Goal: Task Accomplishment & Management: Use online tool/utility

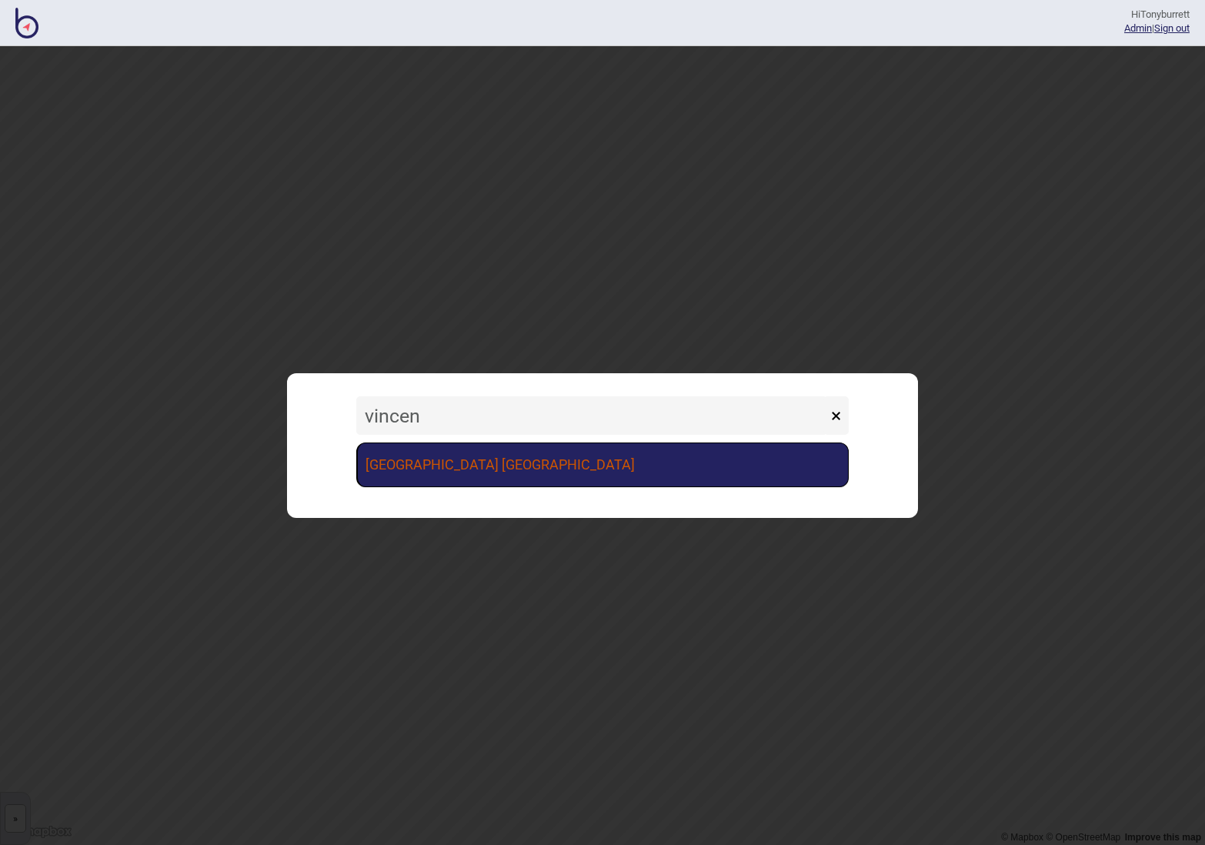
type input "vincen"
click at [420, 467] on link "[GEOGRAPHIC_DATA] [GEOGRAPHIC_DATA]" at bounding box center [602, 465] width 493 height 45
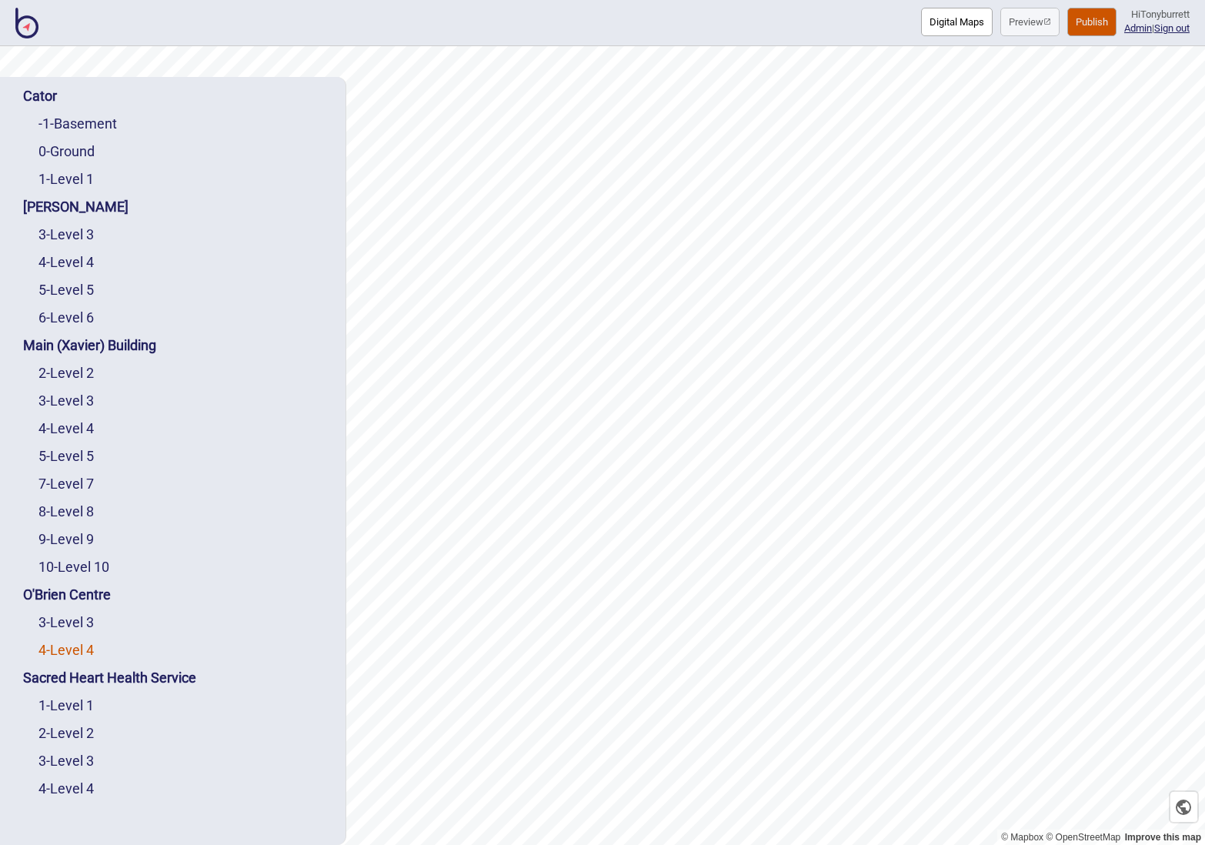
scroll to position [139, 0]
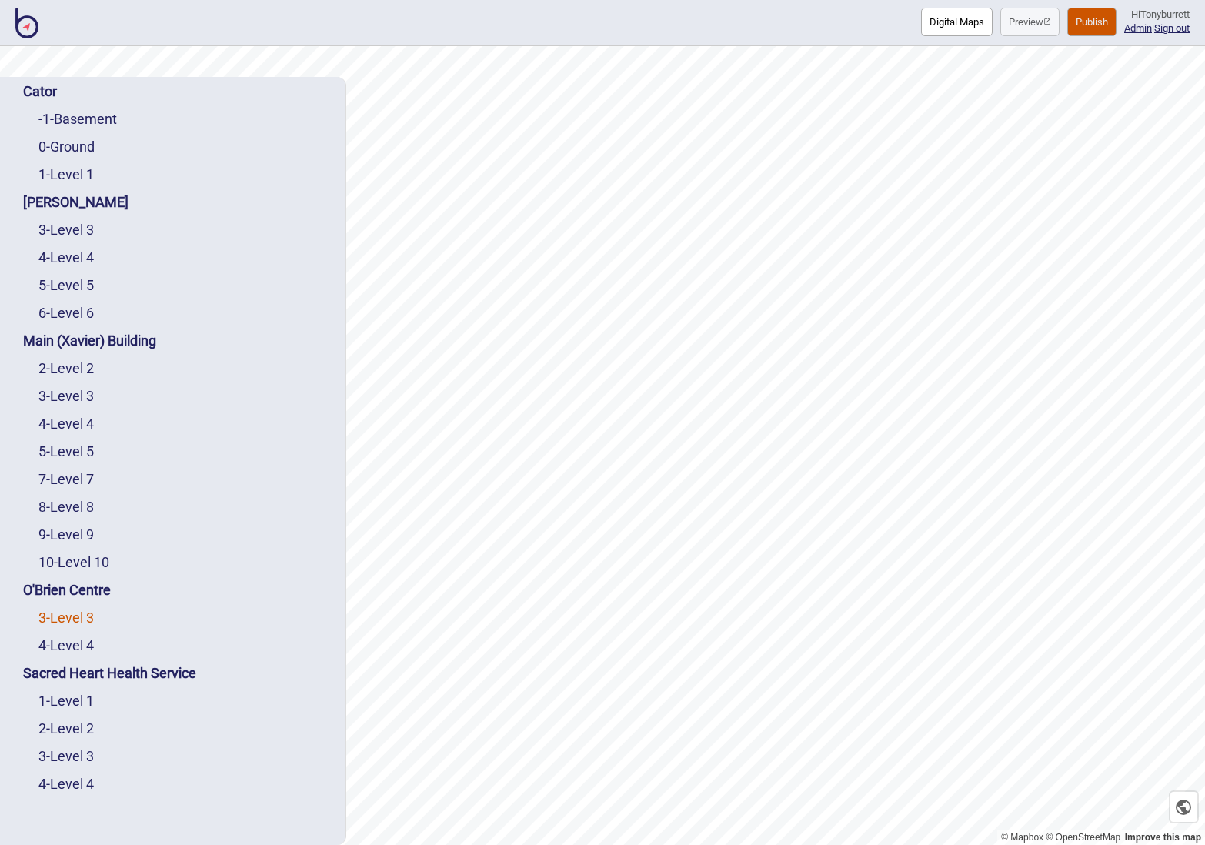
click at [75, 610] on link "3 - Level 3" at bounding box center [65, 618] width 55 height 16
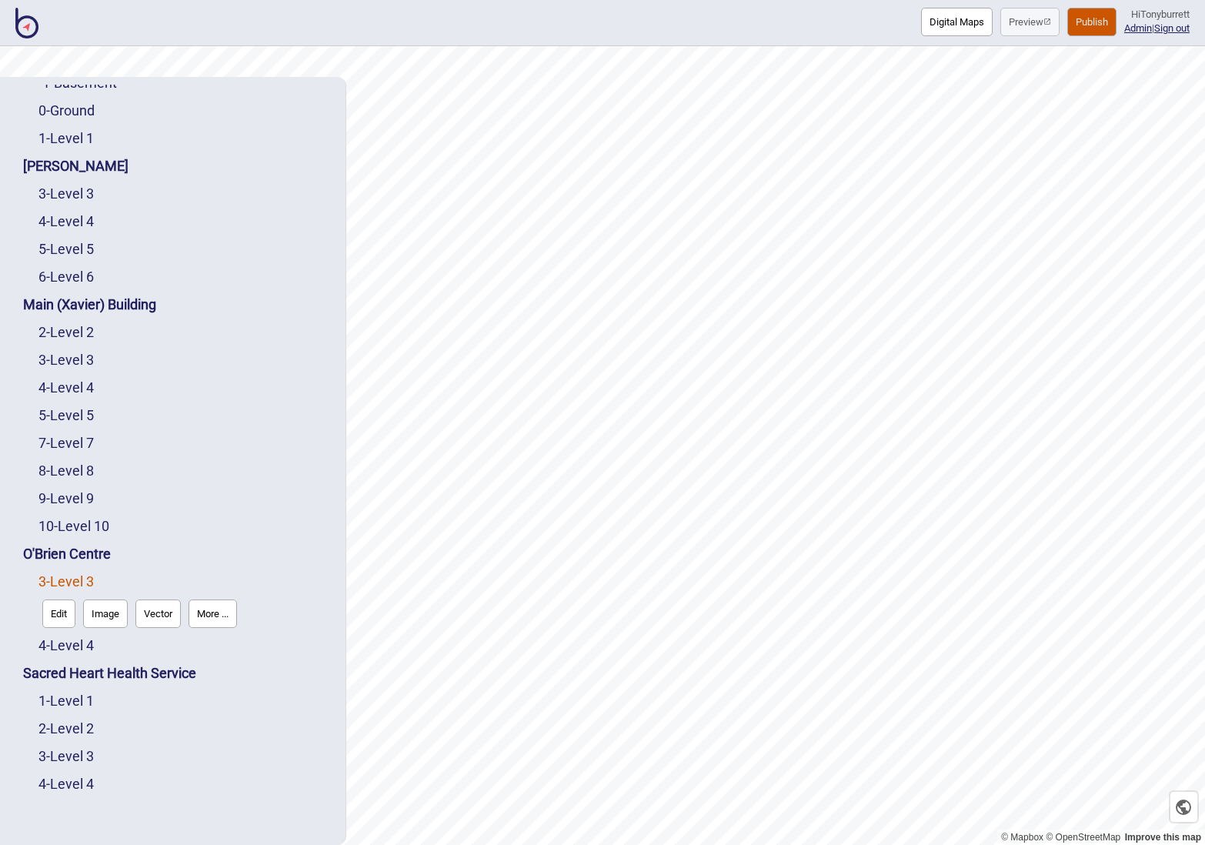
click at [65, 610] on button "Edit" at bounding box center [58, 614] width 33 height 28
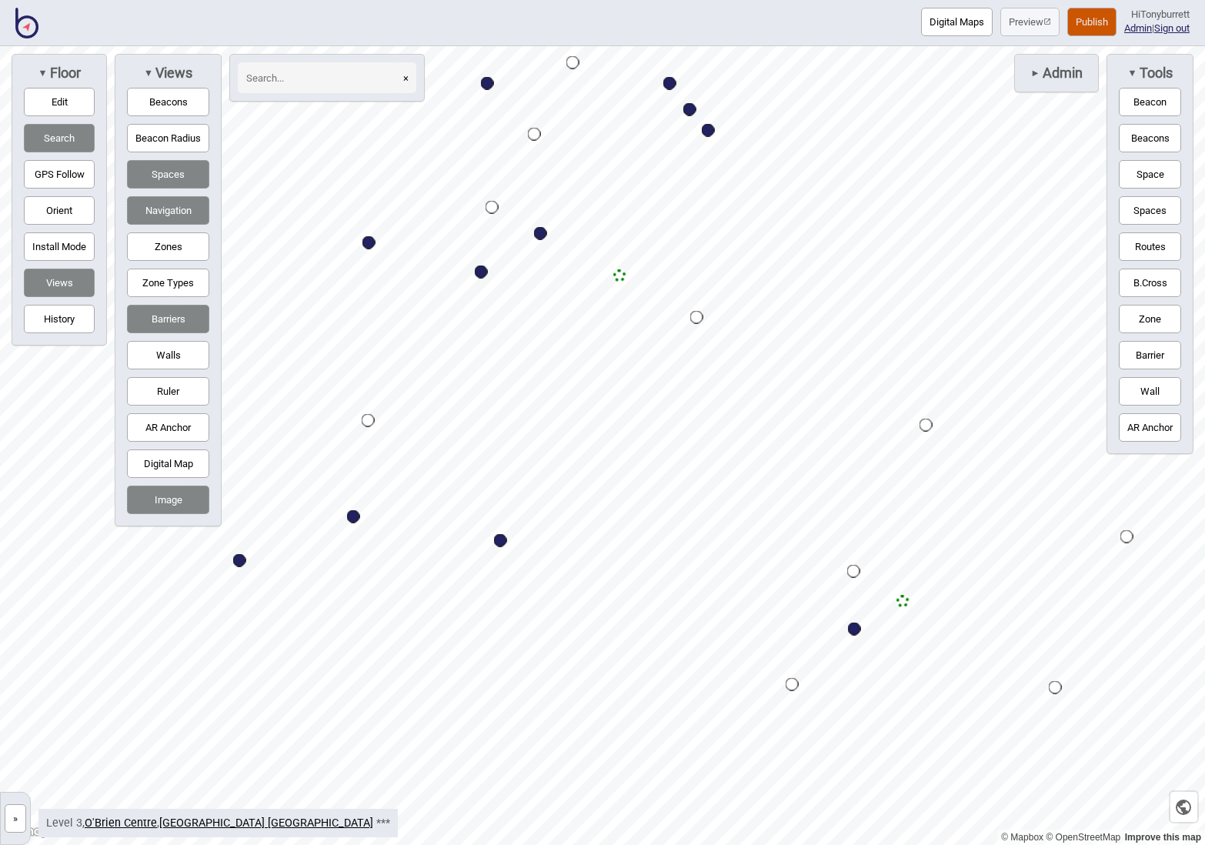
click at [710, 135] on div "Map marker" at bounding box center [708, 130] width 13 height 13
select select "Information and Assistance"
select select "Outpatients"
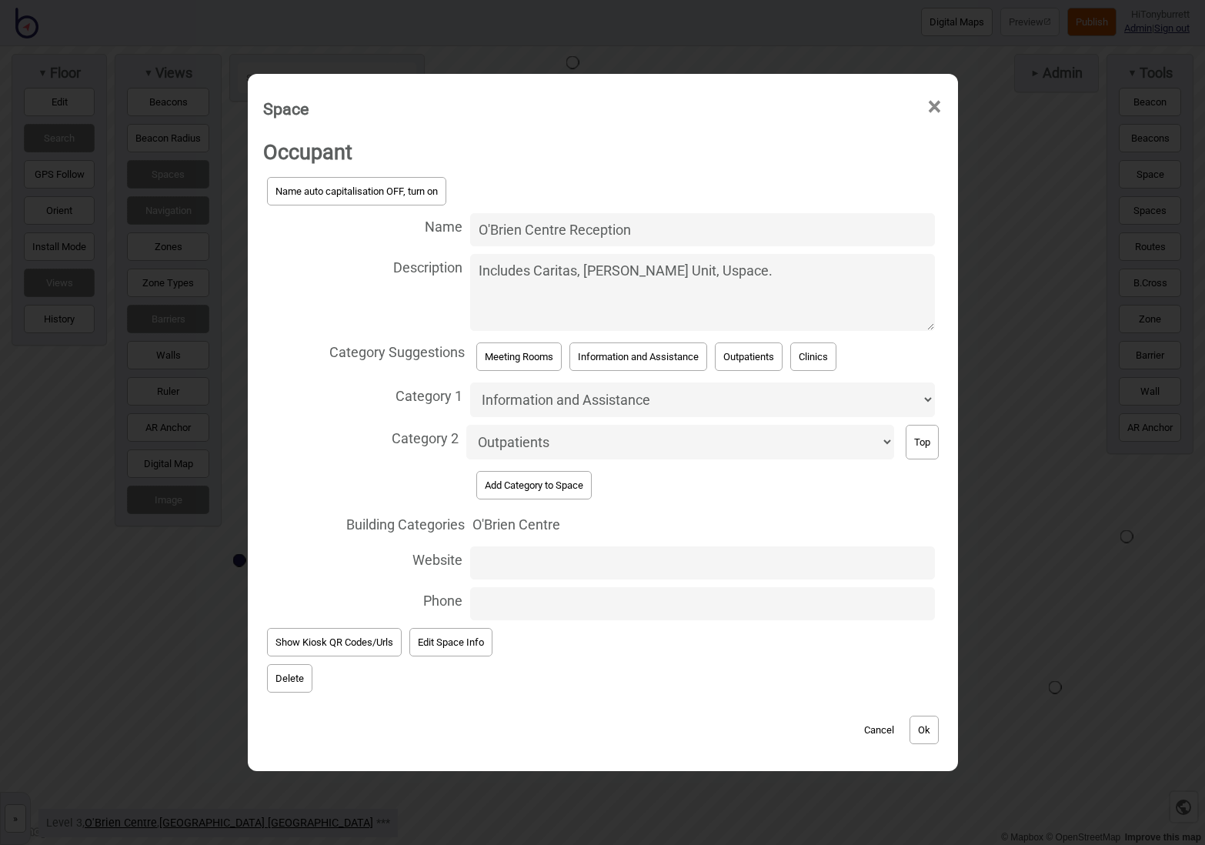
click at [797, 295] on textarea "Includes Caritas, [PERSON_NAME] Unit, Uspace." at bounding box center [702, 292] width 464 height 77
drag, startPoint x: 753, startPoint y: 282, endPoint x: 461, endPoint y: 274, distance: 291.8
click at [461, 274] on label "Description Includes Caritas, [PERSON_NAME] Unit, Uspace." at bounding box center [603, 292] width 680 height 85
click at [470, 274] on textarea "Includes Caritas, [PERSON_NAME] Unit, Uspace." at bounding box center [702, 292] width 464 height 77
paste textarea "[GEOGRAPHIC_DATA] includes Caritas, [PERSON_NAME] Unit, [GEOGRAPHIC_DATA] recep…"
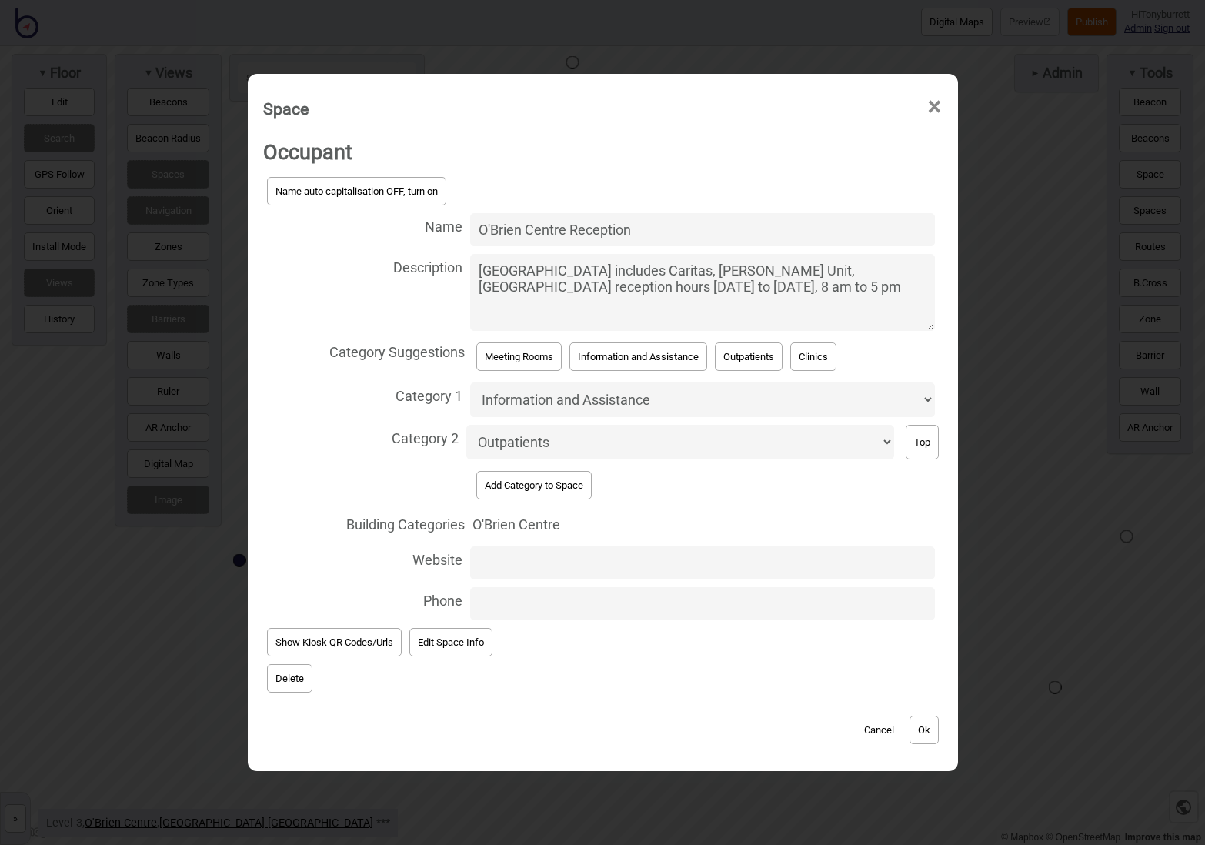
type textarea "[GEOGRAPHIC_DATA] includes Caritas, [PERSON_NAME] Unit, [GEOGRAPHIC_DATA] recep…"
click at [924, 724] on button "Ok" at bounding box center [924, 730] width 29 height 28
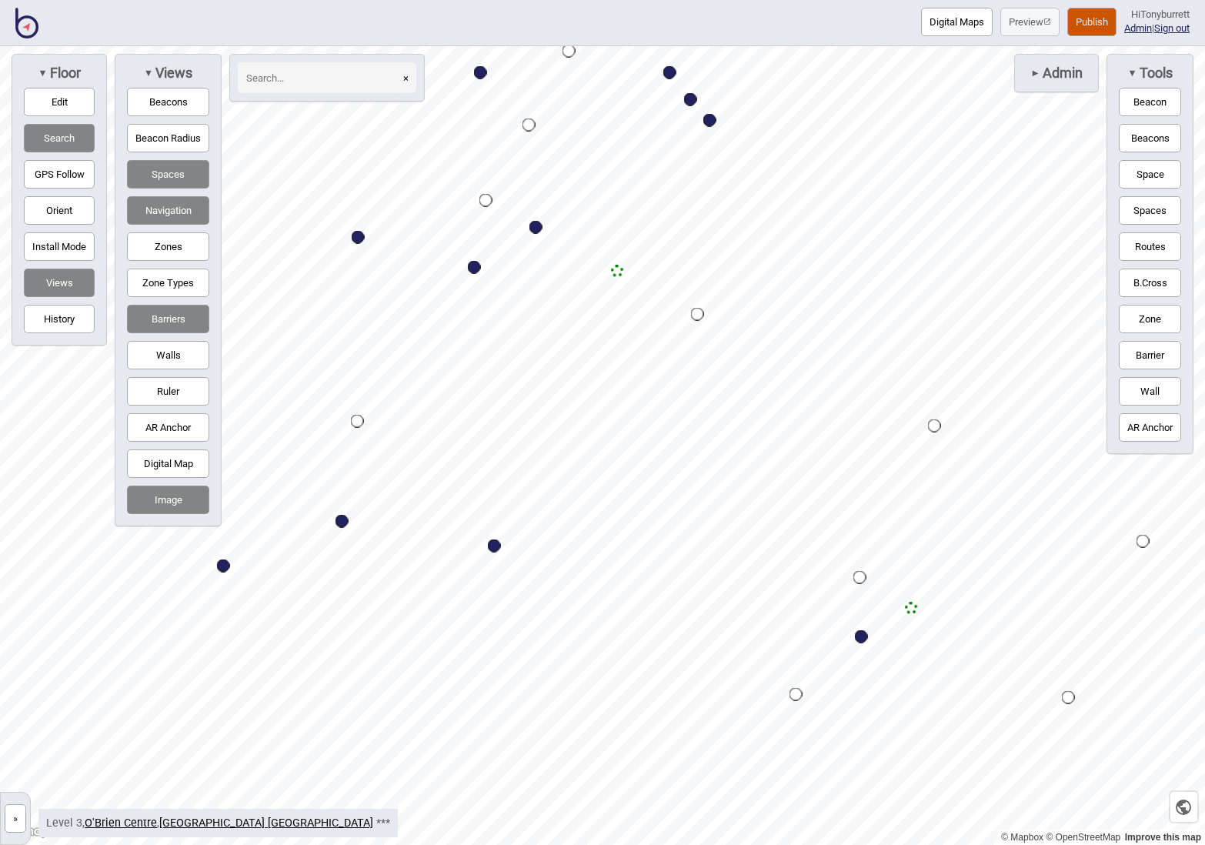
click at [14, 819] on button "»" at bounding box center [16, 818] width 22 height 28
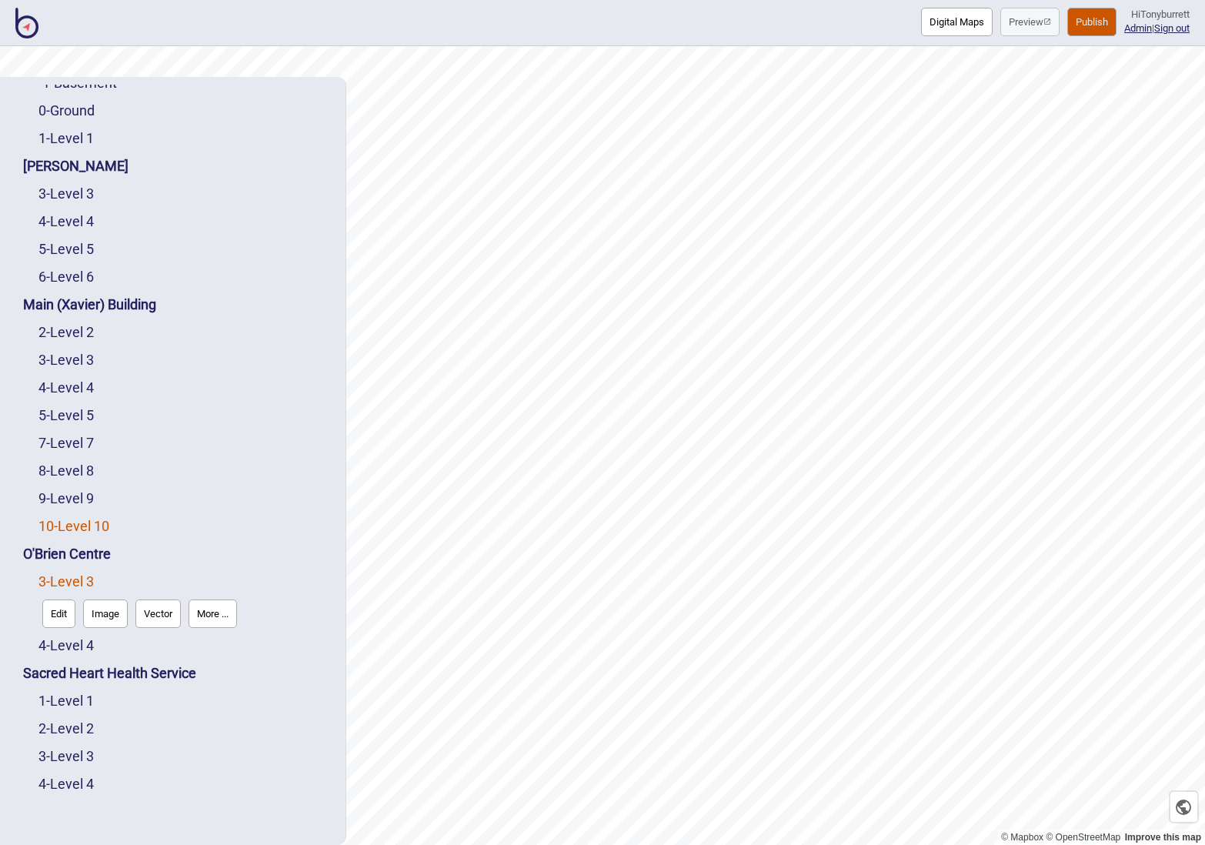
drag, startPoint x: 86, startPoint y: 525, endPoint x: 72, endPoint y: 523, distance: 14.7
click at [86, 525] on link "10 - Level 10" at bounding box center [73, 526] width 71 height 16
click at [69, 523] on link "10 - Level 10" at bounding box center [73, 526] width 71 height 16
click at [62, 552] on button "Edit" at bounding box center [58, 558] width 33 height 28
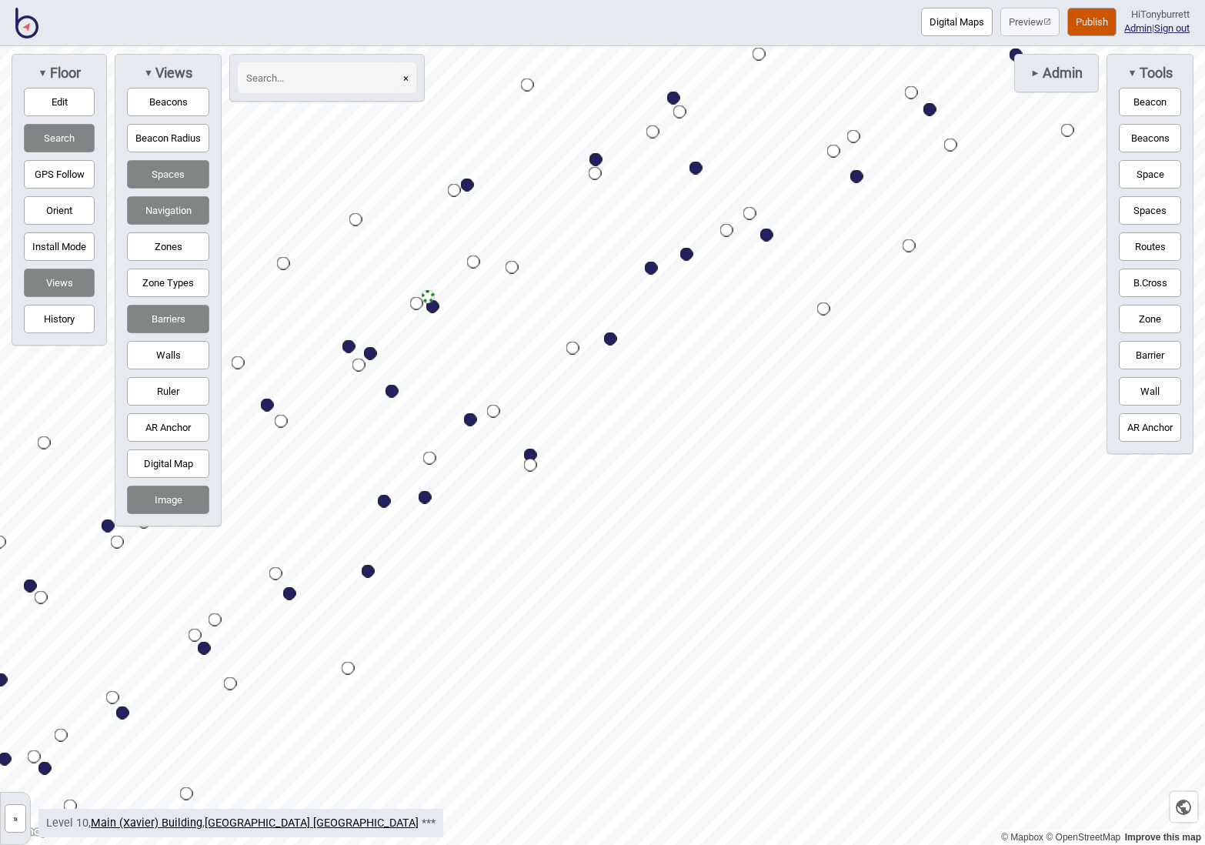
click at [266, 78] on input at bounding box center [319, 77] width 162 height 31
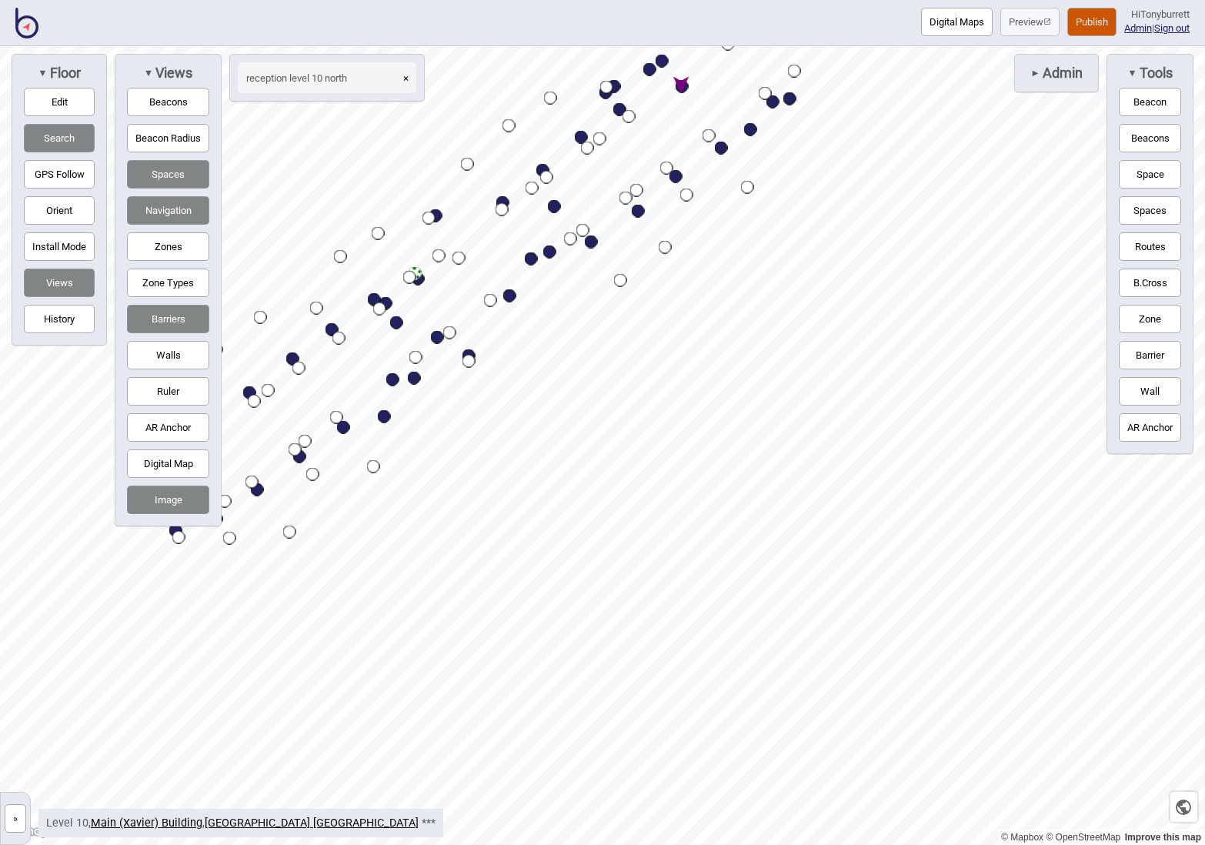
type input "reception level 10 north"
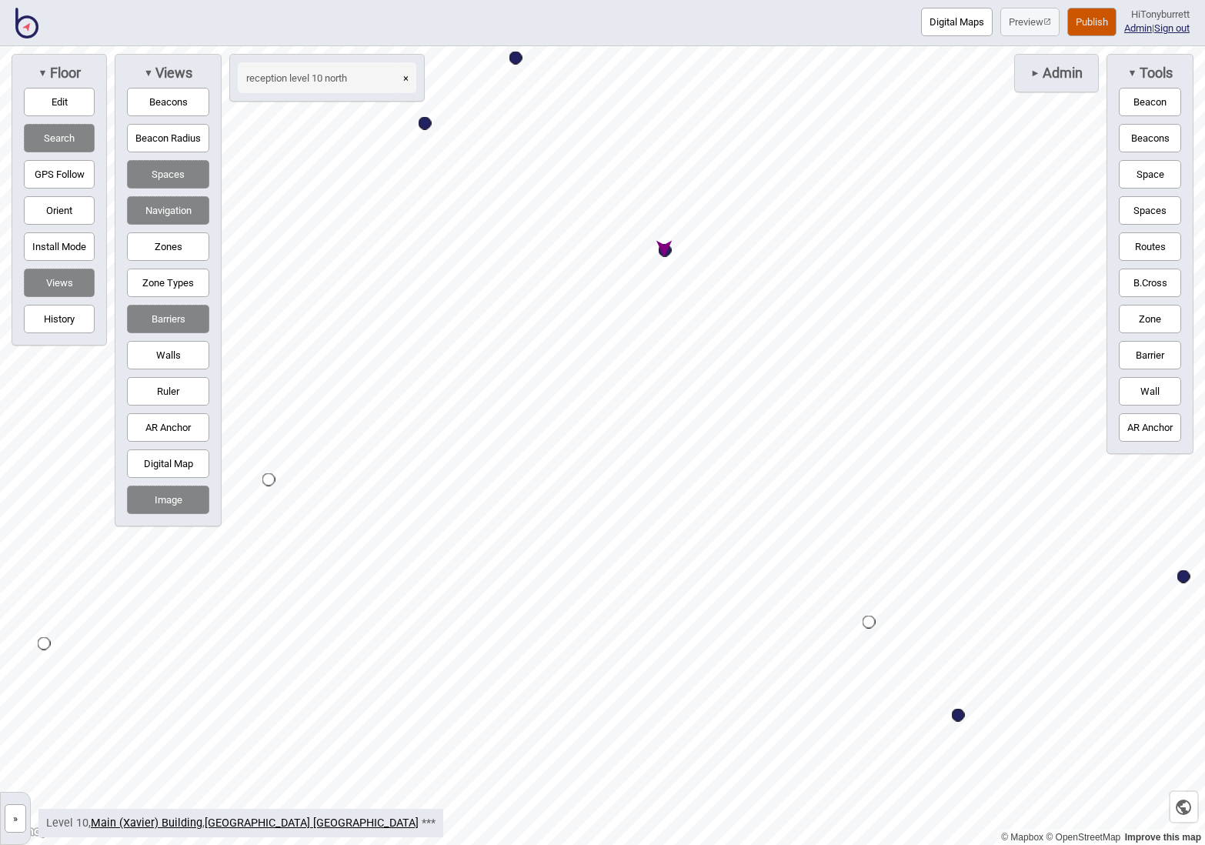
click at [665, 249] on div "Map marker" at bounding box center [665, 250] width 13 height 13
select select "Information and Assistance"
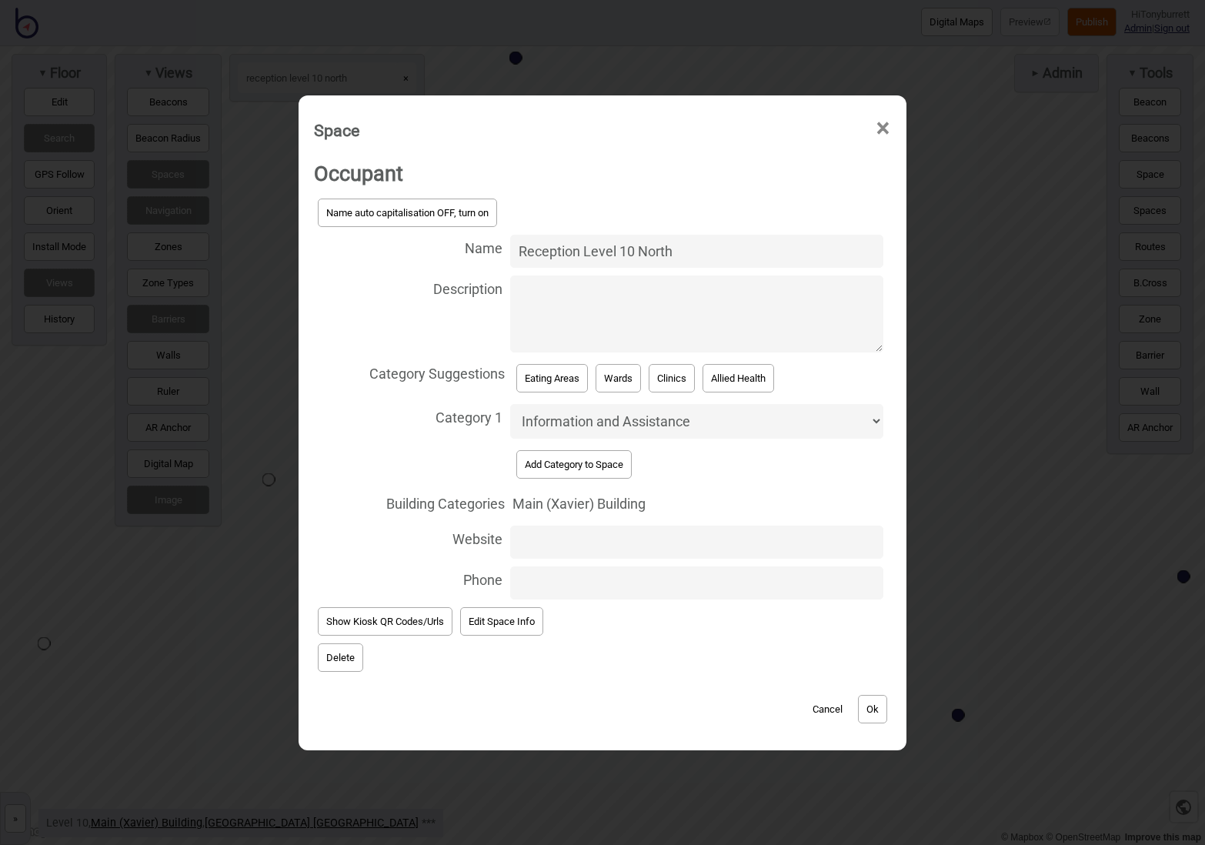
drag, startPoint x: 630, startPoint y: 256, endPoint x: 480, endPoint y: 258, distance: 149.3
click at [480, 258] on label "Name Reception Level 10 North" at bounding box center [602, 251] width 577 height 41
click at [510, 258] on input "Reception Level 10 North" at bounding box center [696, 251] width 373 height 33
type input "[GEOGRAPHIC_DATA]"
drag, startPoint x: 412, startPoint y: 440, endPoint x: 431, endPoint y: 436, distance: 19.6
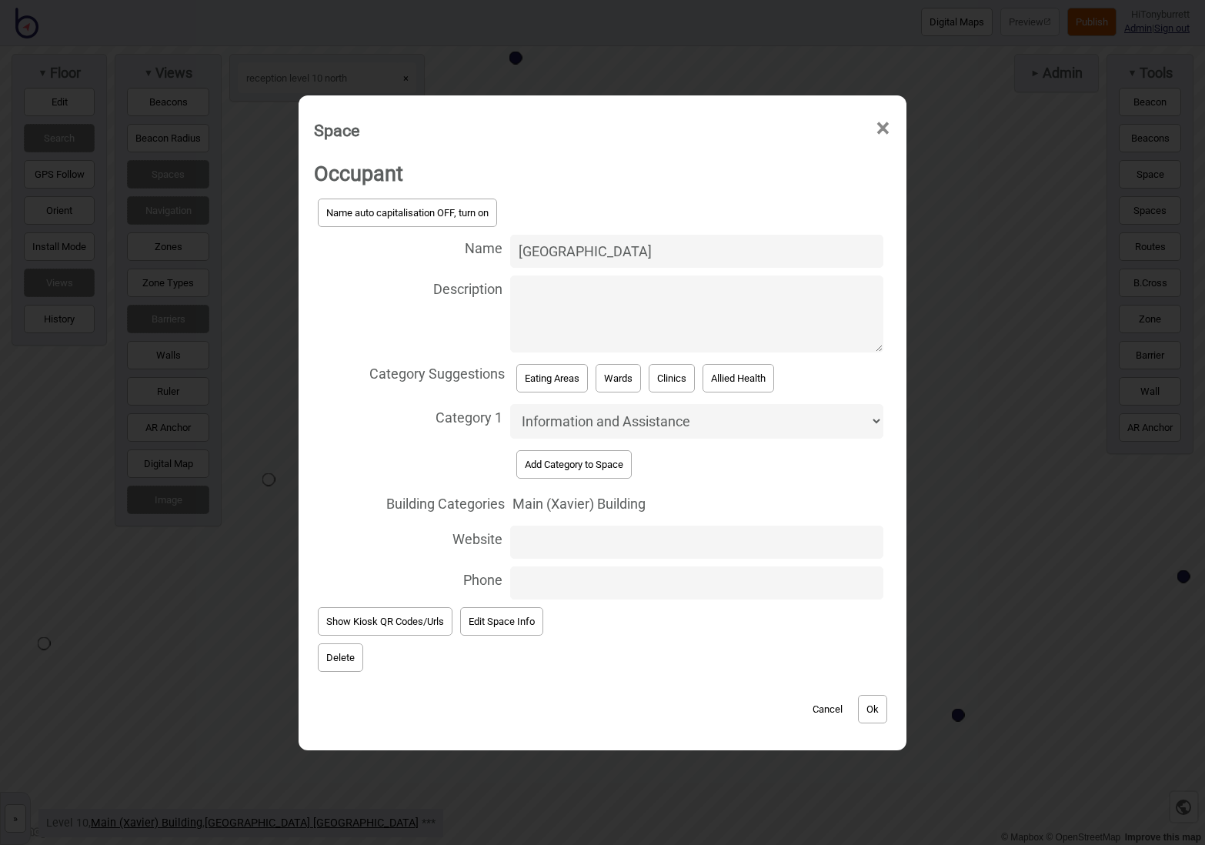
click at [412, 443] on span at bounding box center [409, 445] width 191 height 4
select select "Nurse Stations"
click at [871, 697] on button "Ok" at bounding box center [872, 709] width 29 height 28
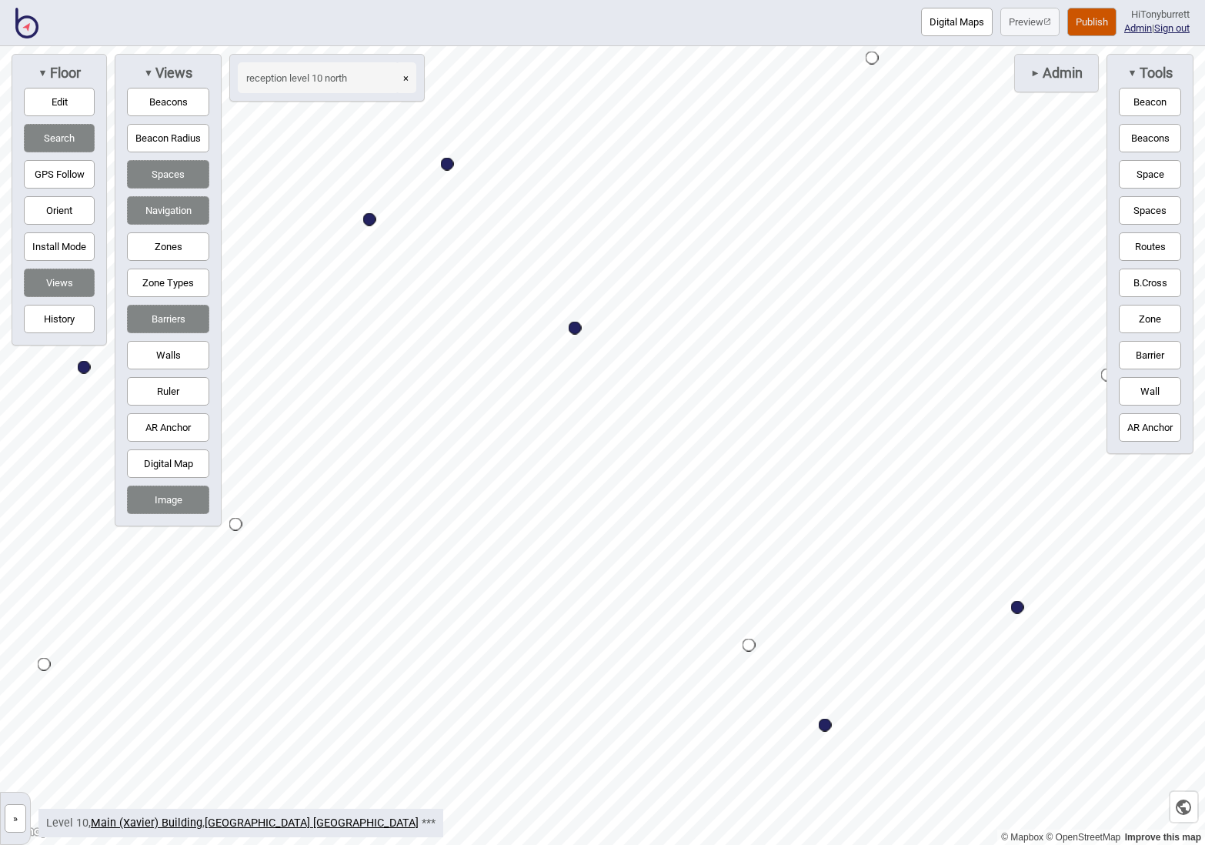
click at [0, 814] on div "» [GEOGRAPHIC_DATA] [GEOGRAPHIC_DATA] [GEOGRAPHIC_DATA] 0 - [GEOGRAPHIC_DATA] C…" at bounding box center [15, 818] width 31 height 53
click at [7, 814] on button "»" at bounding box center [16, 818] width 22 height 28
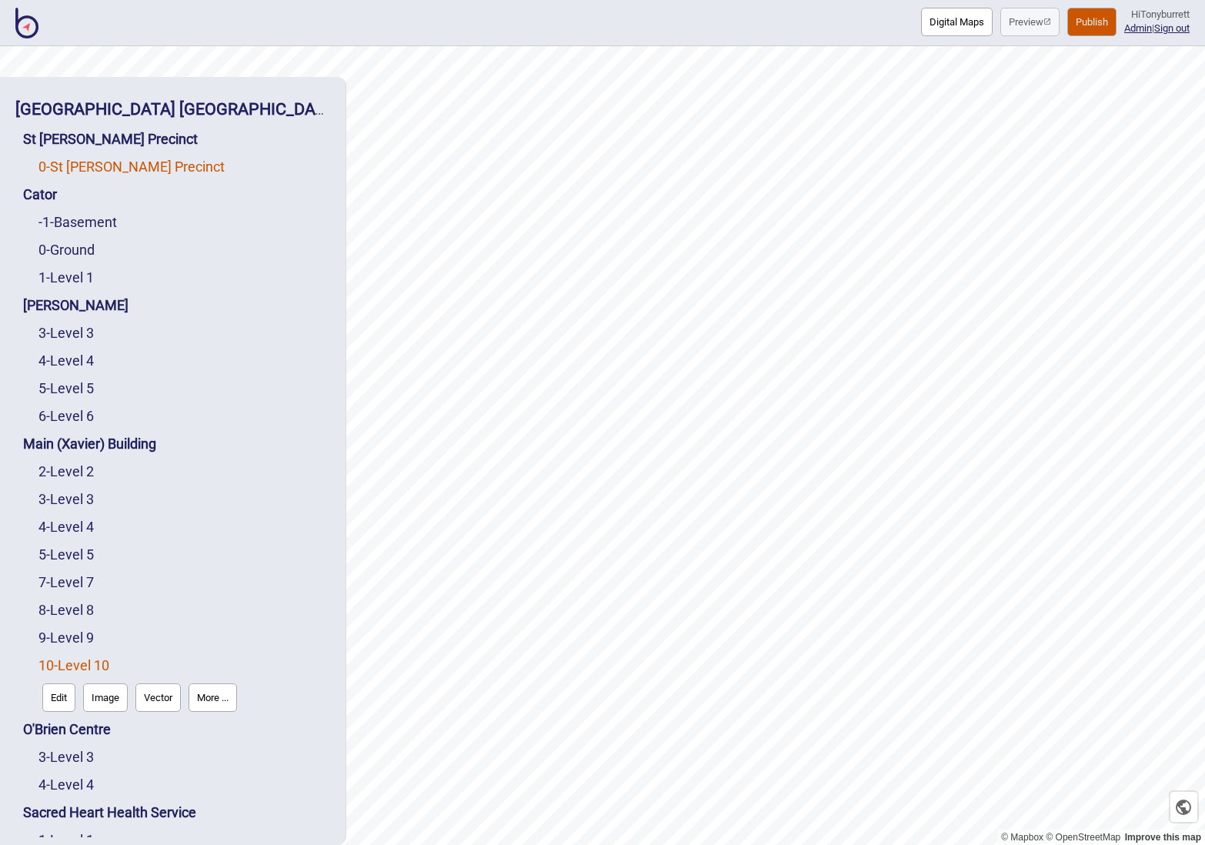
click at [88, 170] on link "0 - St Vincent's Precinct" at bounding box center [131, 167] width 186 height 16
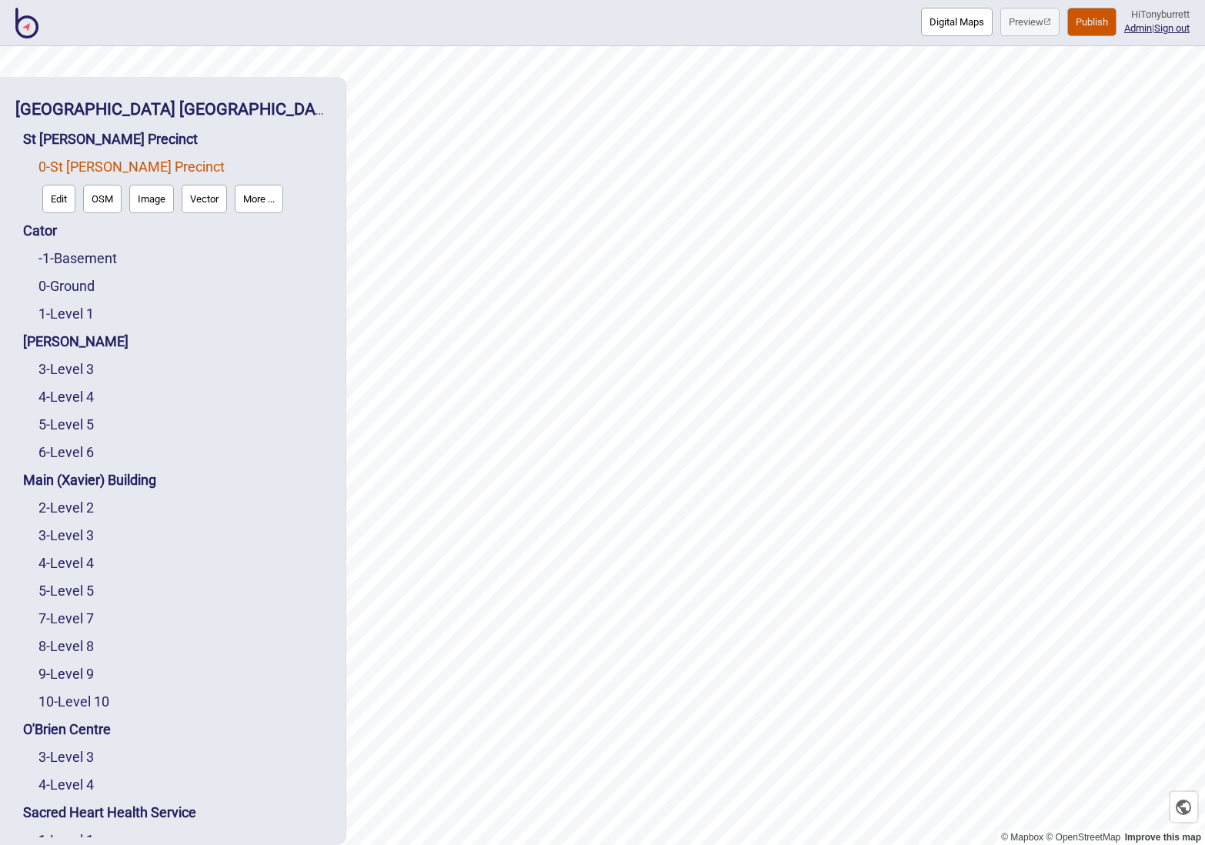
click at [57, 189] on button "Edit" at bounding box center [58, 199] width 33 height 28
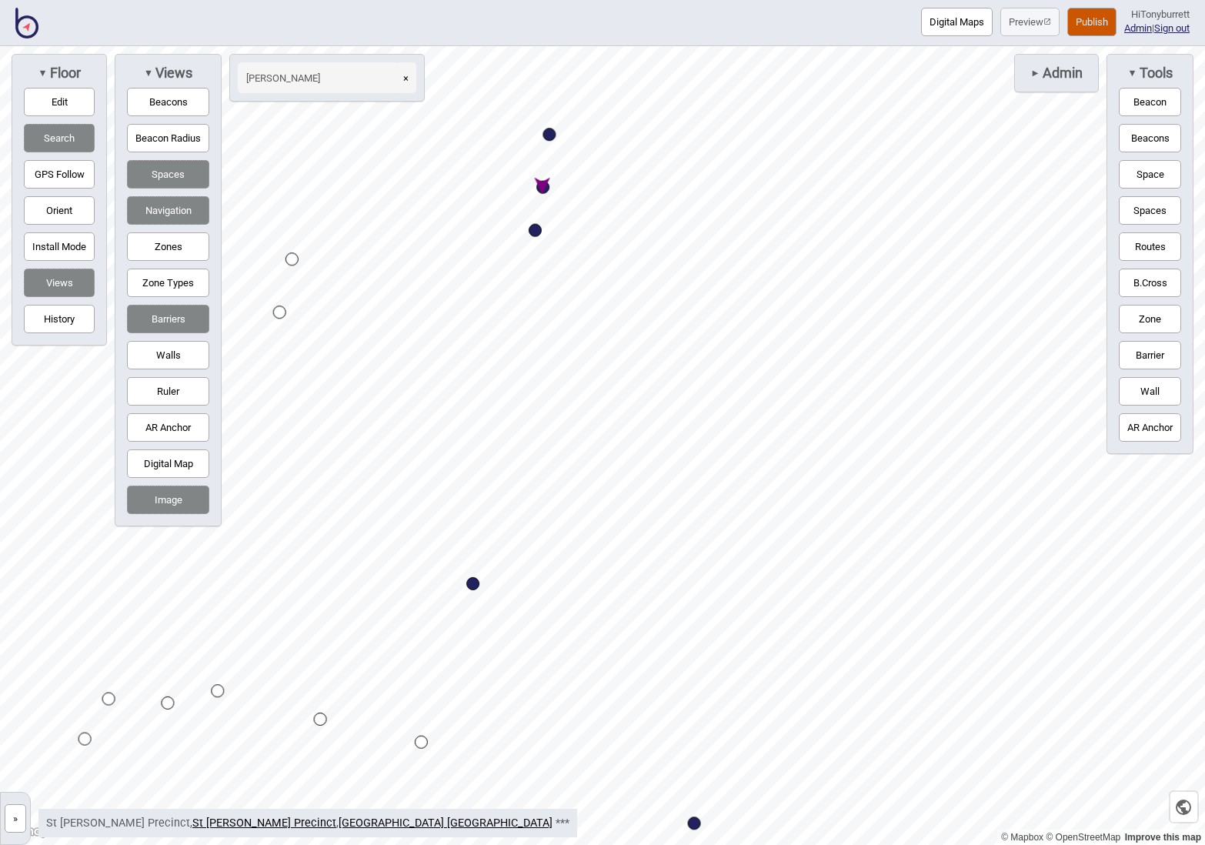
click at [545, 192] on div "Map marker" at bounding box center [543, 187] width 13 height 13
click at [546, 189] on div "Map marker" at bounding box center [543, 186] width 13 height 13
click at [542, 187] on div "Map marker" at bounding box center [543, 187] width 13 height 13
type input "[PERSON_NAME]"
select select "Medical Services"
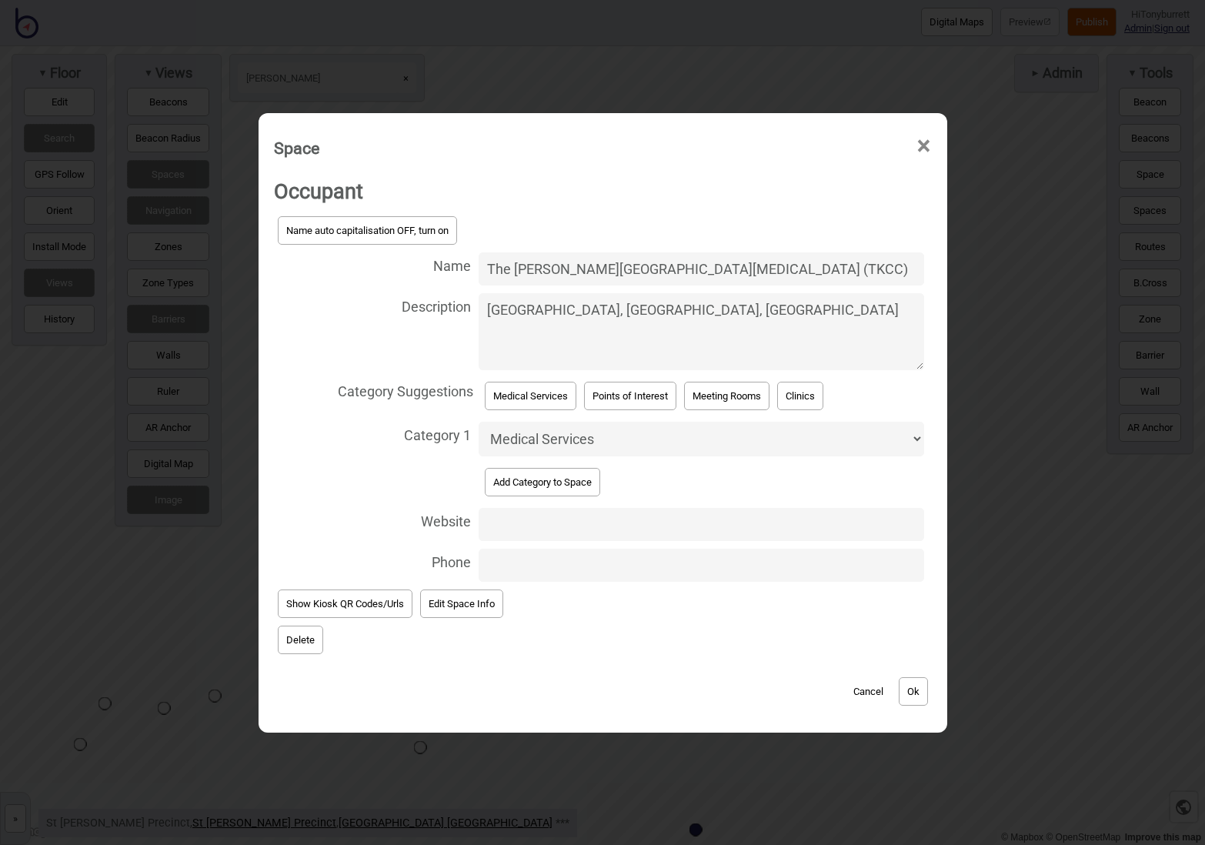
drag, startPoint x: 712, startPoint y: 335, endPoint x: 724, endPoint y: 336, distance: 11.6
click at [713, 335] on textarea "[GEOGRAPHIC_DATA], [GEOGRAPHIC_DATA], [GEOGRAPHIC_DATA]" at bounding box center [701, 331] width 445 height 77
drag, startPoint x: 904, startPoint y: 319, endPoint x: 251, endPoint y: 297, distance: 653.1
click at [251, 297] on div "Space × Occupant Name auto capitalisation OFF, turn on Name The [PERSON_NAME][G…" at bounding box center [602, 422] width 1205 height 845
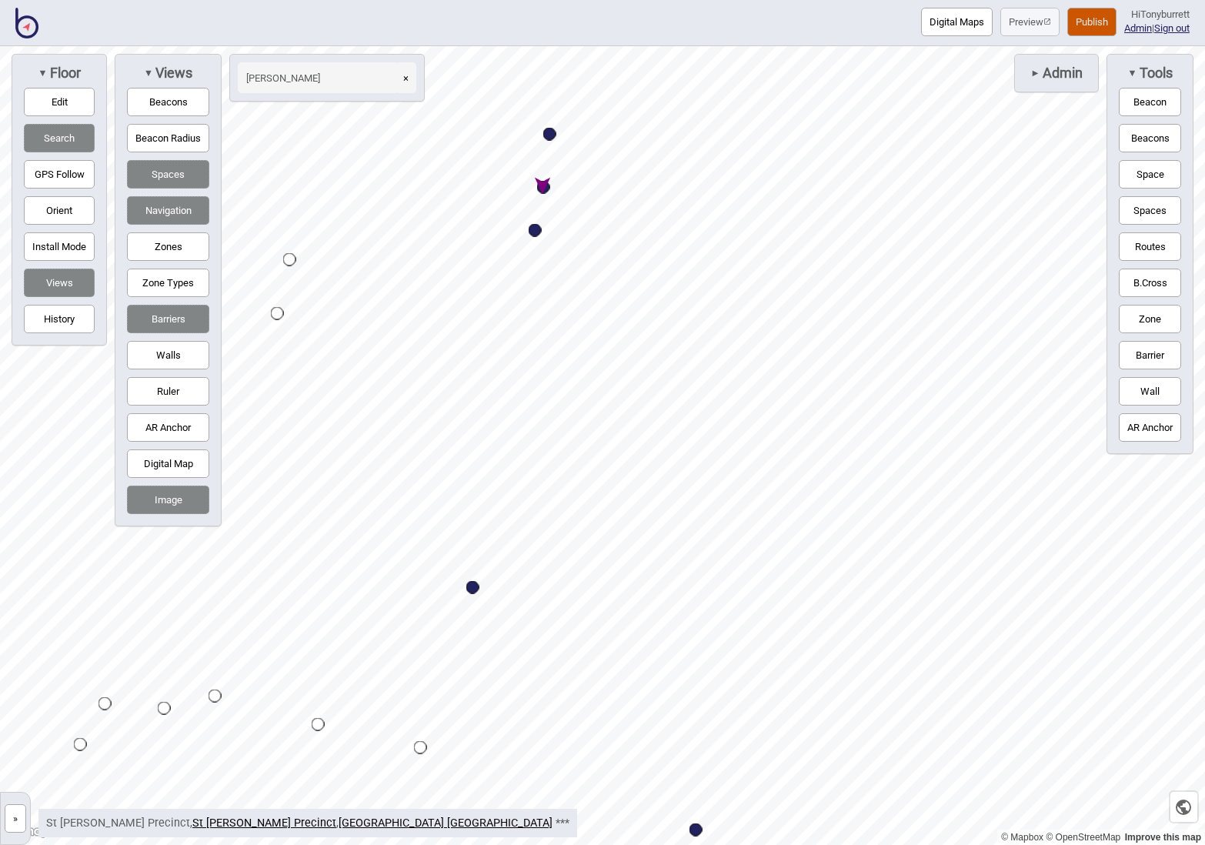
click at [543, 190] on div "Map marker" at bounding box center [543, 187] width 13 height 13
select select "Medical Services"
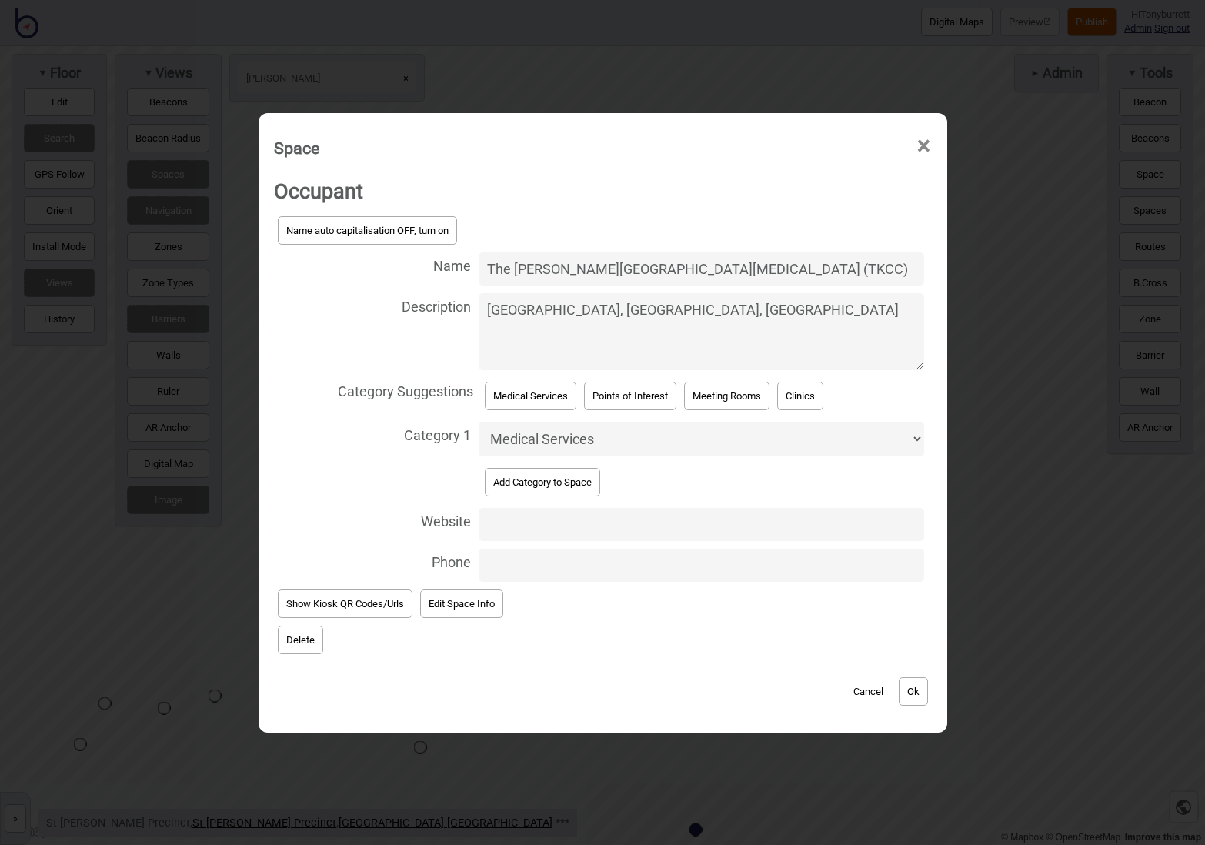
click at [787, 338] on textarea "[GEOGRAPHIC_DATA], [GEOGRAPHIC_DATA], [GEOGRAPHIC_DATA]" at bounding box center [701, 331] width 445 height 77
drag, startPoint x: 484, startPoint y: 312, endPoint x: 904, endPoint y: 313, distance: 420.3
click at [904, 313] on textarea "[GEOGRAPHIC_DATA], [GEOGRAPHIC_DATA], [GEOGRAPHIC_DATA]" at bounding box center [701, 331] width 445 height 77
paste textarea "'s Health Centre, [GEOGRAPHIC_DATA]. The [PERSON_NAME][GEOGRAPHIC_DATA][MEDICAL…"
click at [687, 349] on textarea "[GEOGRAPHIC_DATA], [GEOGRAPHIC_DATA], [GEOGRAPHIC_DATA]. The [PERSON_NAME][GEOG…" at bounding box center [701, 331] width 445 height 77
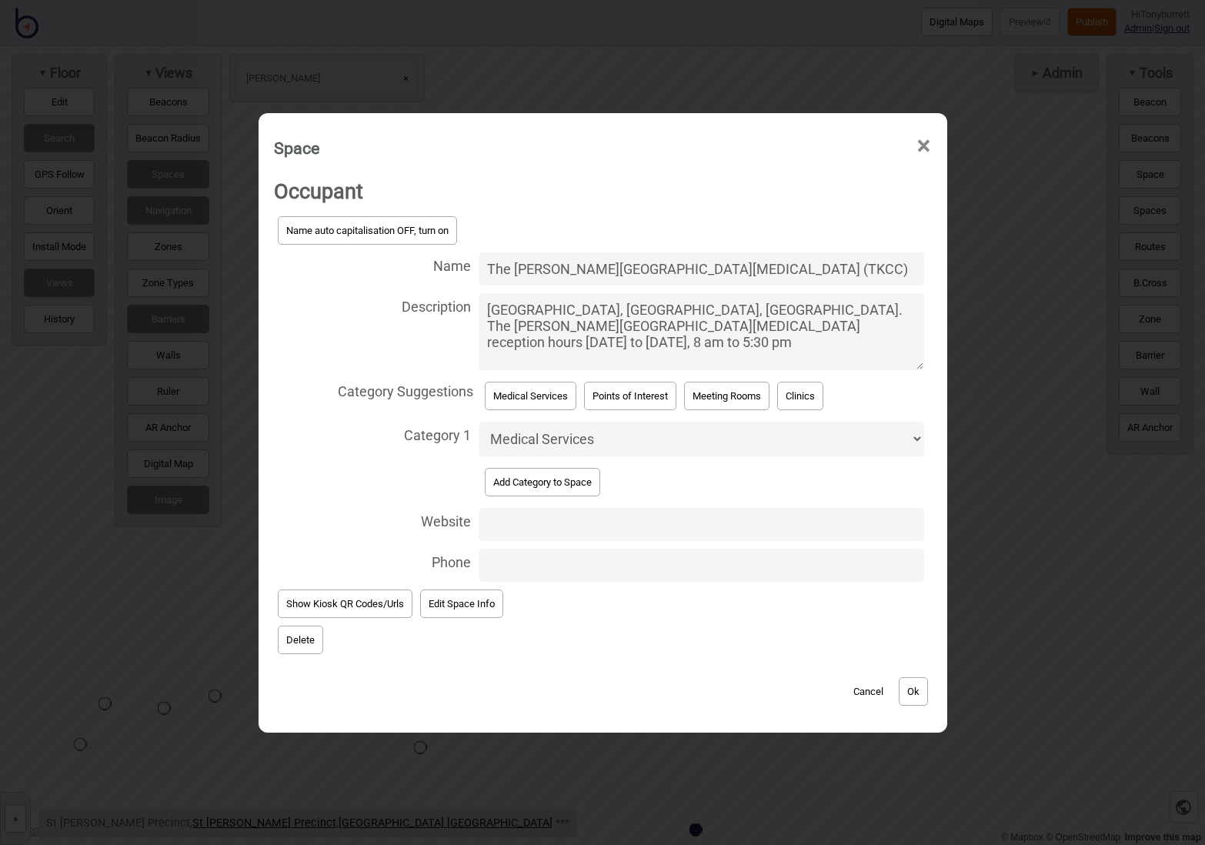
drag, startPoint x: 758, startPoint y: 330, endPoint x: 775, endPoint y: 329, distance: 17.0
click at [758, 330] on textarea "[GEOGRAPHIC_DATA], [GEOGRAPHIC_DATA], [GEOGRAPHIC_DATA]. The [PERSON_NAME][GEOG…" at bounding box center [701, 331] width 445 height 77
type textarea "[GEOGRAPHIC_DATA], [GEOGRAPHIC_DATA], [GEOGRAPHIC_DATA]. The [PERSON_NAME][GEOG…"
click at [925, 690] on button "Ok" at bounding box center [913, 691] width 29 height 28
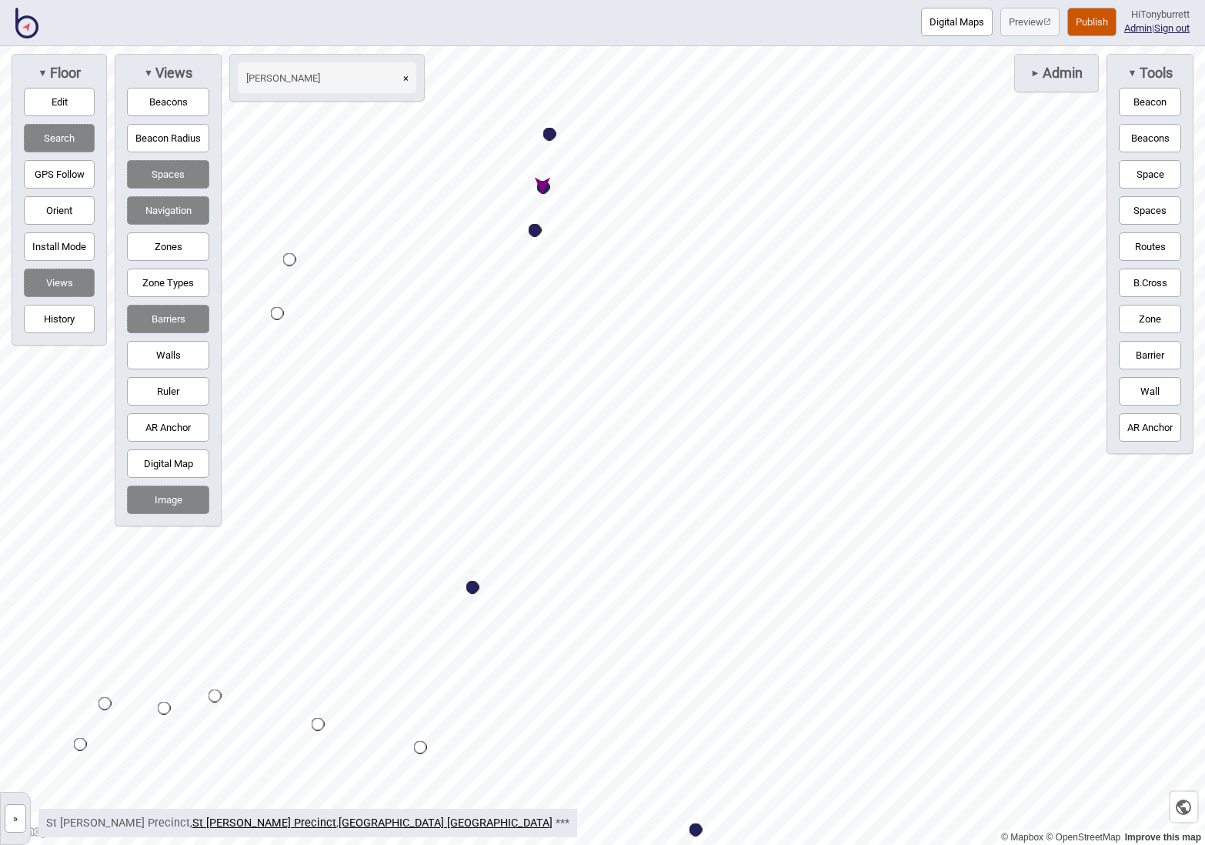
click at [12, 812] on button "»" at bounding box center [16, 818] width 22 height 28
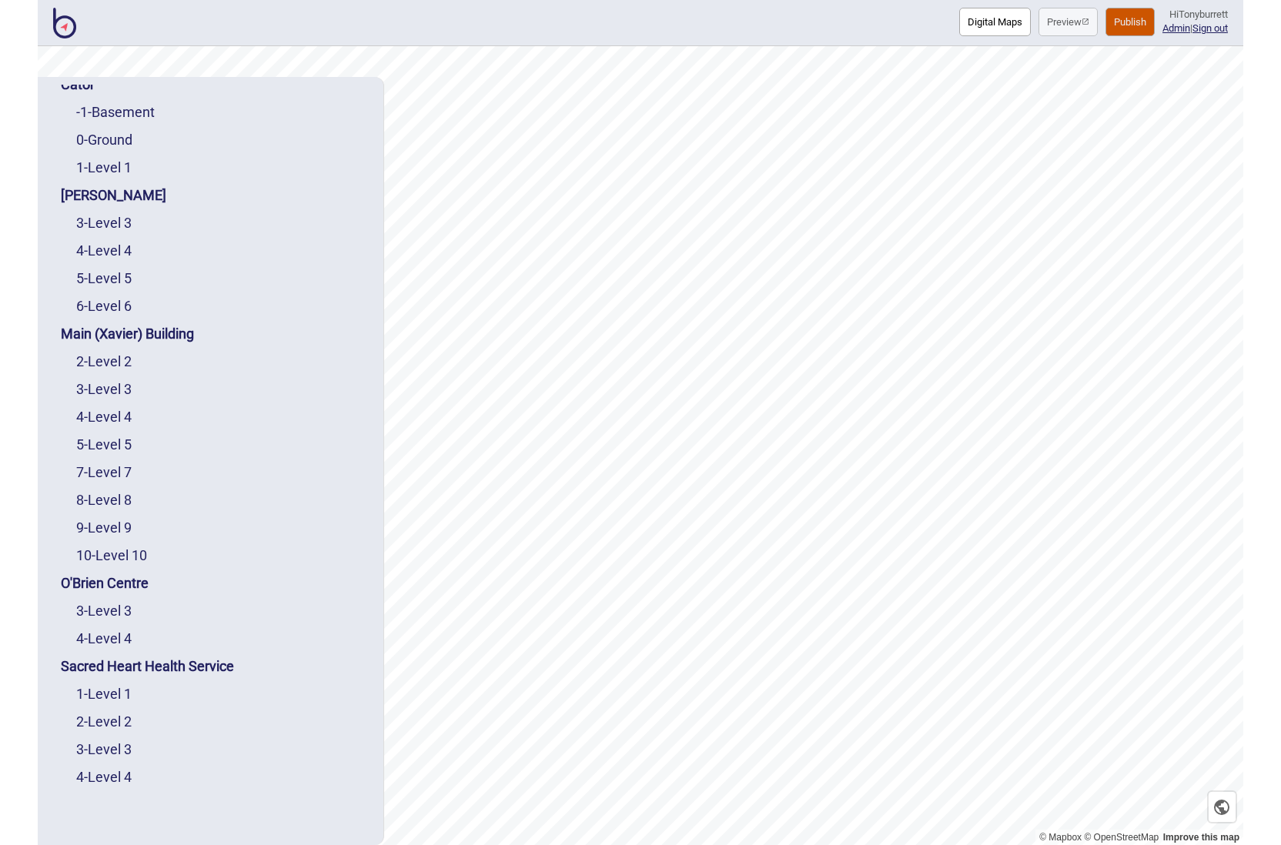
scroll to position [146, 0]
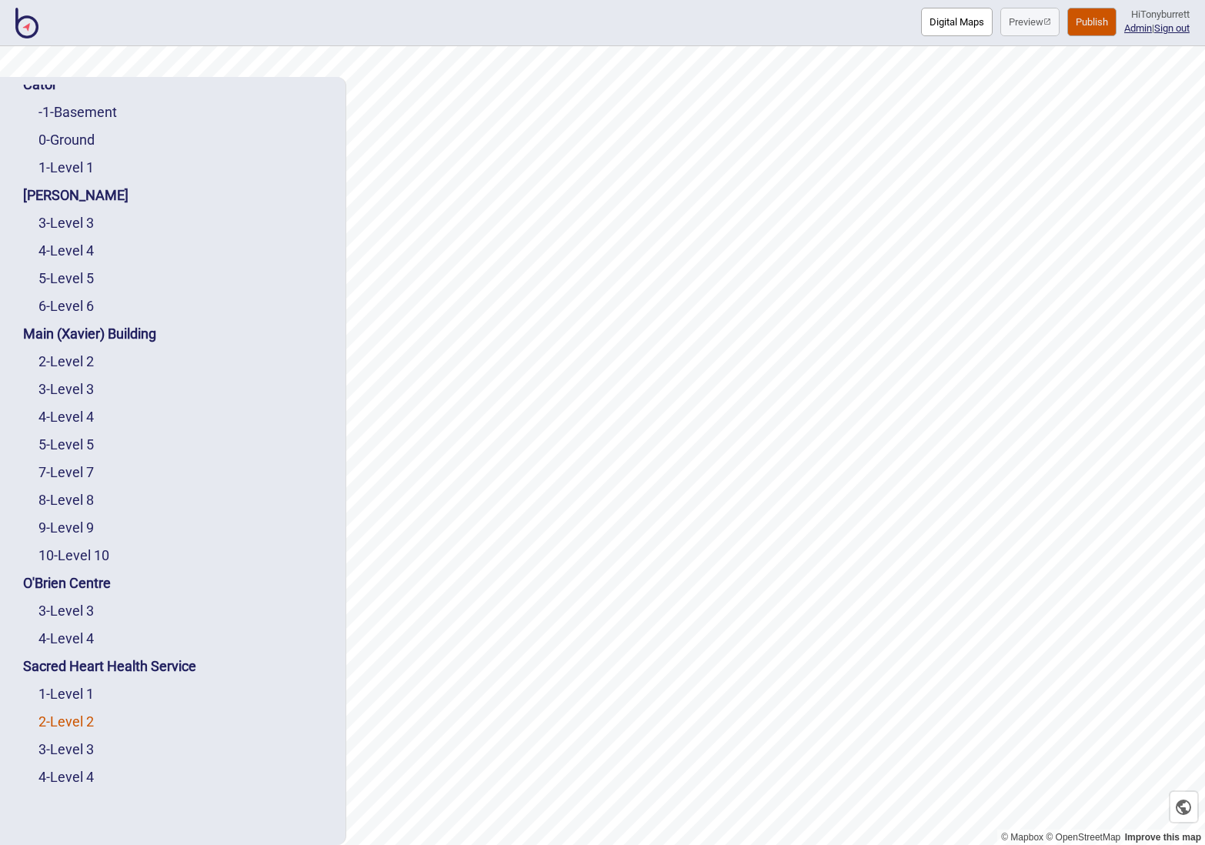
click at [92, 717] on link "2 - Level 2" at bounding box center [65, 722] width 55 height 16
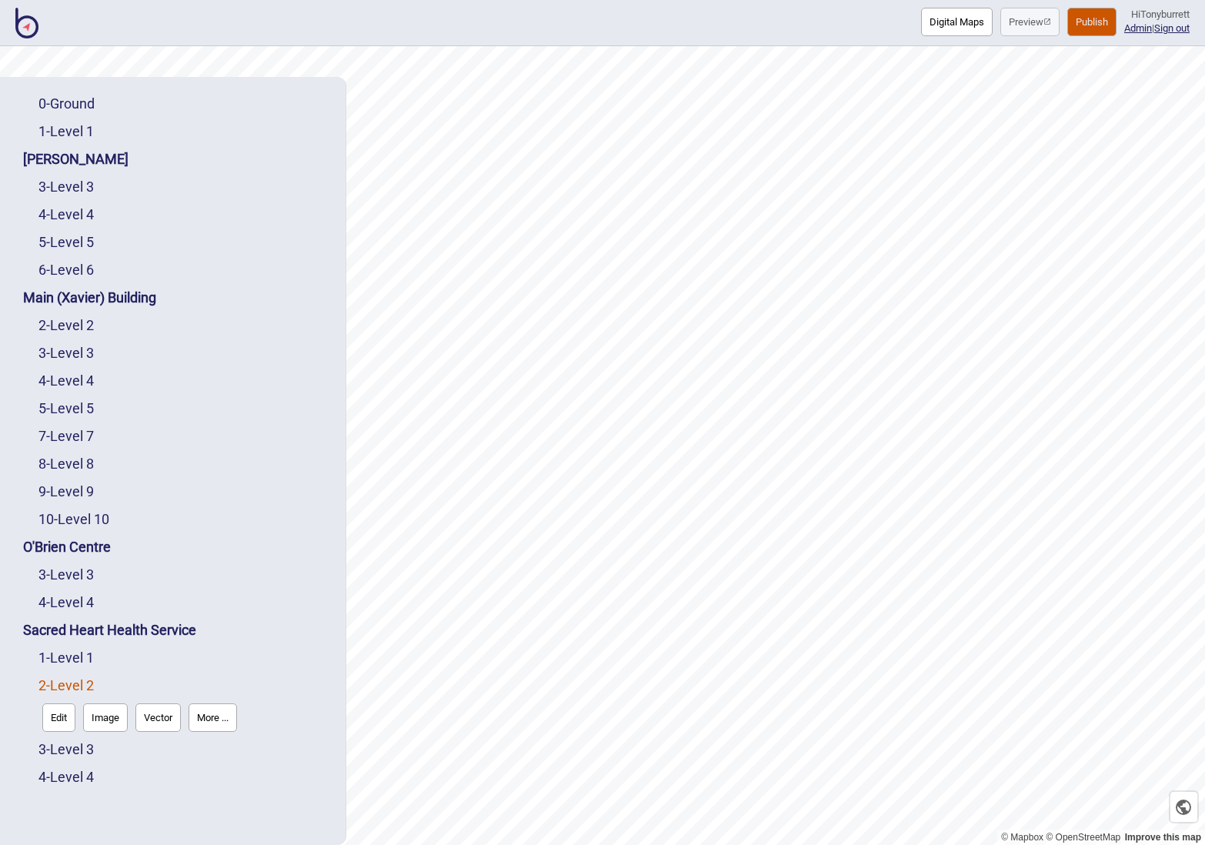
click at [75, 716] on button "Edit" at bounding box center [58, 718] width 33 height 28
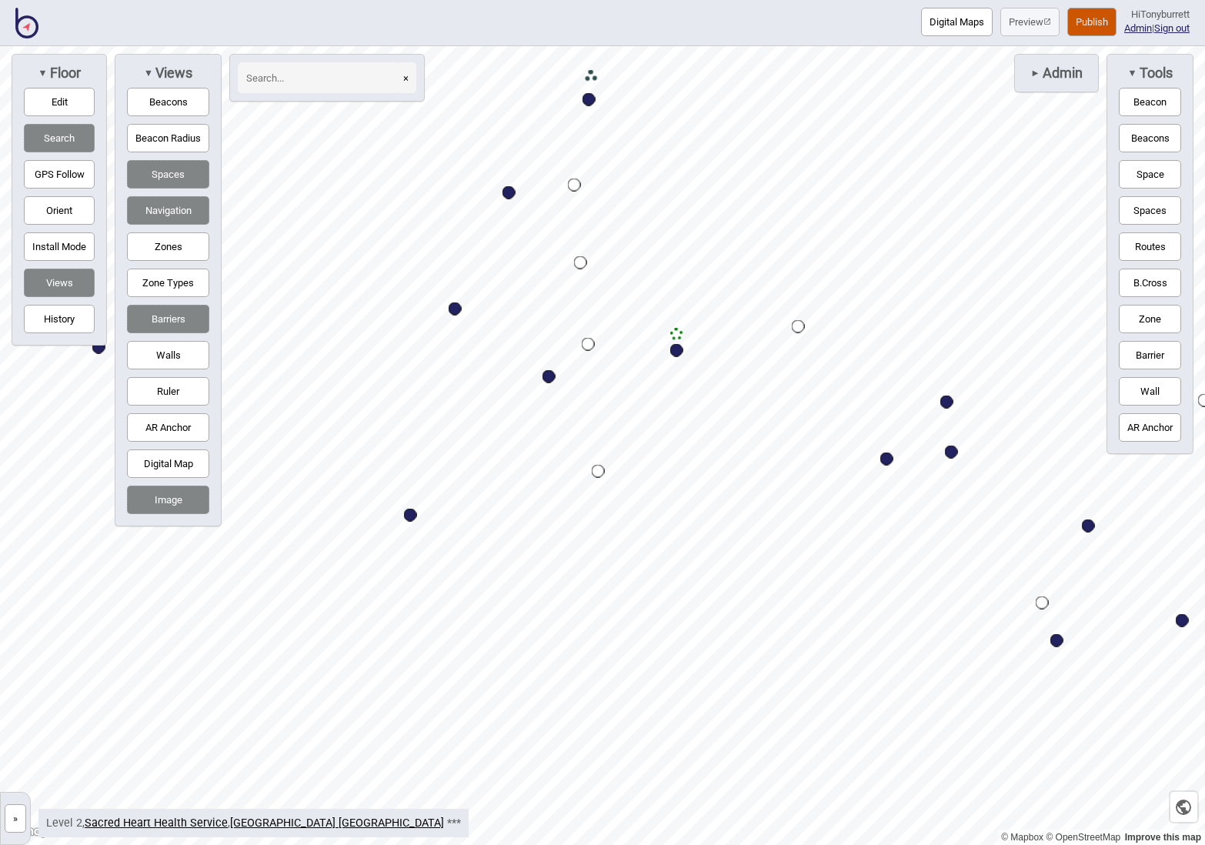
click at [552, 379] on div "Map marker" at bounding box center [549, 376] width 13 height 13
select select "Information and Assistance"
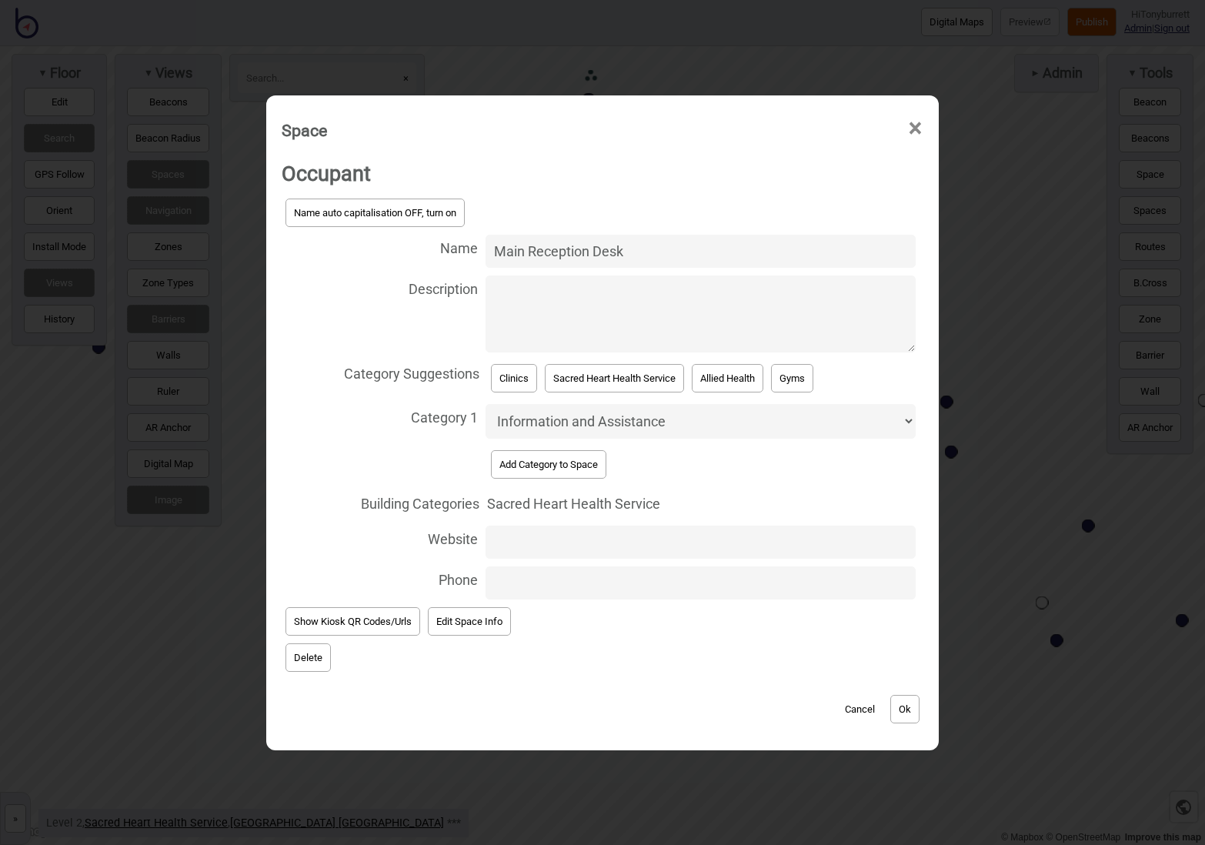
click at [766, 309] on textarea "Description" at bounding box center [701, 314] width 430 height 77
paste textarea "Sacred Heart reception open 7 am to 8 pm every day"
type textarea "Sacred Heart reception open 7 am to 8 pm every day"
click at [906, 699] on button "Ok" at bounding box center [905, 709] width 29 height 28
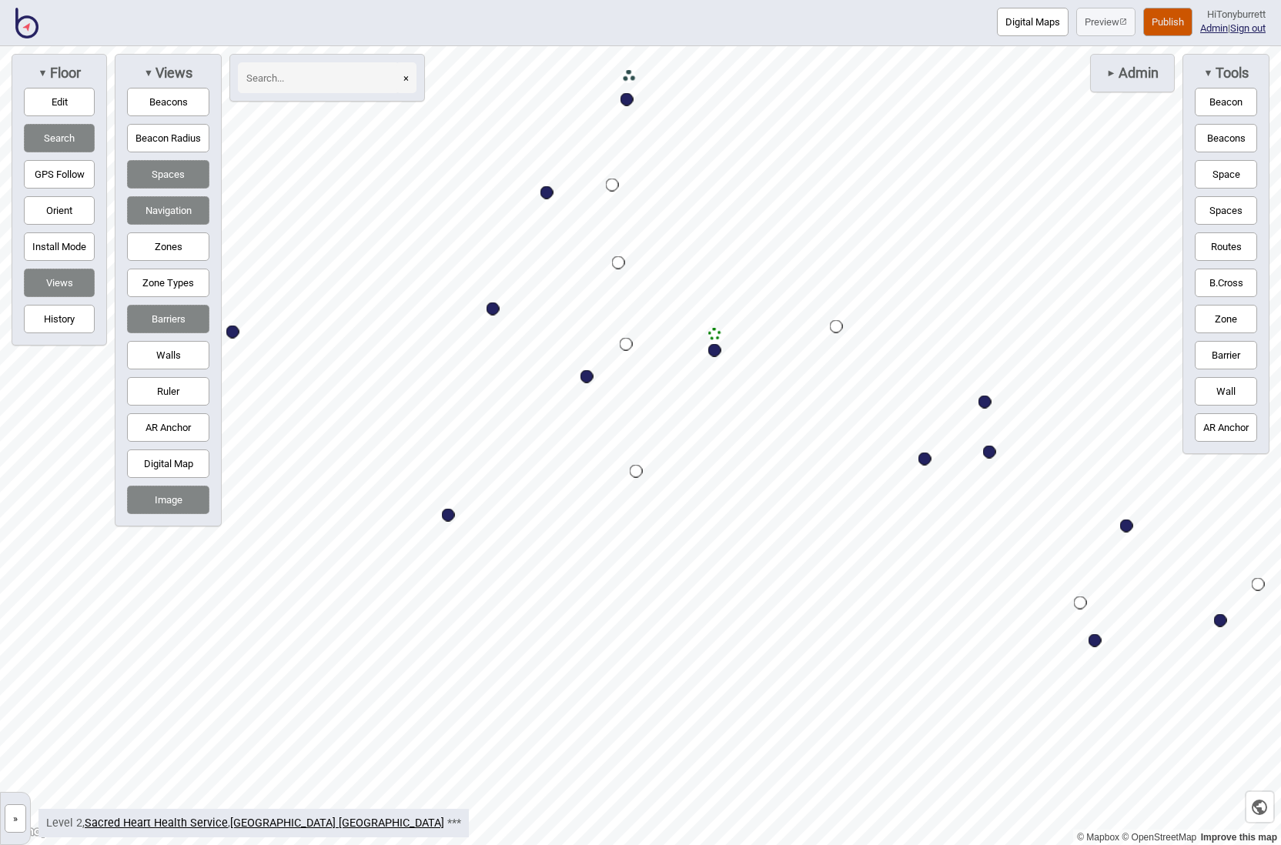
click at [20, 809] on button "»" at bounding box center [16, 818] width 22 height 28
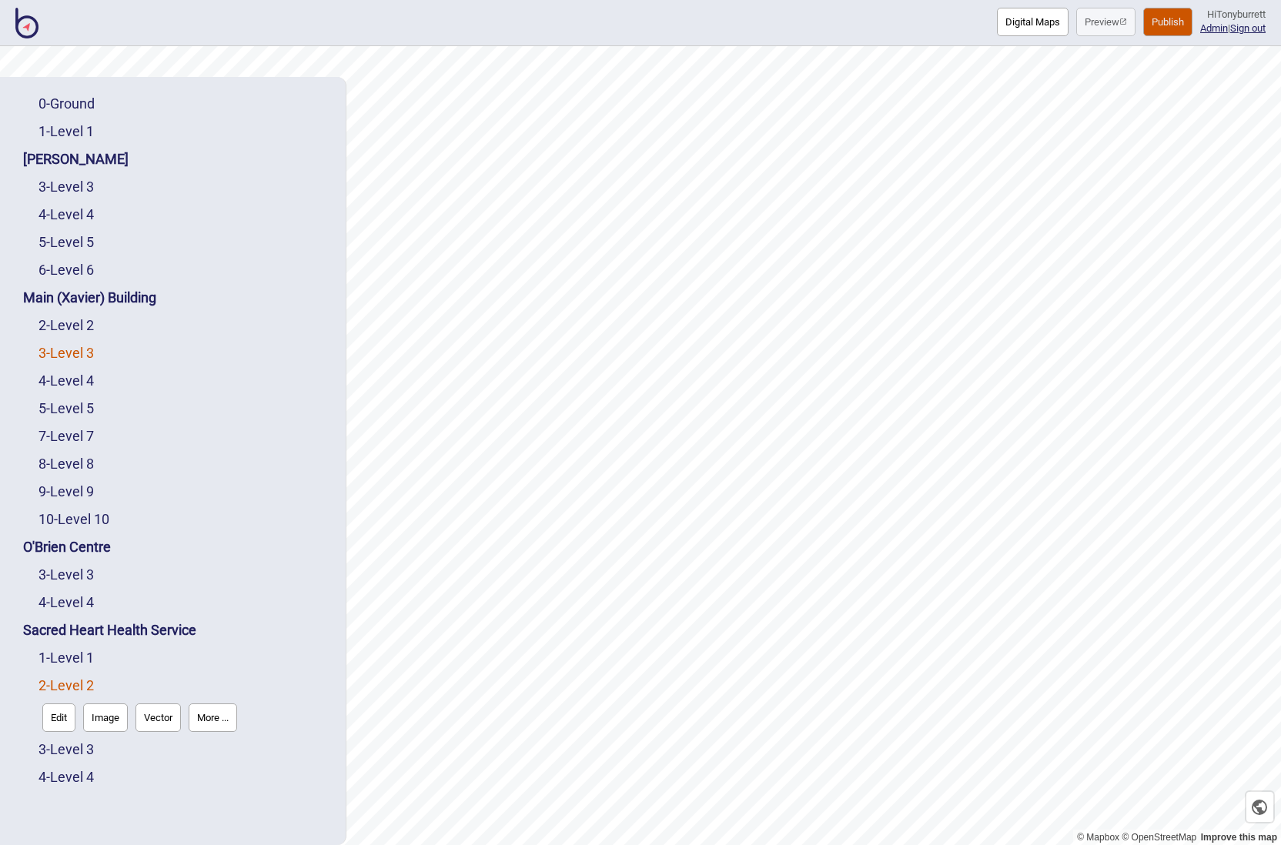
click at [79, 353] on link "3 - Level 3" at bounding box center [65, 353] width 55 height 16
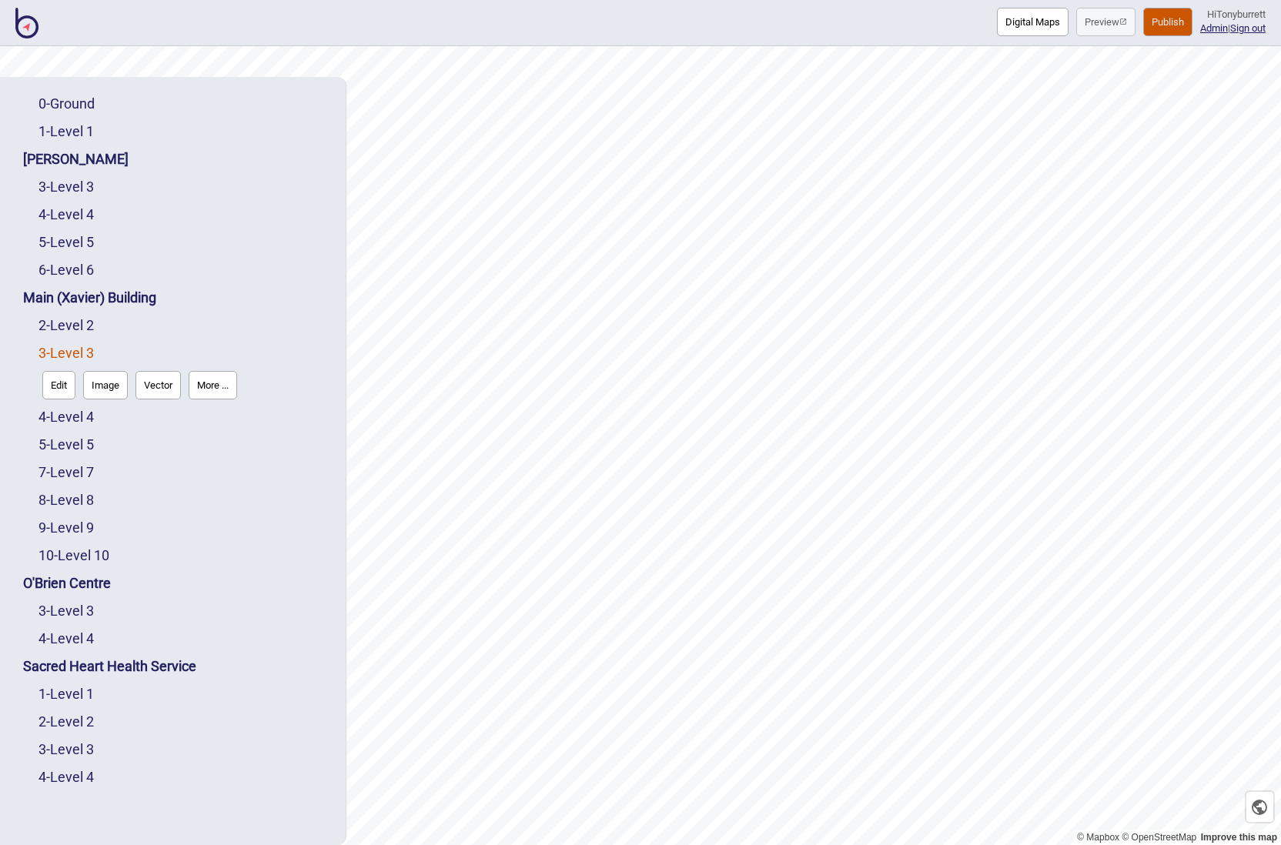
click at [57, 378] on button "Edit" at bounding box center [58, 385] width 33 height 28
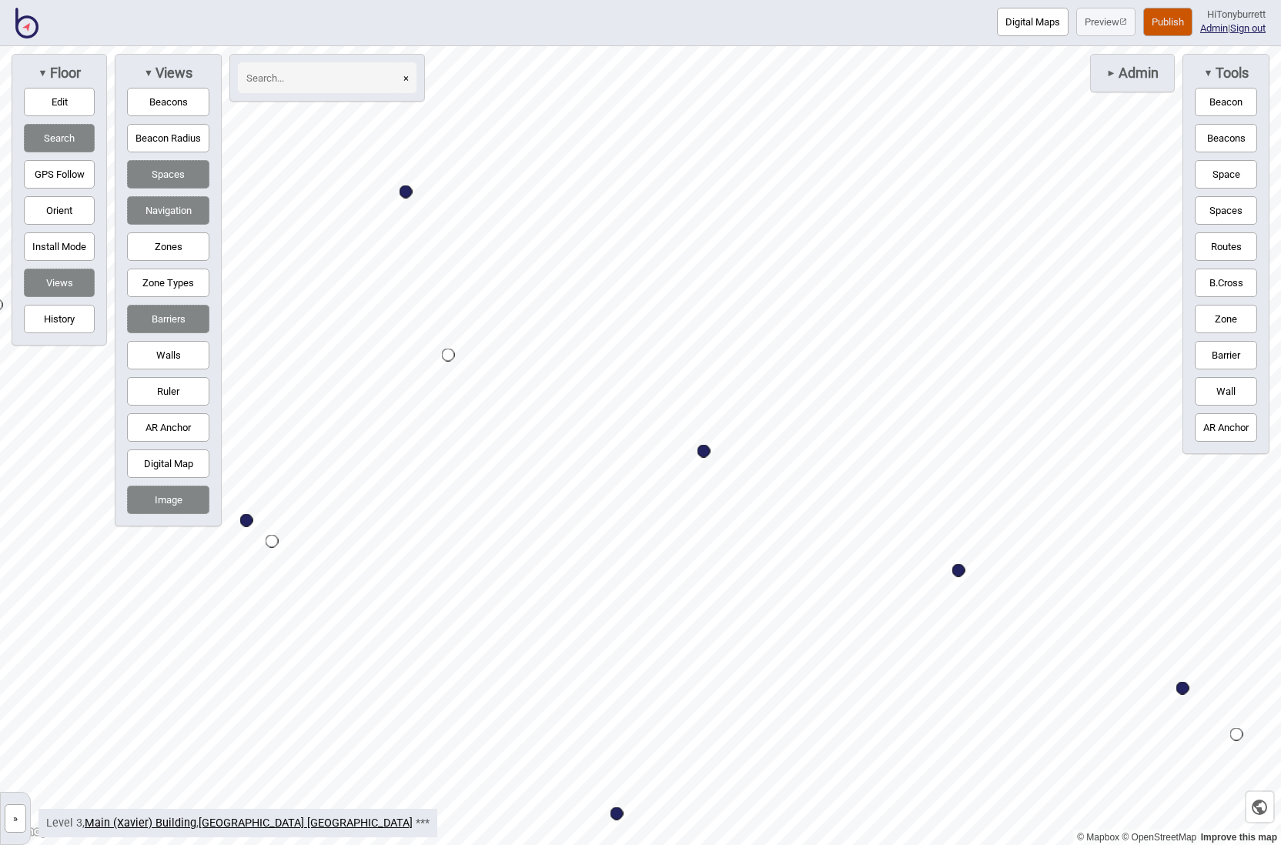
click at [704, 450] on div "Map marker" at bounding box center [703, 451] width 13 height 13
select select "Information and Assistance"
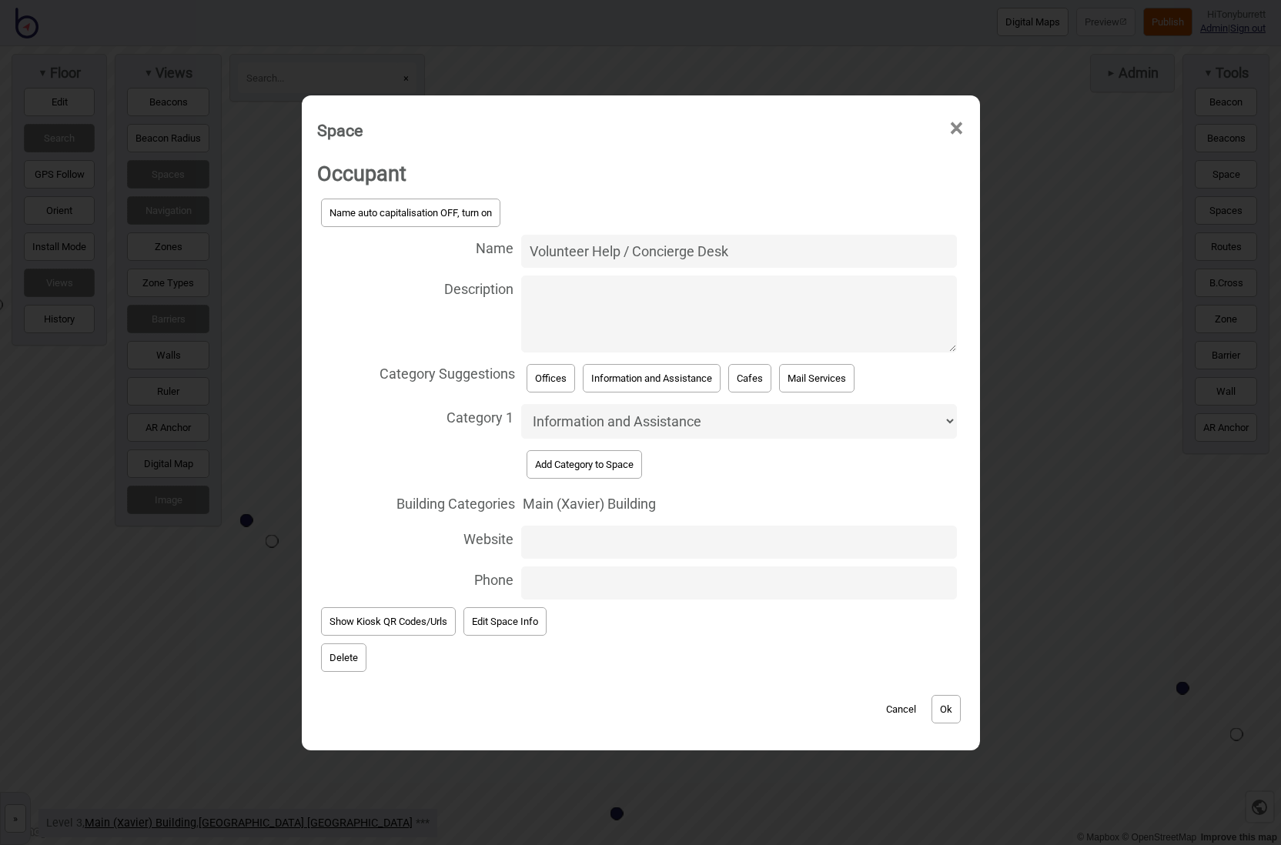
click at [574, 332] on textarea "Description" at bounding box center [739, 314] width 436 height 77
paste textarea "[DATE] to [DATE], 8 am to 4 pm"
type textarea "[DATE] to [DATE], 8 am to 4 pm"
click at [948, 704] on button "Ok" at bounding box center [945, 709] width 29 height 28
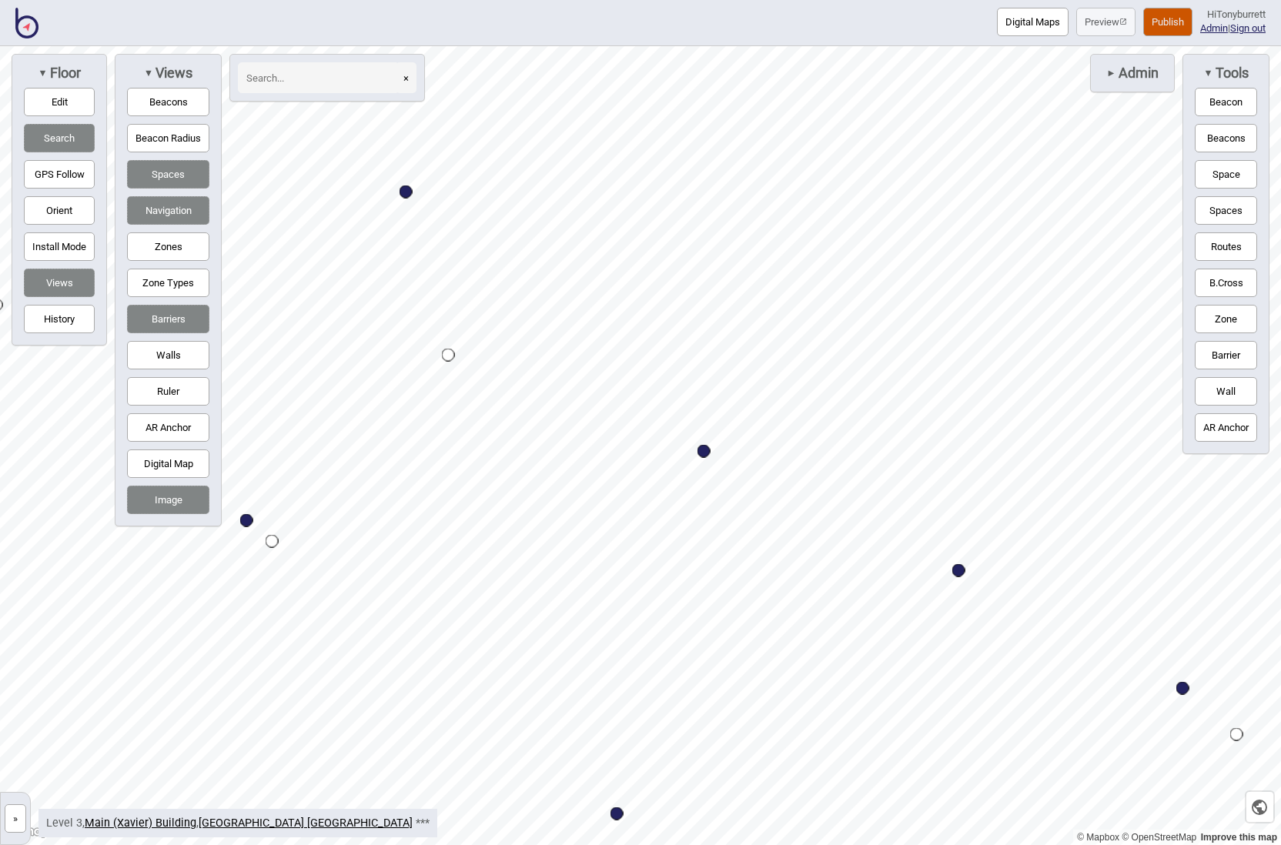
drag, startPoint x: 20, startPoint y: 815, endPoint x: 34, endPoint y: 807, distance: 16.2
click at [21, 815] on button "»" at bounding box center [16, 818] width 22 height 28
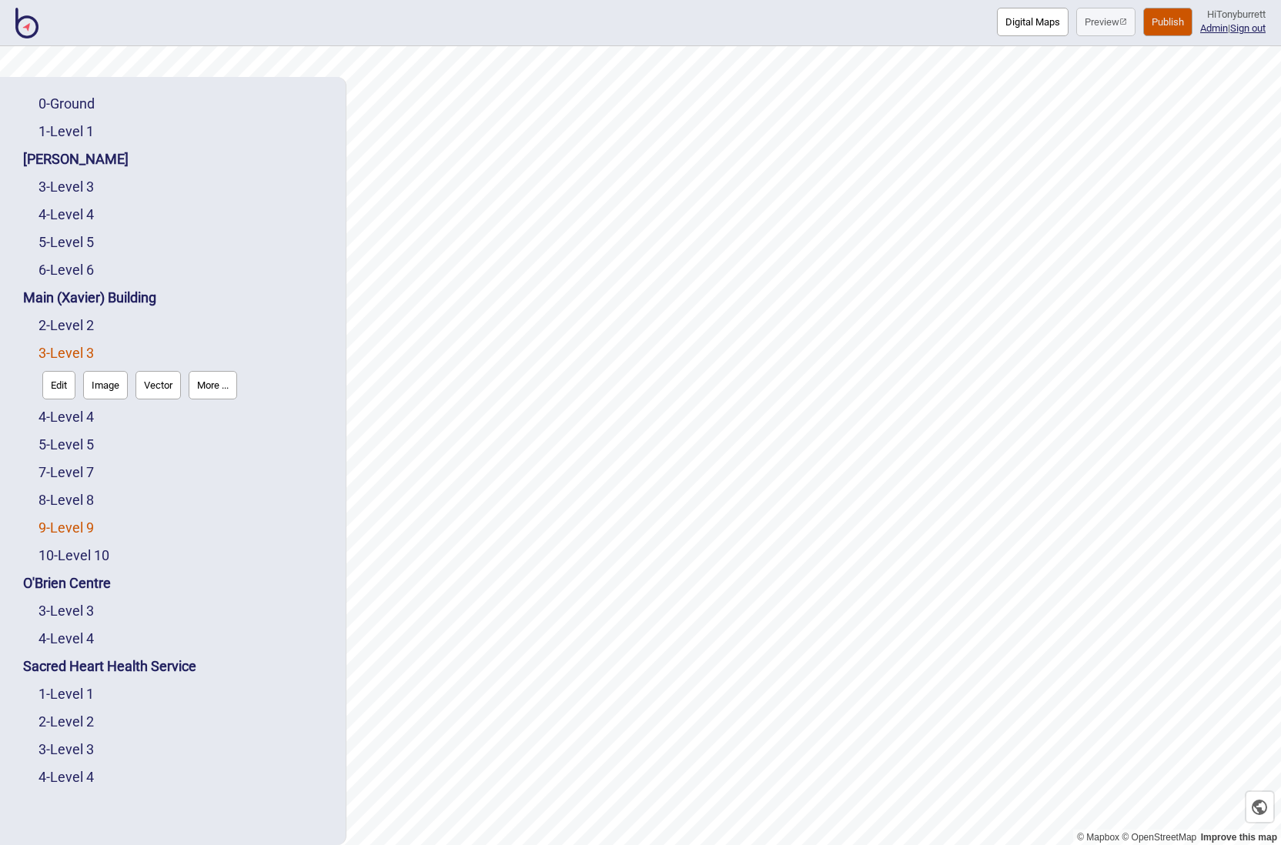
click at [59, 521] on link "9 - Level 9" at bounding box center [65, 528] width 55 height 16
click at [54, 523] on button "Edit" at bounding box center [58, 524] width 33 height 28
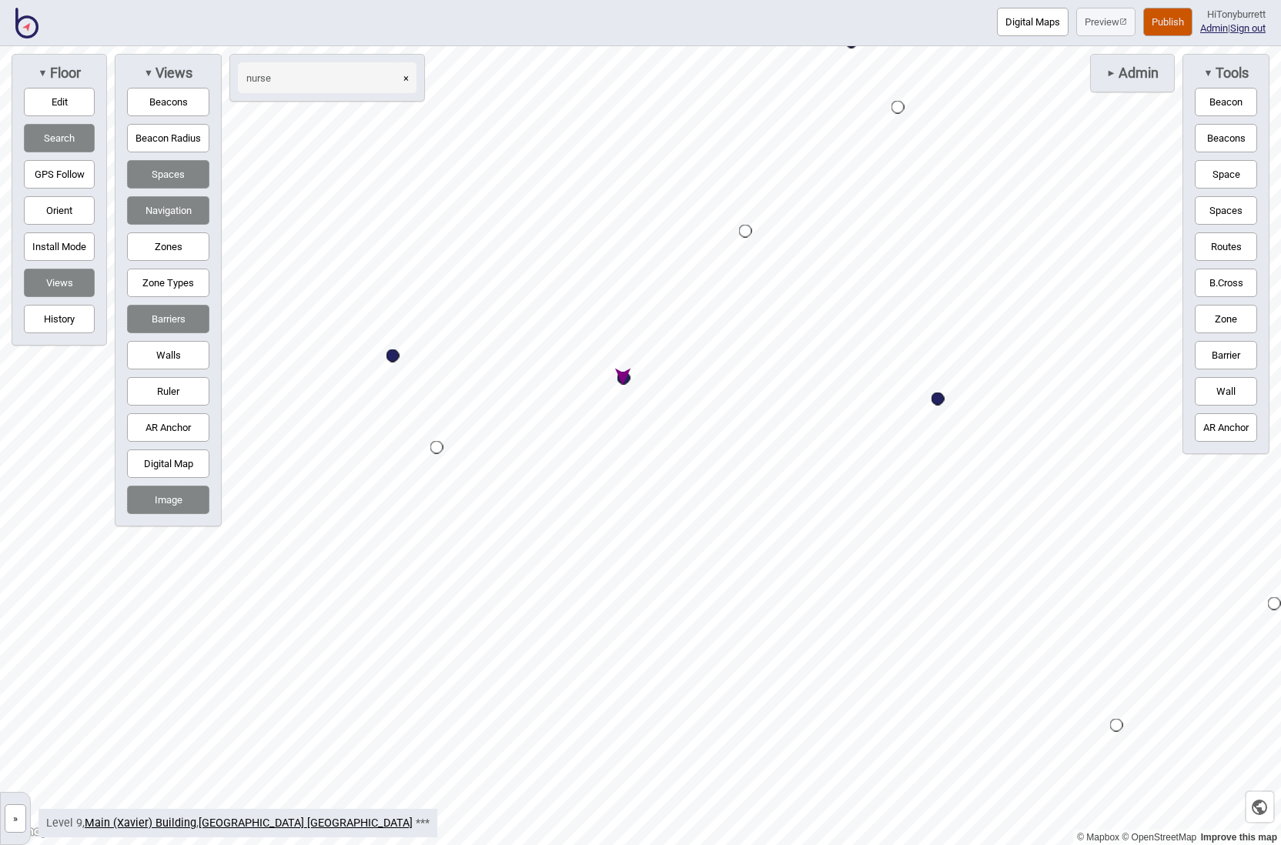
click at [623, 379] on div "Map marker" at bounding box center [623, 378] width 13 height 13
type input "nurse"
select select "Nurse Stations"
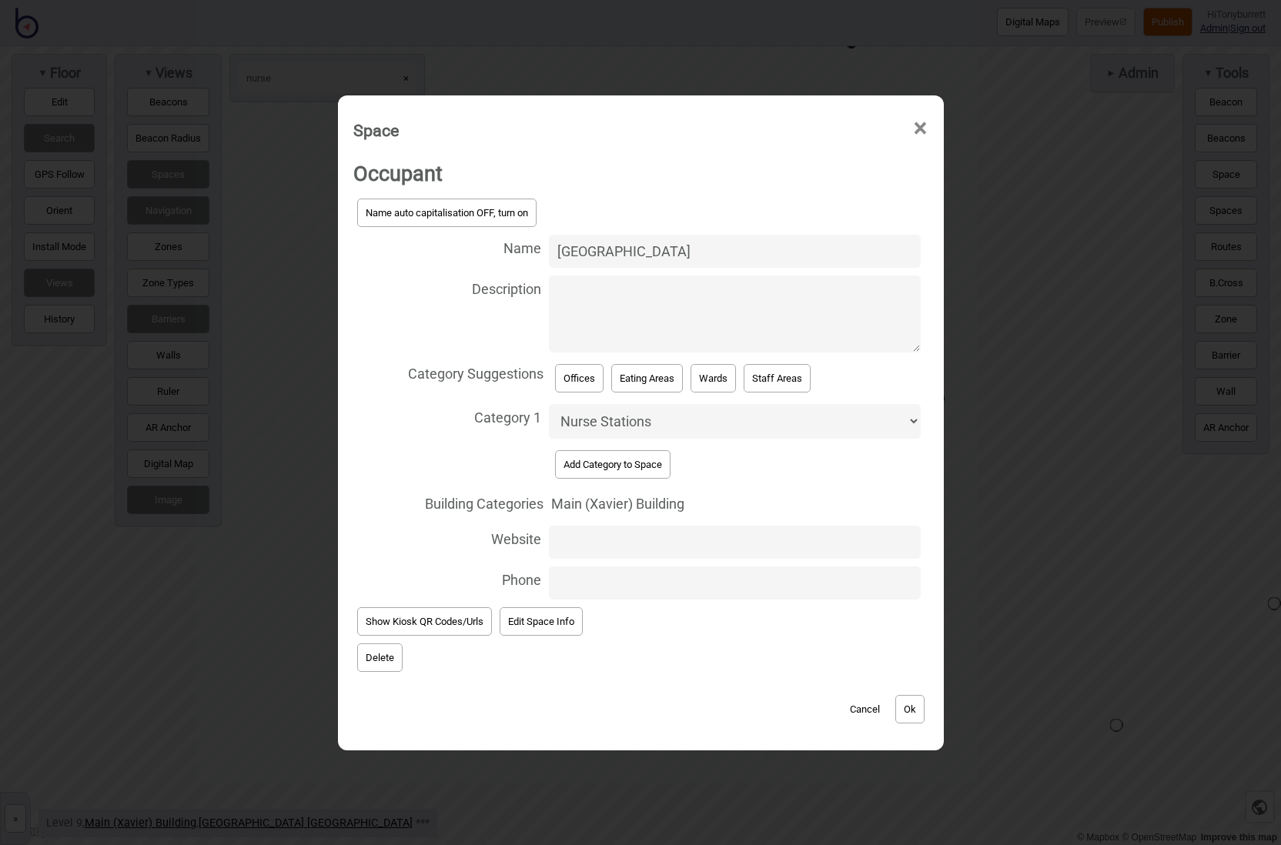
click at [652, 258] on input "[GEOGRAPHIC_DATA]" at bounding box center [734, 251] width 371 height 33
click at [654, 257] on input "[GEOGRAPHIC_DATA]" at bounding box center [734, 251] width 371 height 33
drag, startPoint x: 566, startPoint y: 255, endPoint x: 472, endPoint y: 249, distance: 94.1
click at [472, 249] on label "Name Nurses Station" at bounding box center [640, 251] width 575 height 41
click at [549, 249] on input "[GEOGRAPHIC_DATA]" at bounding box center [734, 251] width 371 height 33
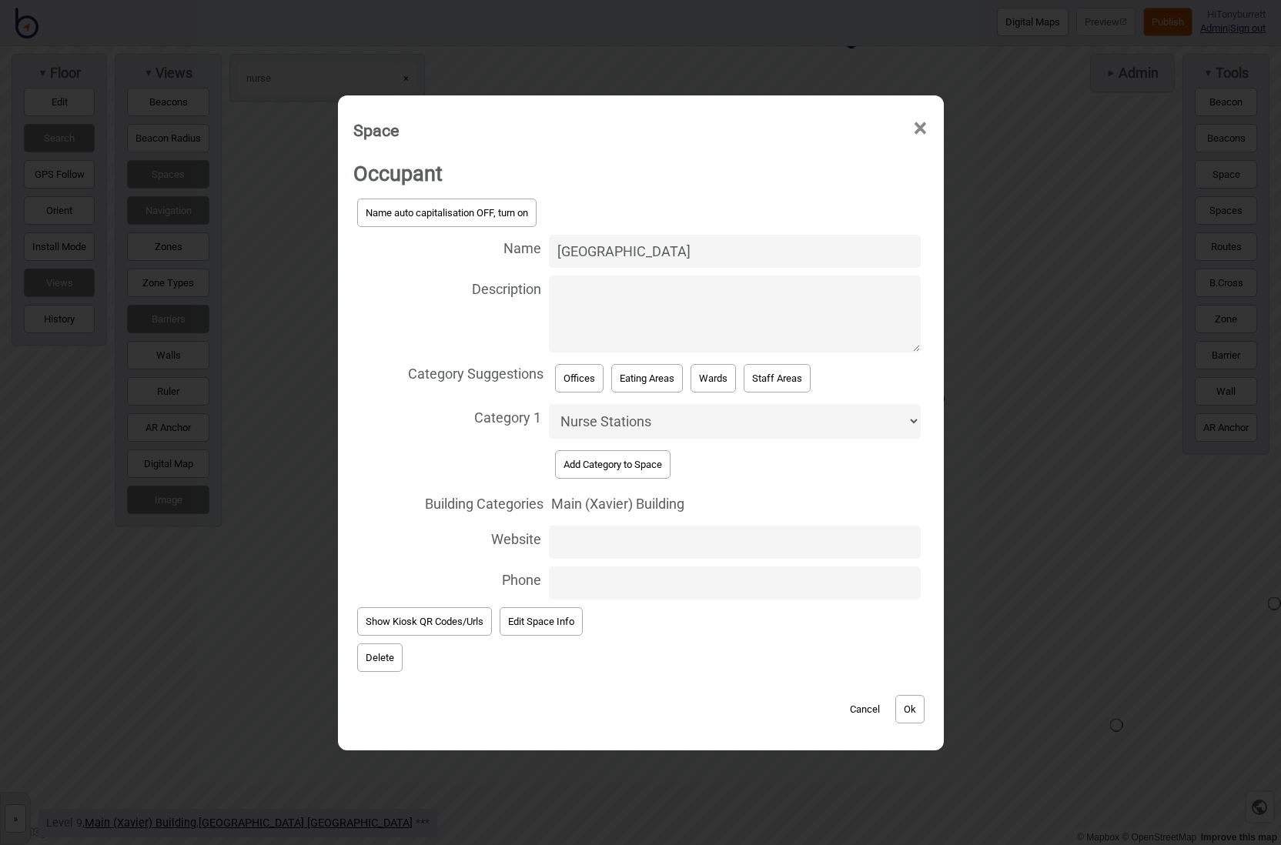
type input "[GEOGRAPHIC_DATA]"
drag, startPoint x: 644, startPoint y: 644, endPoint x: 706, endPoint y: 644, distance: 61.6
click at [644, 643] on span "Delete" at bounding box center [640, 658] width 575 height 36
click at [908, 698] on button "Ok" at bounding box center [909, 709] width 29 height 28
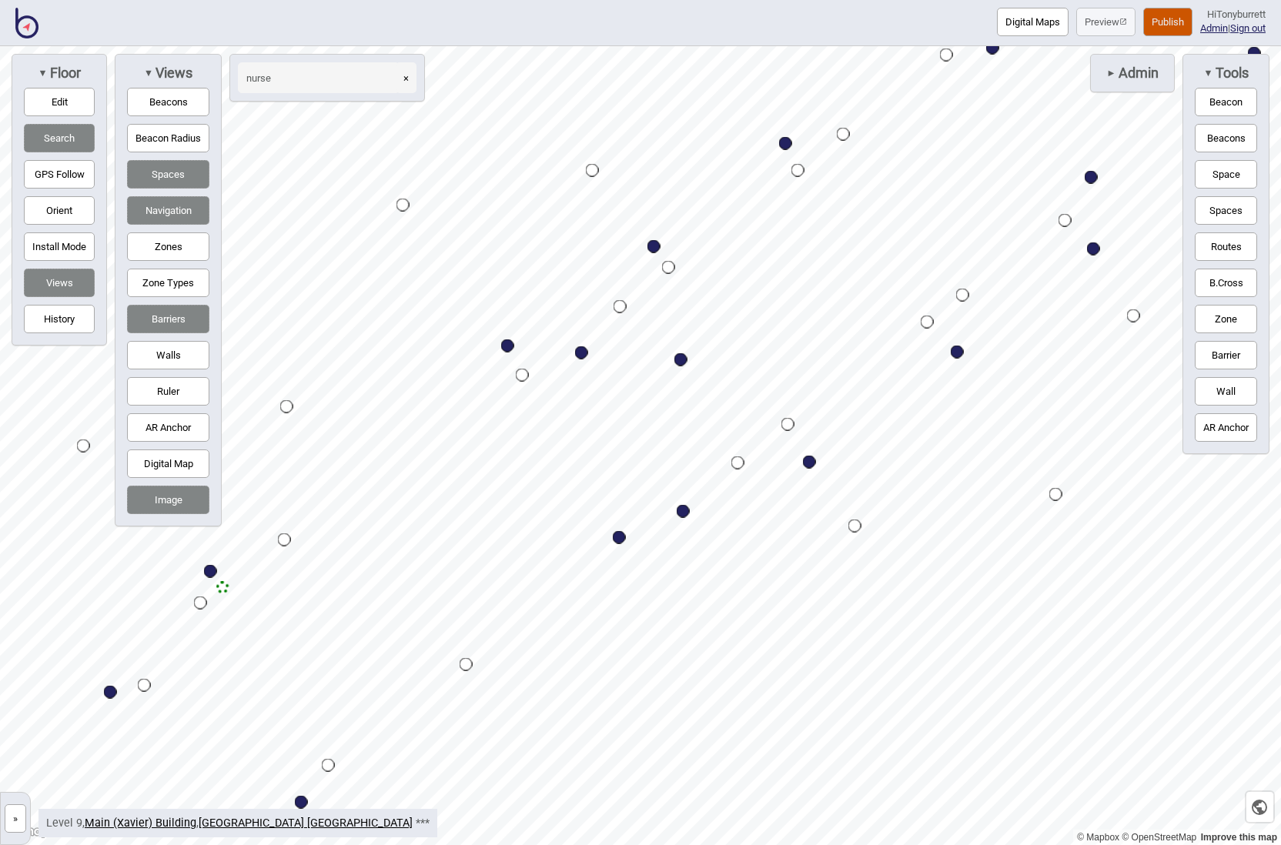
click at [14, 807] on button "»" at bounding box center [16, 818] width 22 height 28
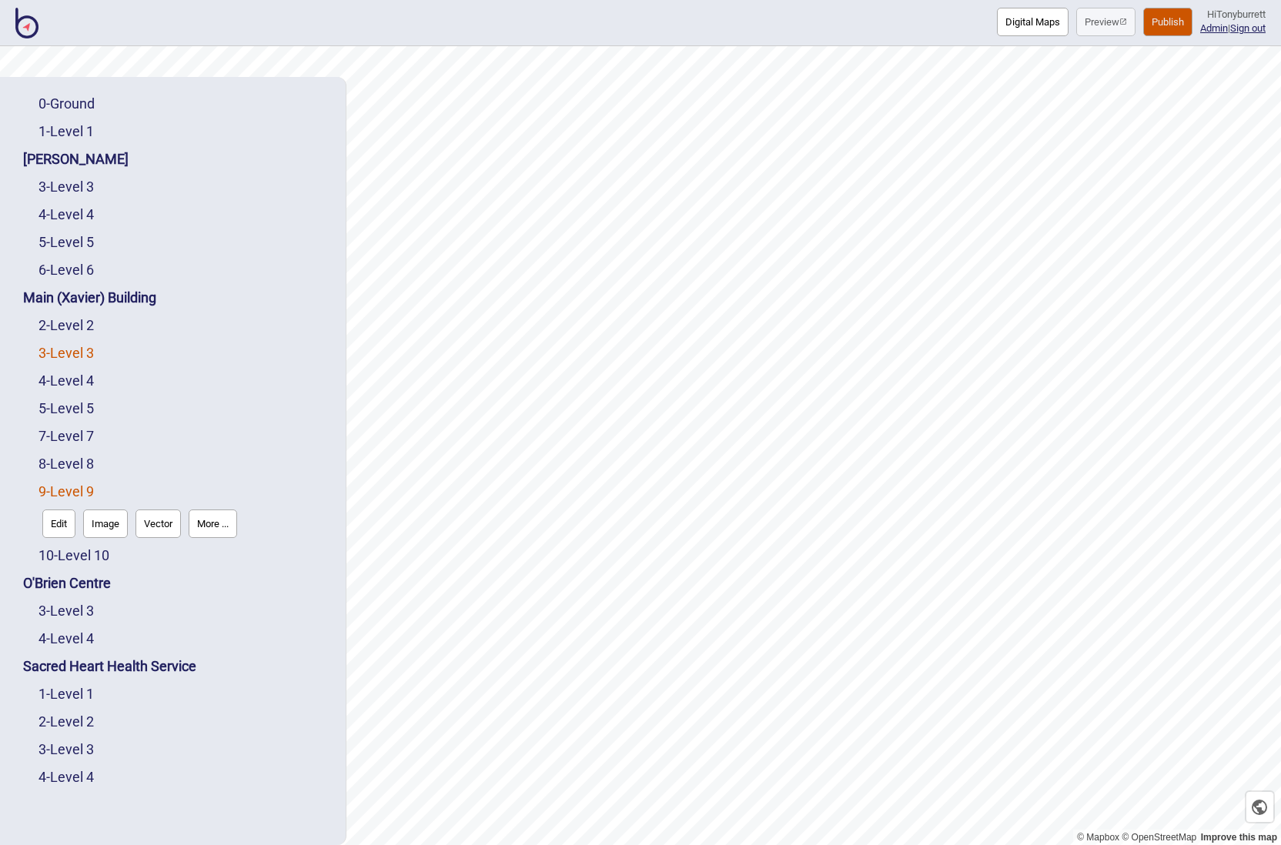
click at [64, 349] on link "3 - Level 3" at bounding box center [65, 353] width 55 height 16
click at [54, 378] on button "Edit" at bounding box center [58, 385] width 33 height 28
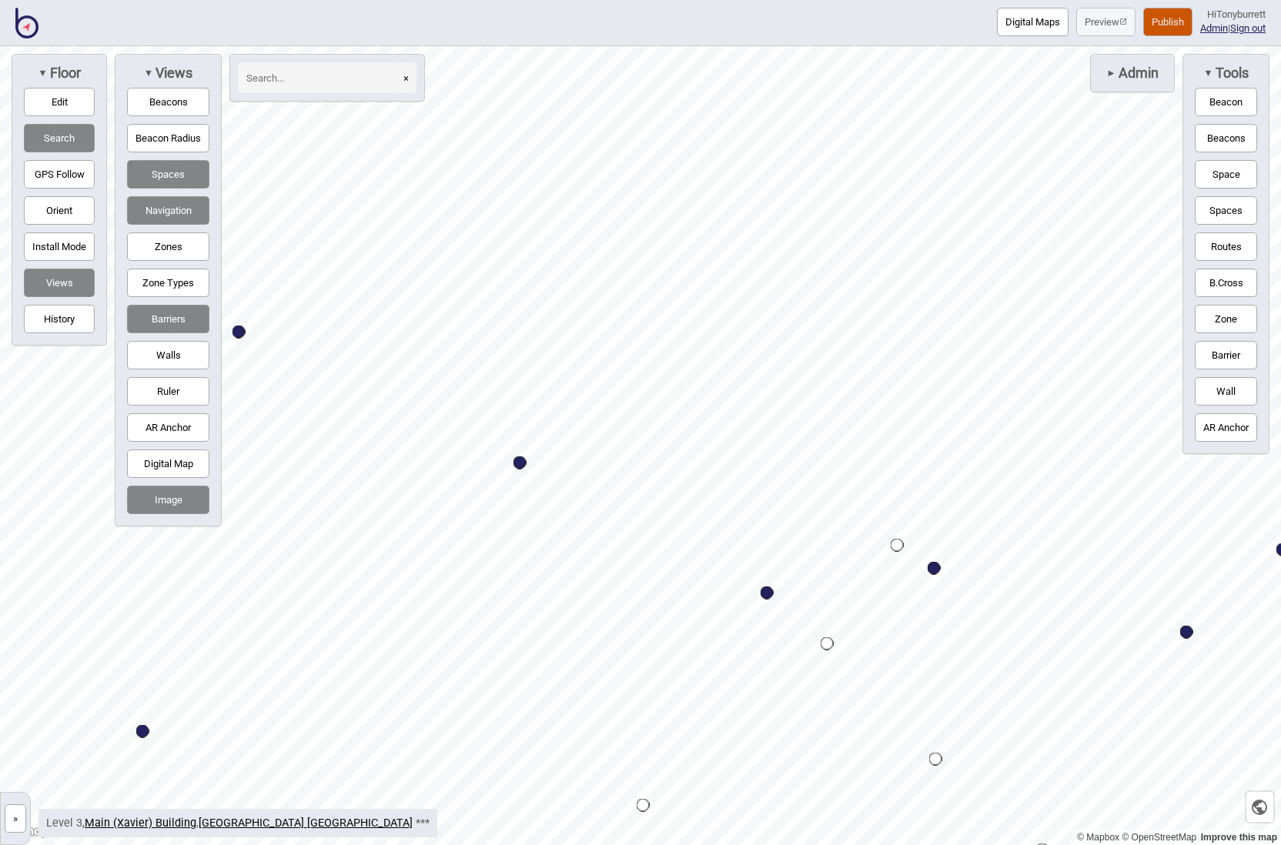
click at [522, 465] on div "Map marker" at bounding box center [519, 462] width 13 height 13
select select "Food and Drink"
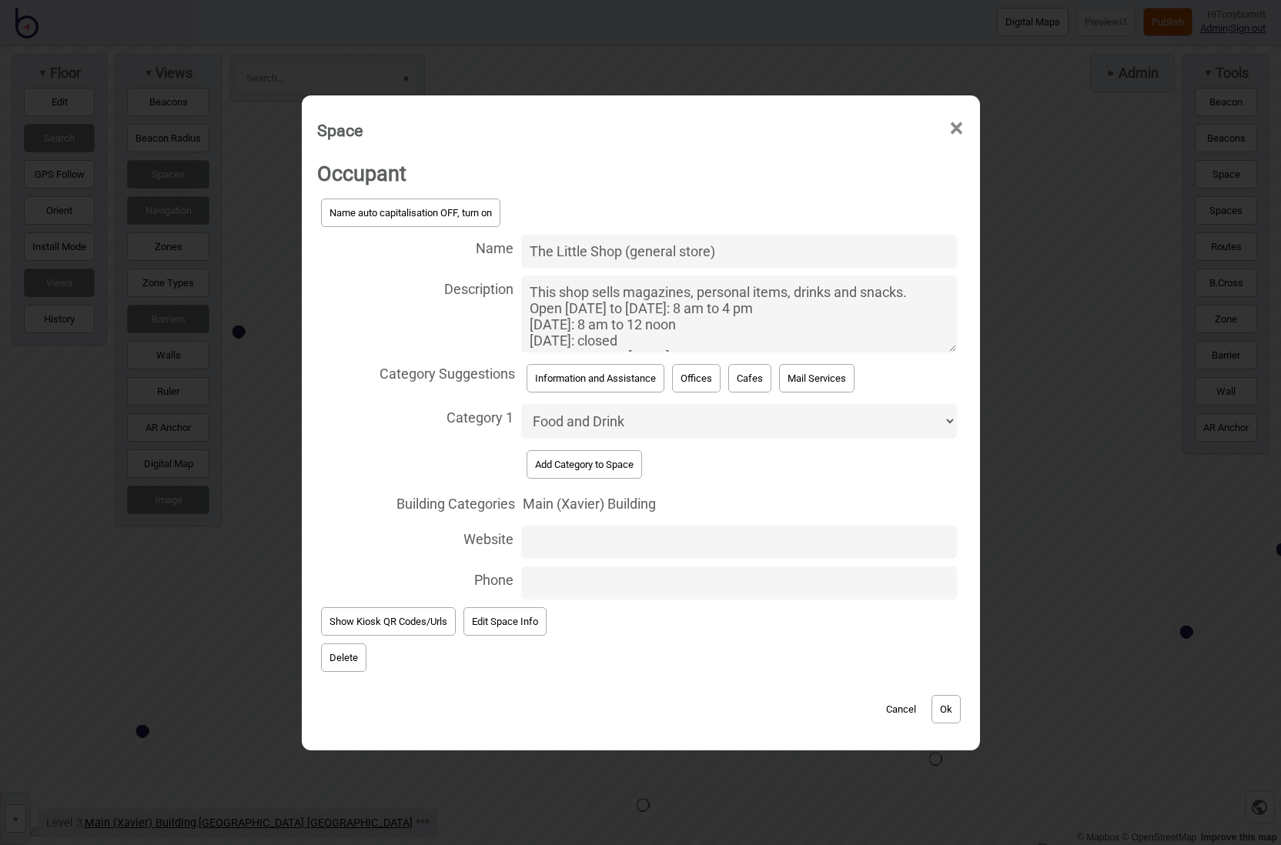
click at [747, 342] on textarea "This shop sells magazines, personal items, drinks and snacks. Open [DATE] to [D…" at bounding box center [739, 314] width 436 height 77
drag, startPoint x: 638, startPoint y: 343, endPoint x: 509, endPoint y: 309, distance: 133.7
click at [509, 309] on label "Description This shop sells magazines, personal items, drinks and snacks. Open …" at bounding box center [640, 314] width 647 height 85
click at [521, 309] on textarea "This shop sells magazines, personal items, drinks and snacks. Open [DATE] to [D…" at bounding box center [739, 314] width 436 height 77
paste textarea
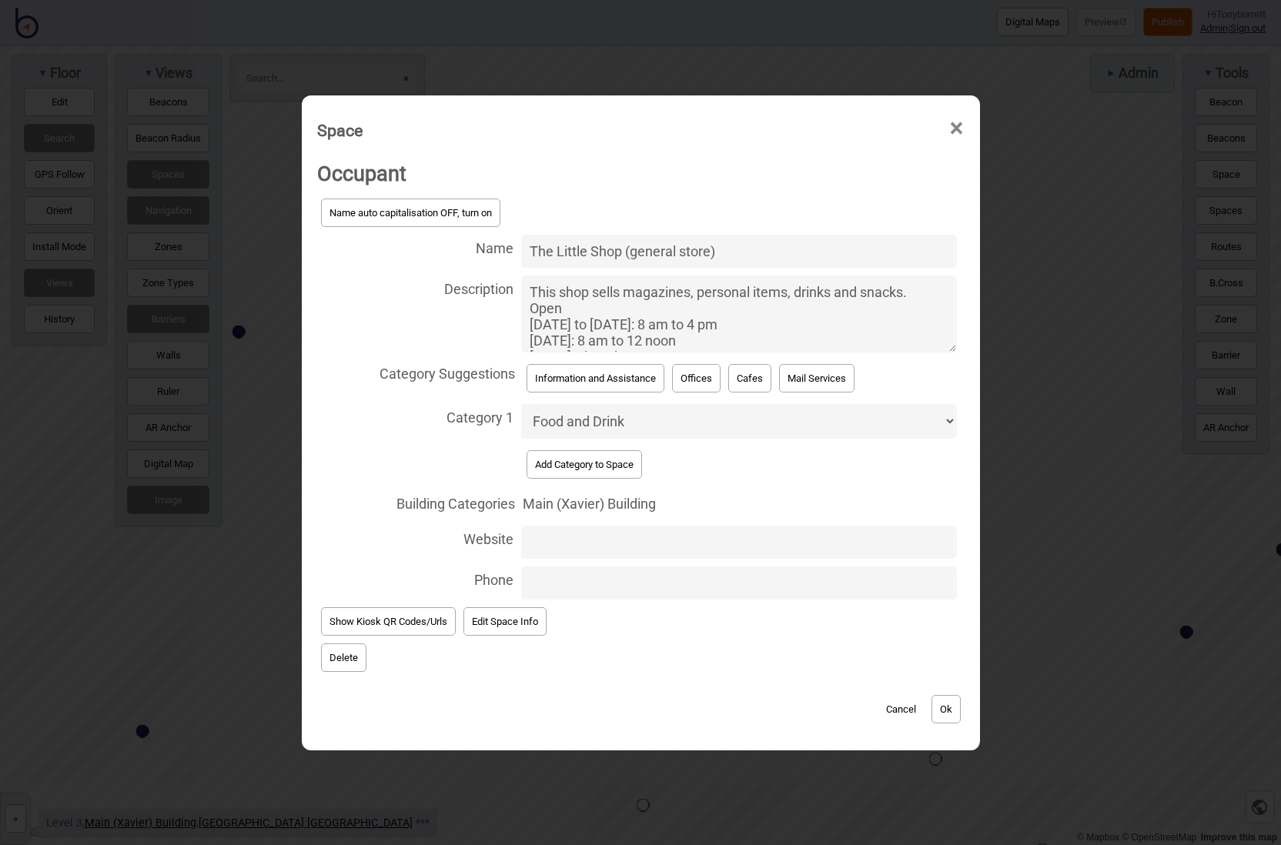
scroll to position [14, 0]
click at [587, 296] on textarea "This shop sells magazines, personal items, drinks and snacks. Open [DATE] to [D…" at bounding box center [739, 314] width 436 height 77
drag, startPoint x: 702, startPoint y: 345, endPoint x: 511, endPoint y: 346, distance: 190.9
click at [511, 346] on label "Description This shop sells magazines, personal items, drinks and snacks. Open …" at bounding box center [640, 314] width 647 height 85
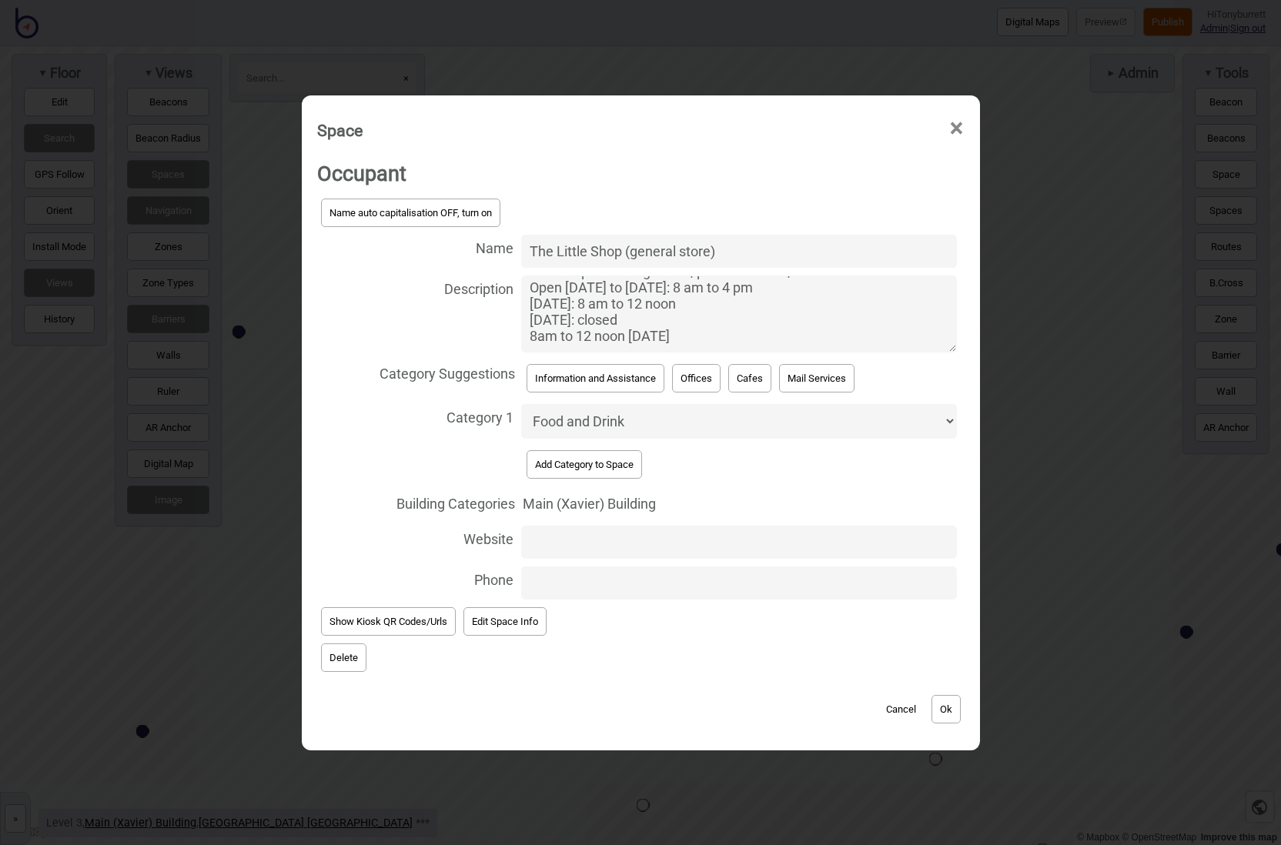
click at [521, 346] on textarea "This shop sells magazines, personal items, drinks and snacks. Open [DATE] to [D…" at bounding box center [739, 314] width 436 height 77
type textarea "This shop sells magazines, personal items, drinks and snacks. Open [DATE] to [D…"
click at [951, 699] on button "Ok" at bounding box center [945, 709] width 29 height 28
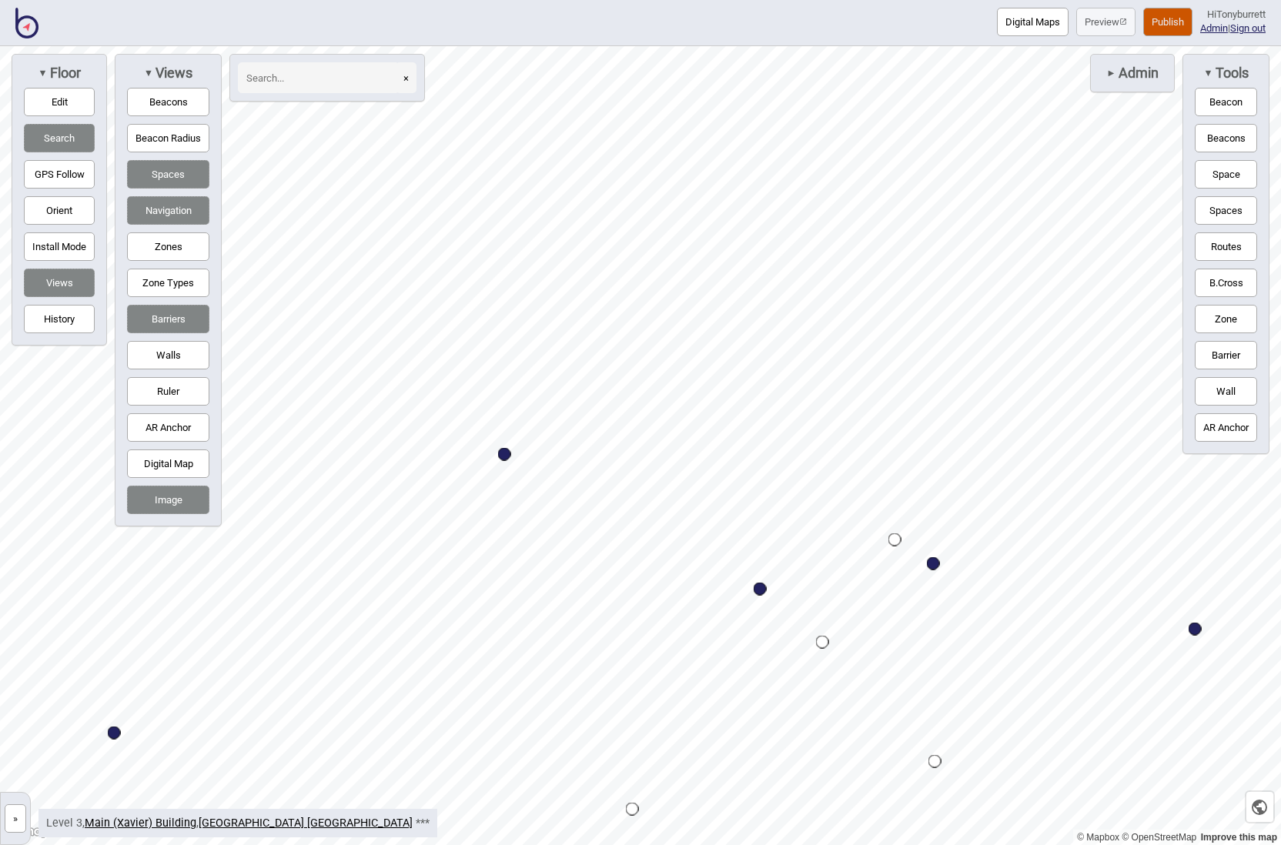
click at [18, 823] on button "»" at bounding box center [16, 818] width 22 height 28
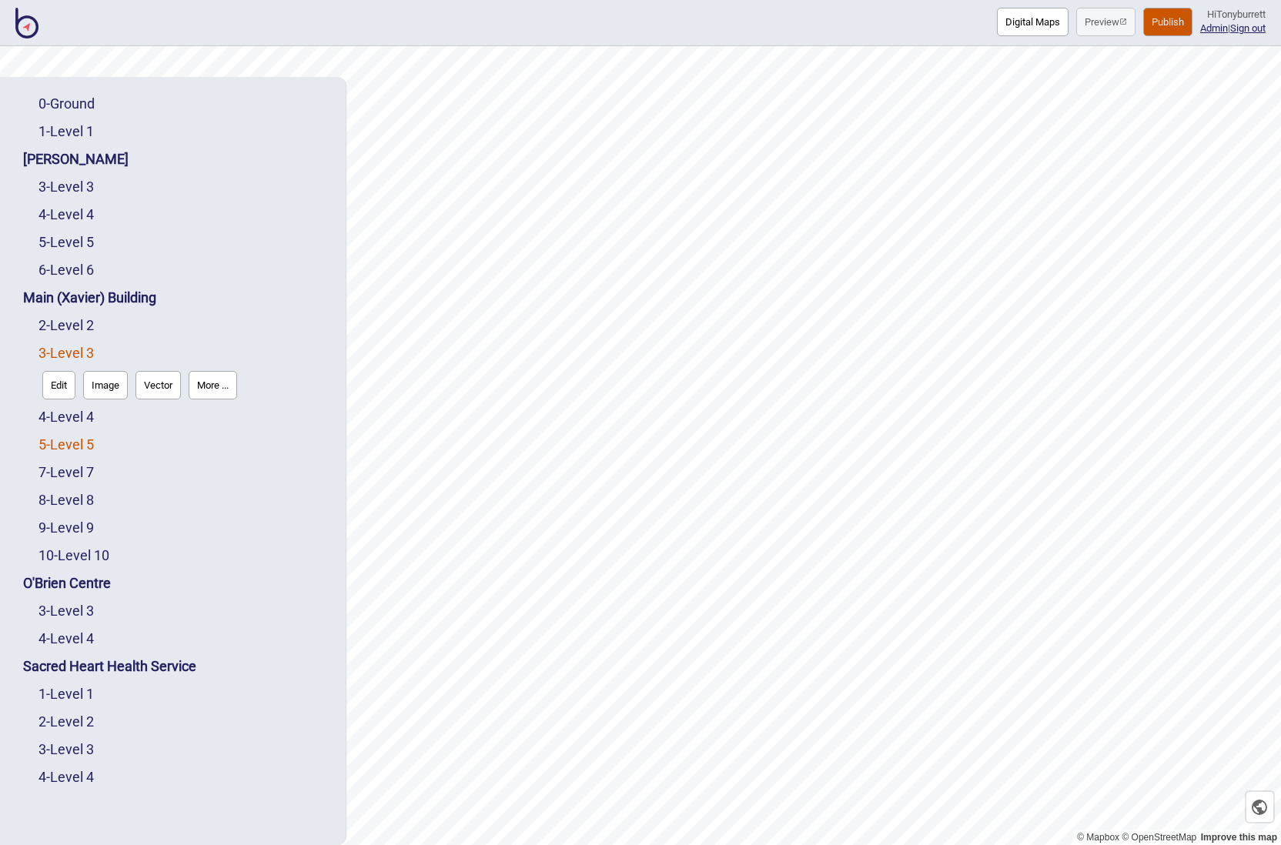
click at [66, 438] on link "5 - Level 5" at bounding box center [65, 444] width 55 height 16
click at [60, 447] on button "Edit" at bounding box center [58, 440] width 33 height 28
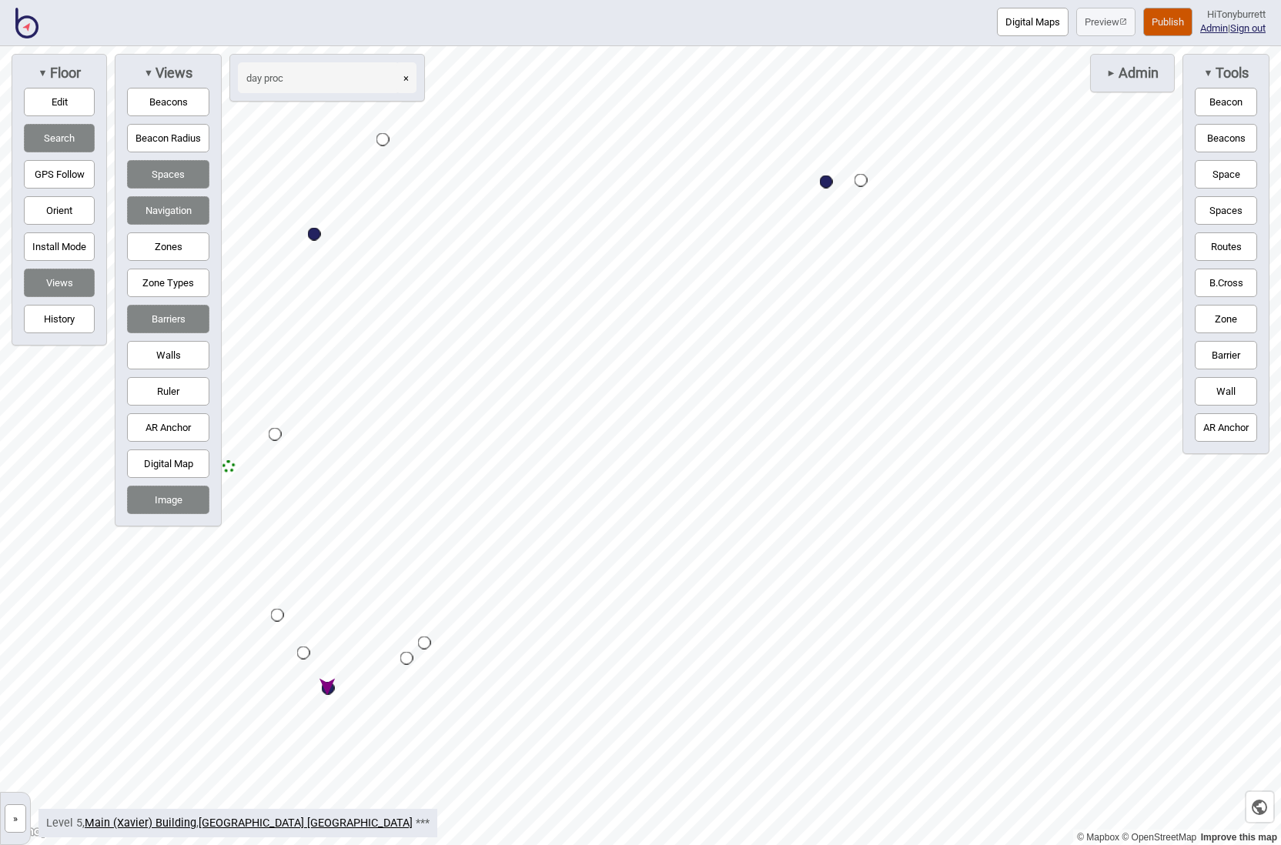
type input "day proc"
click at [597, 509] on div "Map marker" at bounding box center [598, 508] width 13 height 13
select select "Day [GEOGRAPHIC_DATA]"
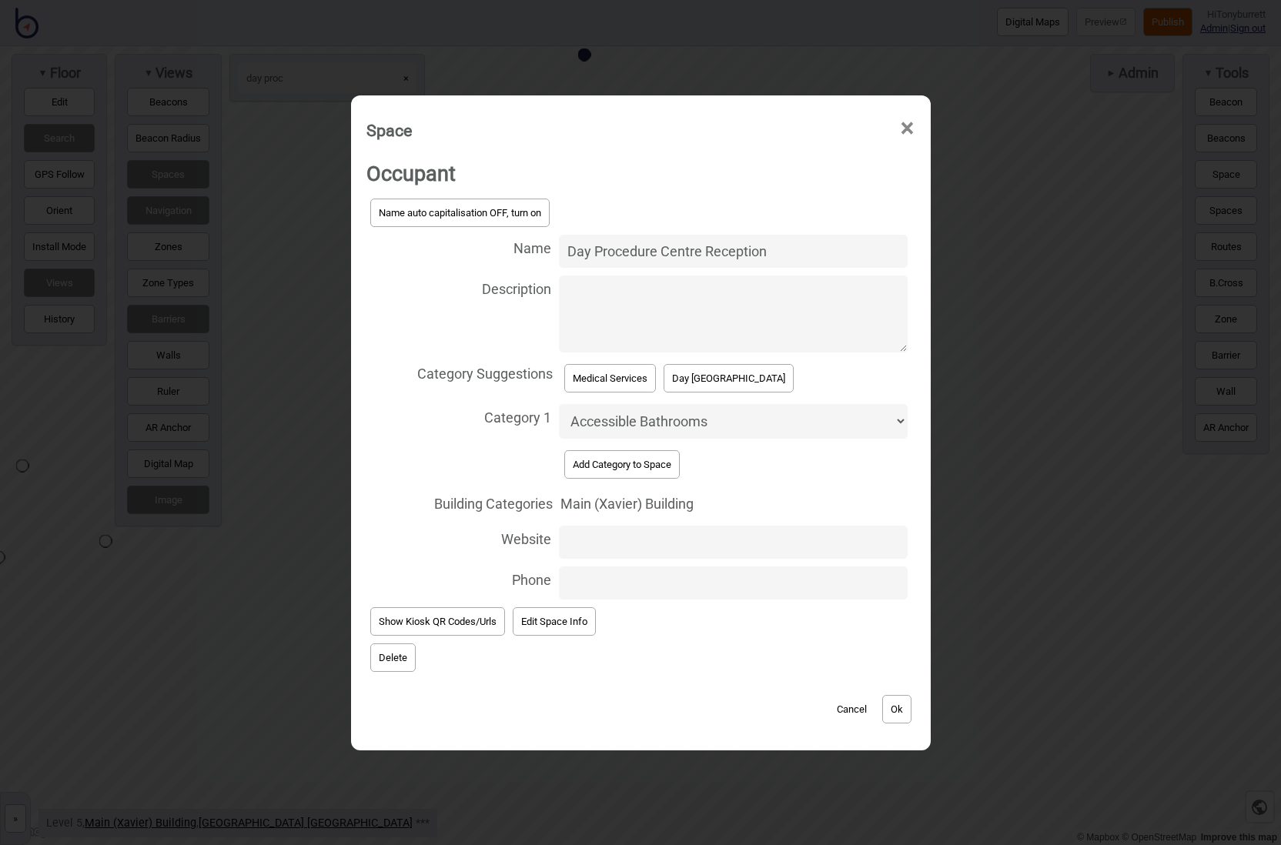
drag, startPoint x: 789, startPoint y: 250, endPoint x: 493, endPoint y: 250, distance: 295.6
click at [493, 250] on label "Name Day Procedure Centre Reception" at bounding box center [640, 251] width 549 height 41
click at [559, 250] on input "Day Procedure Centre Reception" at bounding box center [733, 251] width 349 height 33
type input "Day Procedure Centre Reception / Admissions"
click at [777, 642] on span "Delete" at bounding box center [640, 658] width 549 height 36
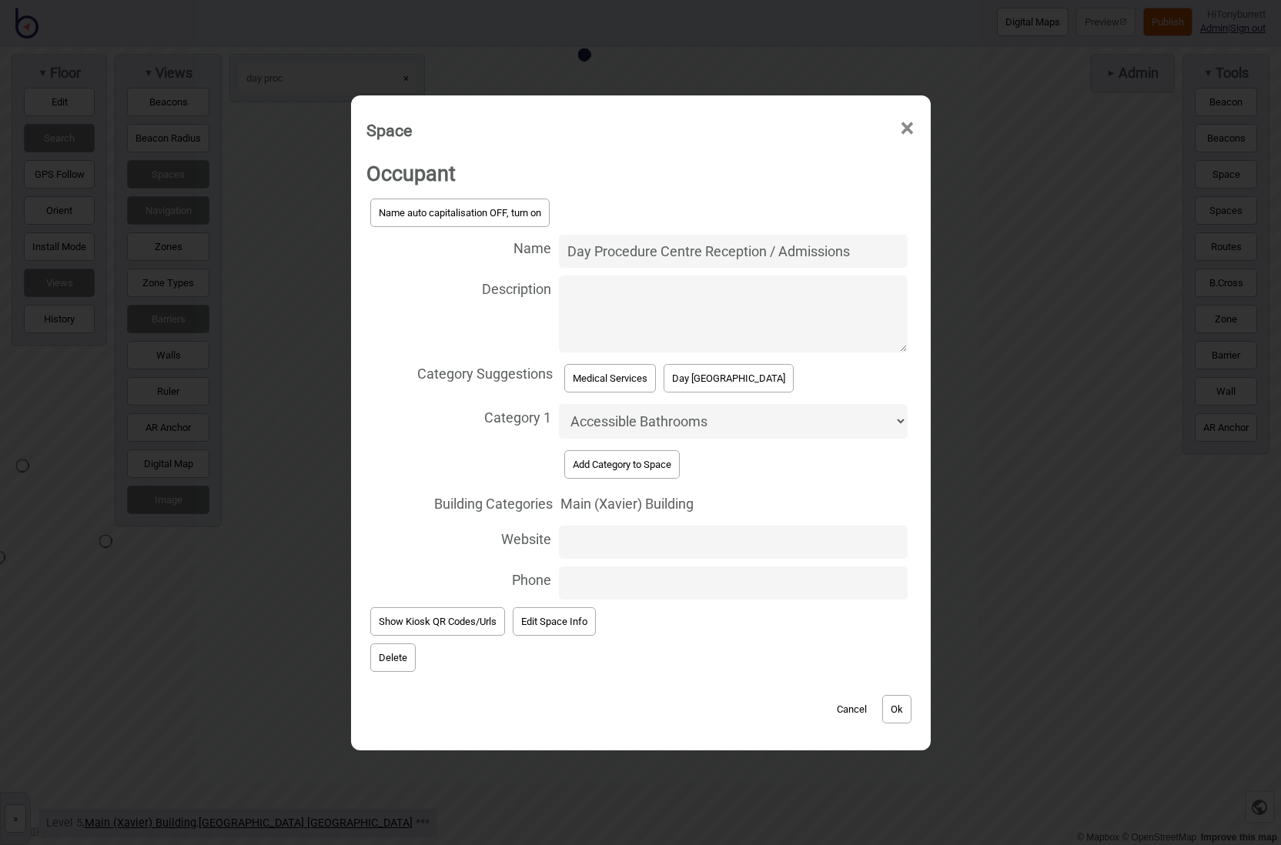
click at [894, 705] on button "Ok" at bounding box center [896, 709] width 29 height 28
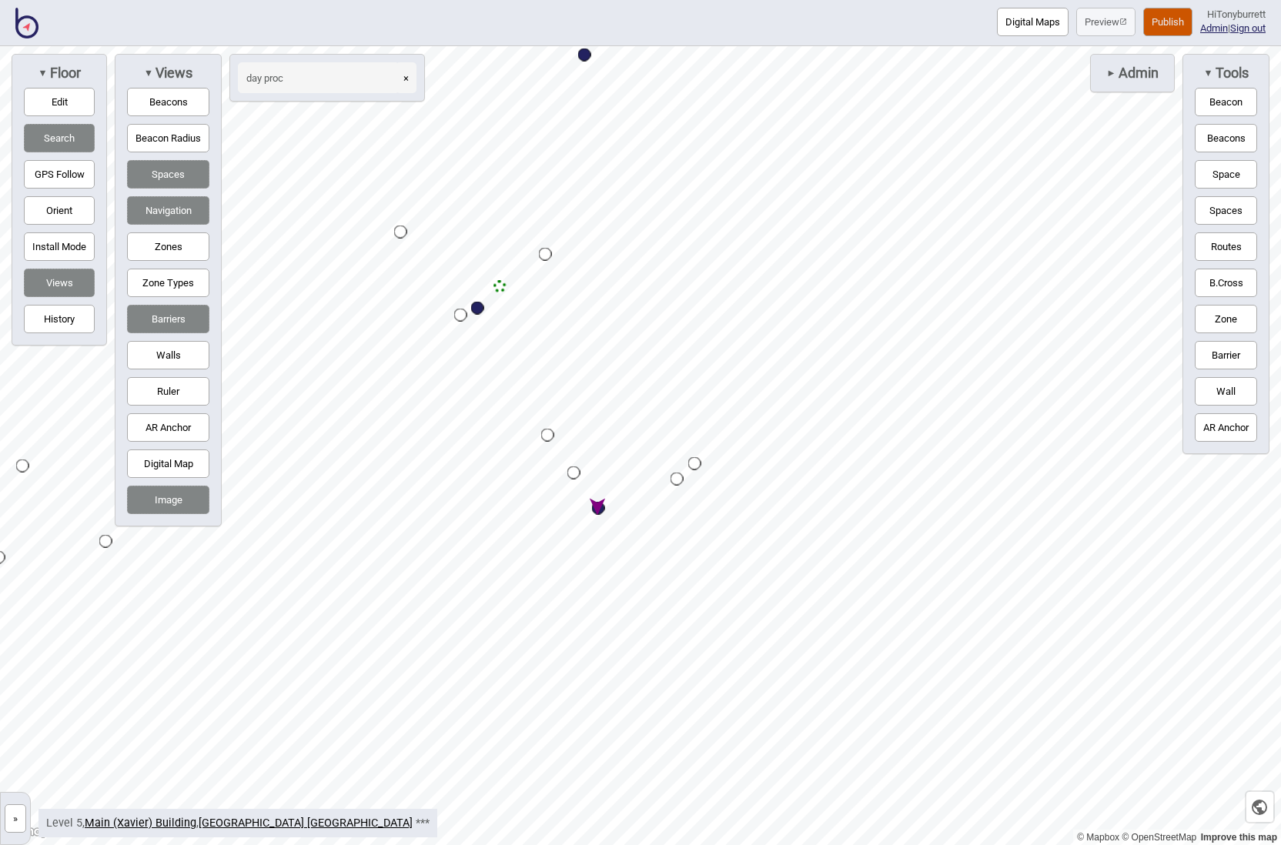
click at [21, 833] on div "»" at bounding box center [12, 819] width 22 height 36
drag, startPoint x: 24, startPoint y: 825, endPoint x: 59, endPoint y: 834, distance: 36.6
click at [24, 825] on button "»" at bounding box center [16, 818] width 22 height 28
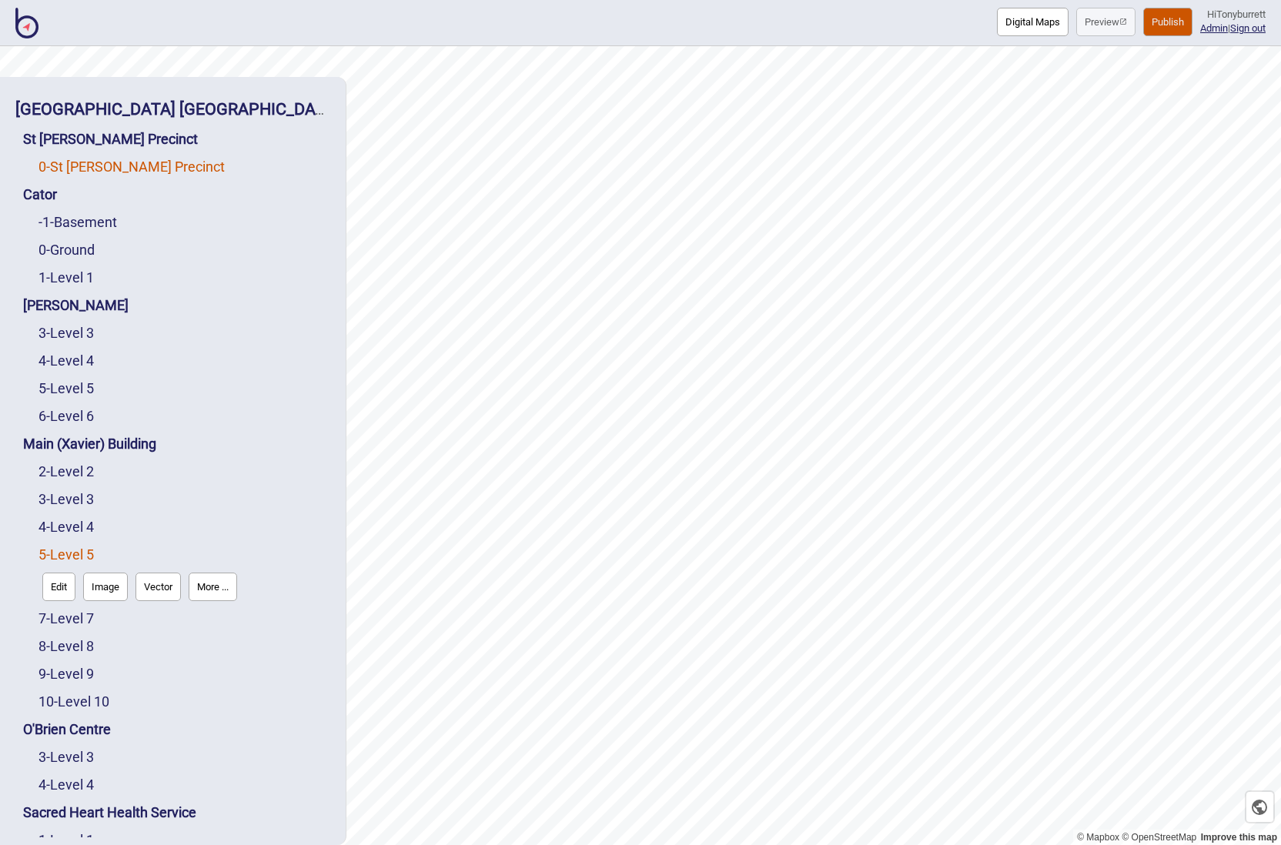
click at [82, 165] on link "0 - St Vincent's Precinct" at bounding box center [131, 167] width 186 height 16
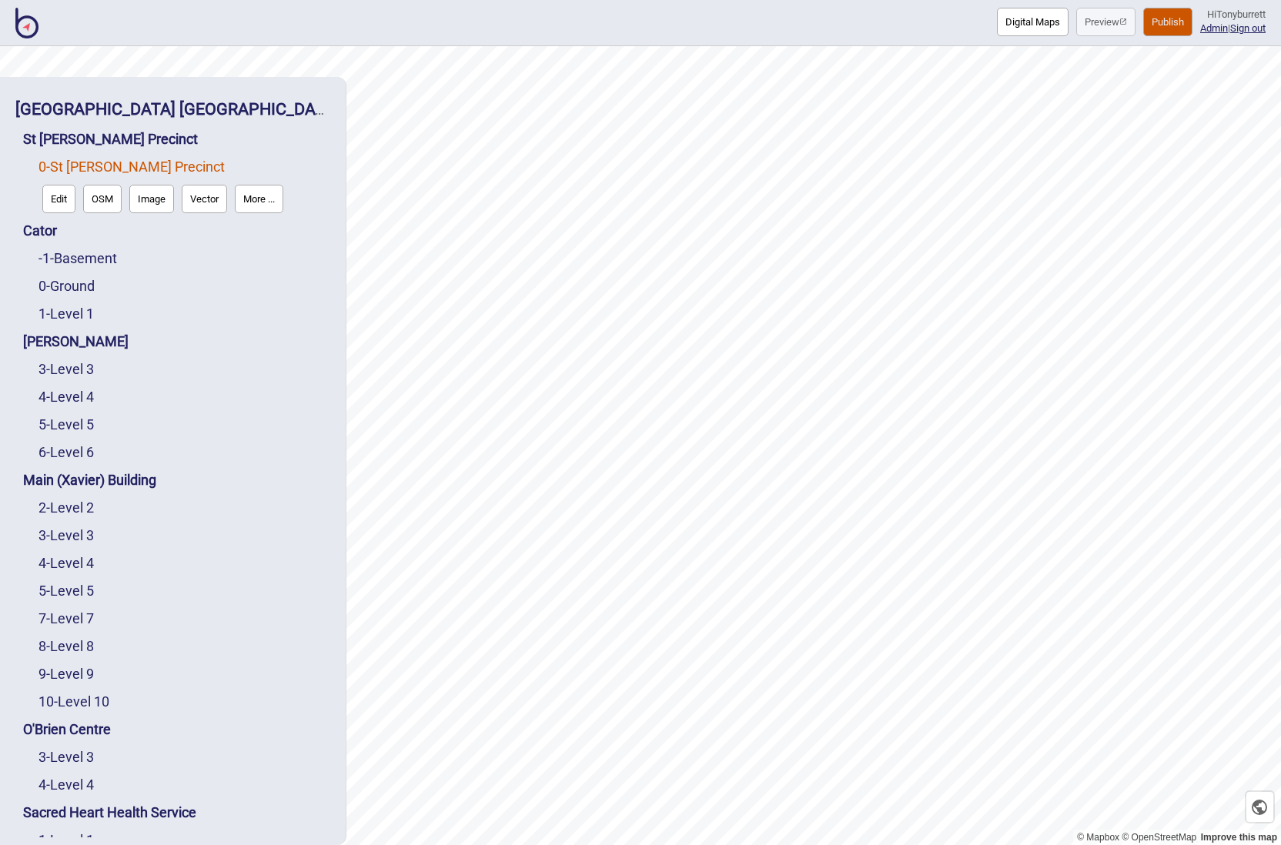
click at [58, 205] on button "Edit" at bounding box center [58, 199] width 33 height 28
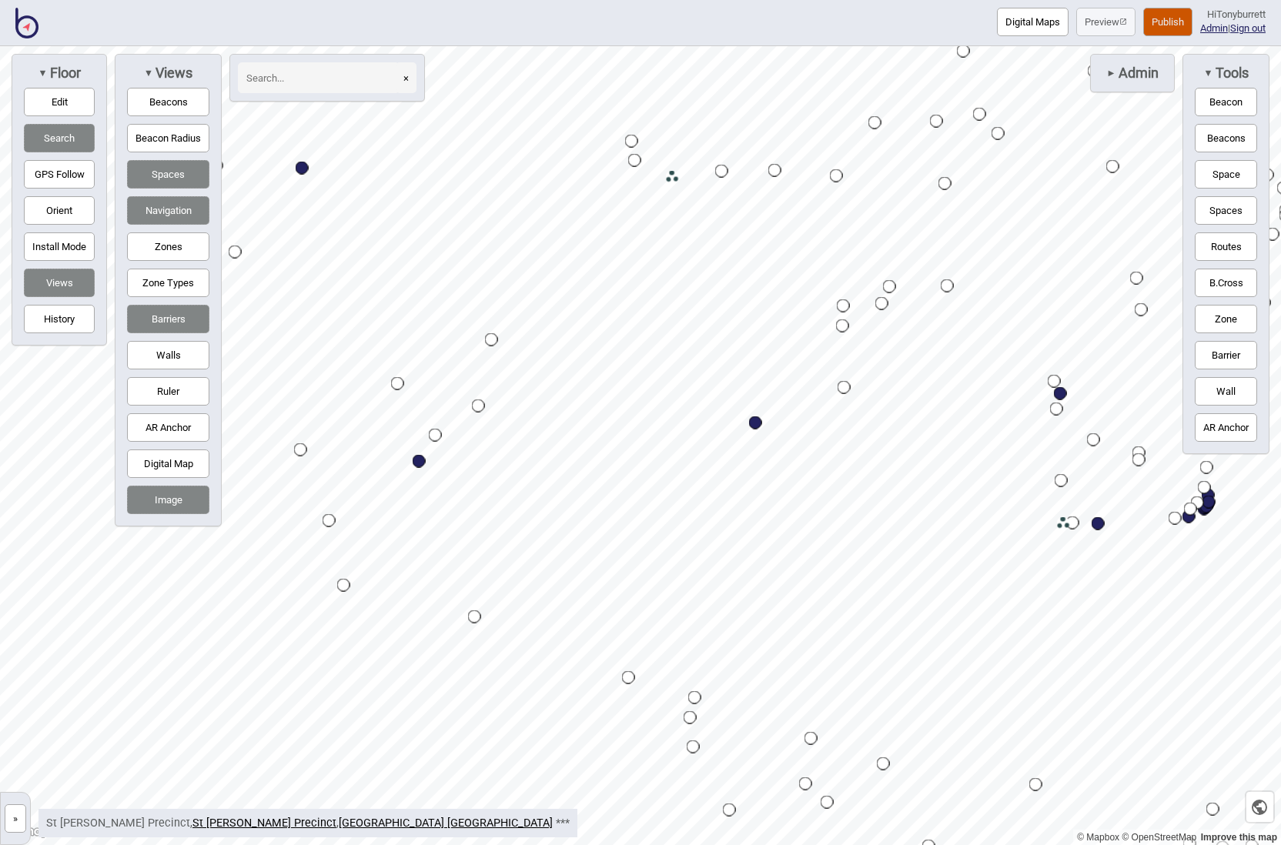
click at [1205, 176] on button "Space" at bounding box center [1226, 174] width 62 height 28
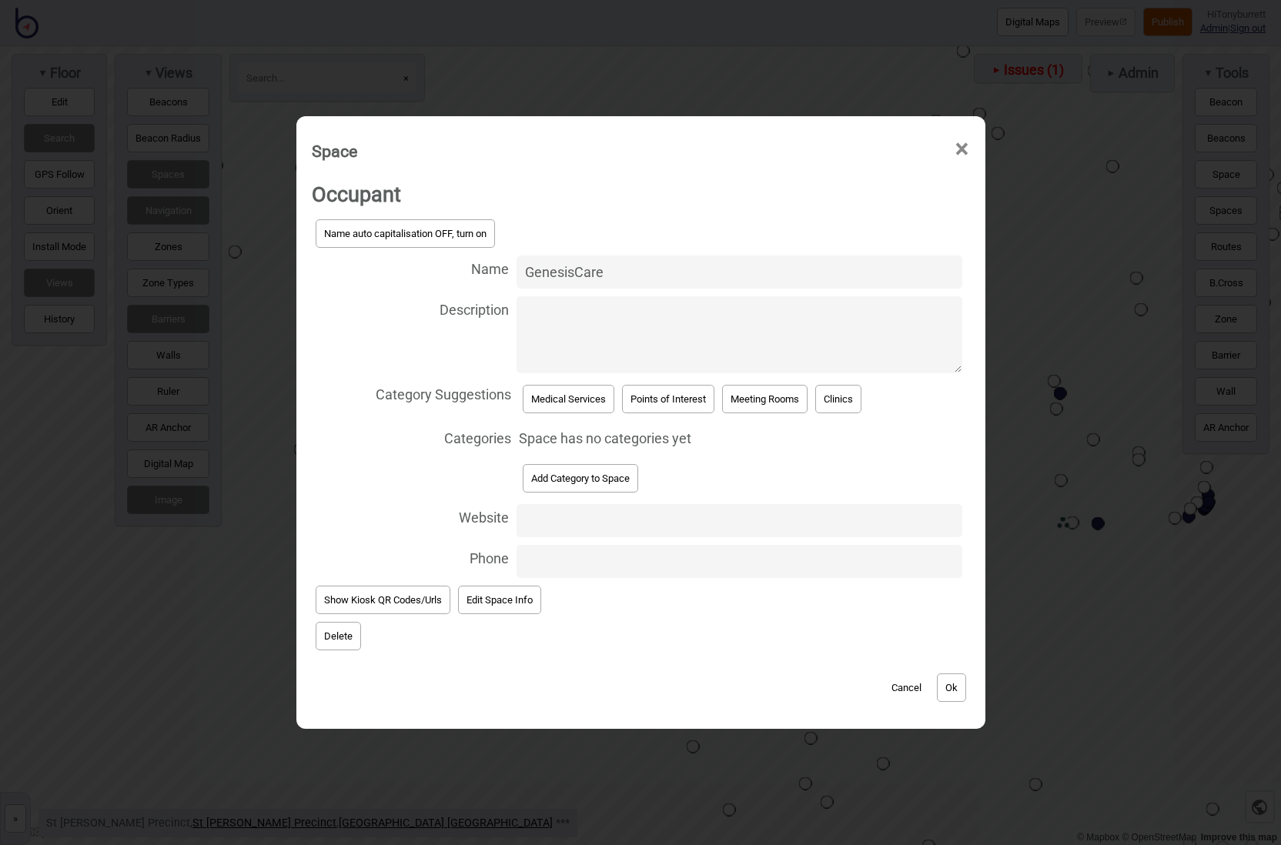
type input "GenesisCare"
click at [574, 412] on button "Medical Services" at bounding box center [569, 399] width 92 height 28
select select "Medical Services"
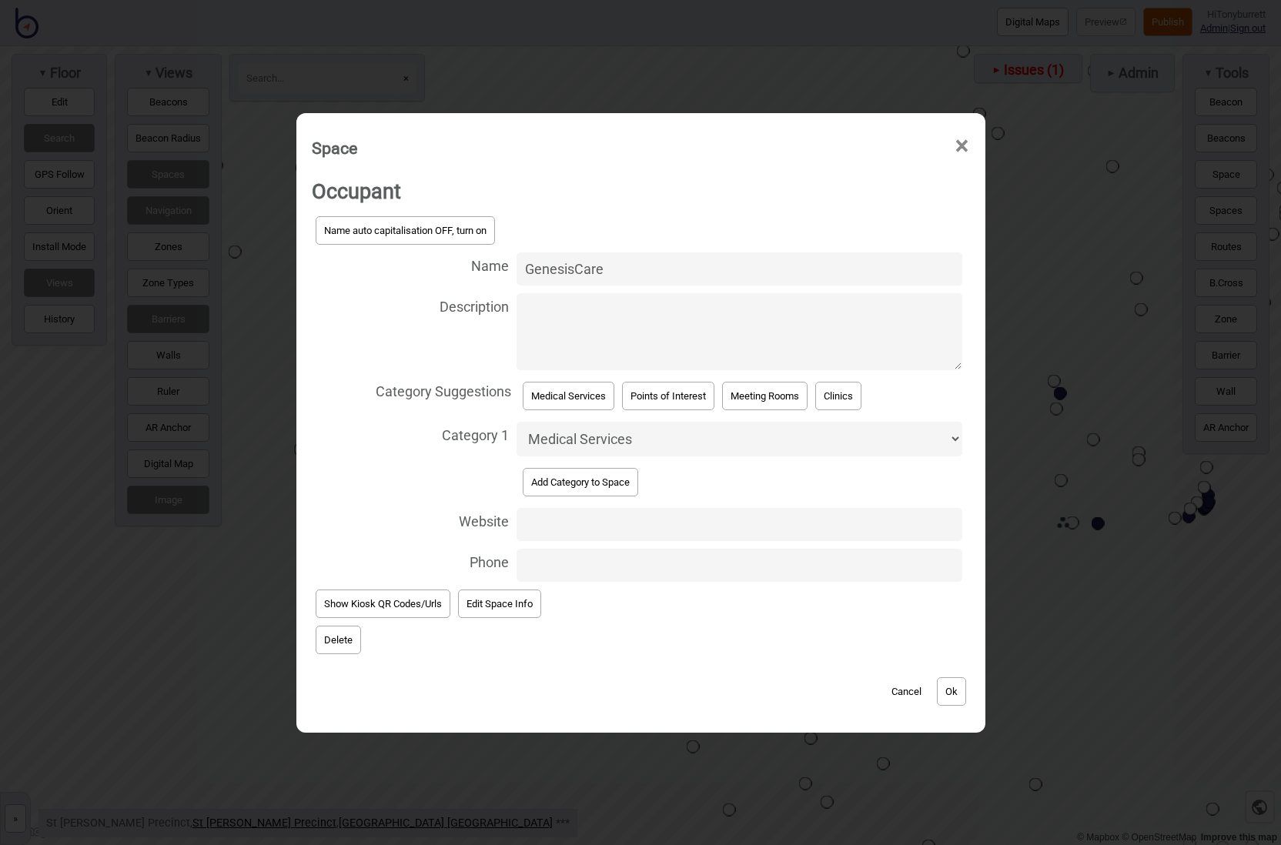
click at [952, 688] on button "Ok" at bounding box center [951, 691] width 29 height 28
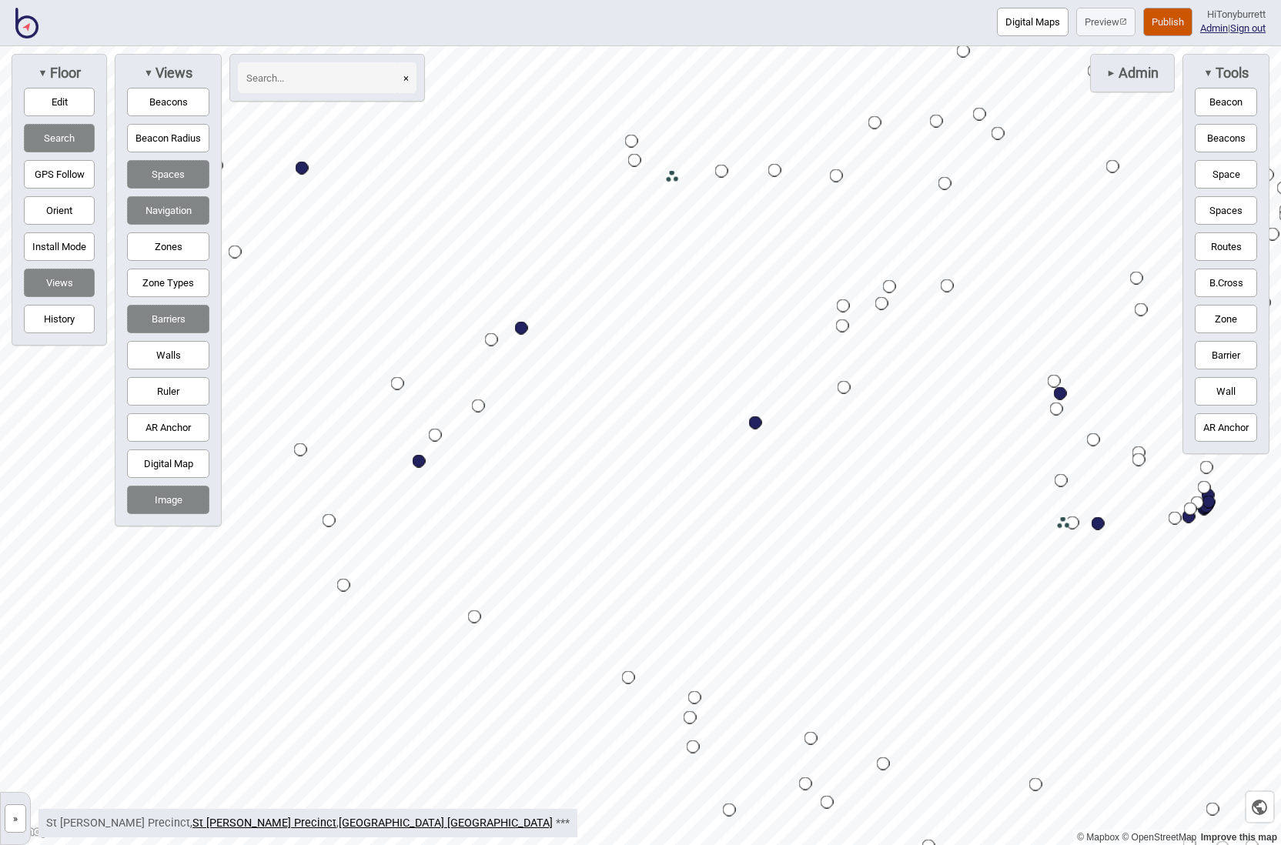
click at [23, 821] on button "»" at bounding box center [16, 818] width 22 height 28
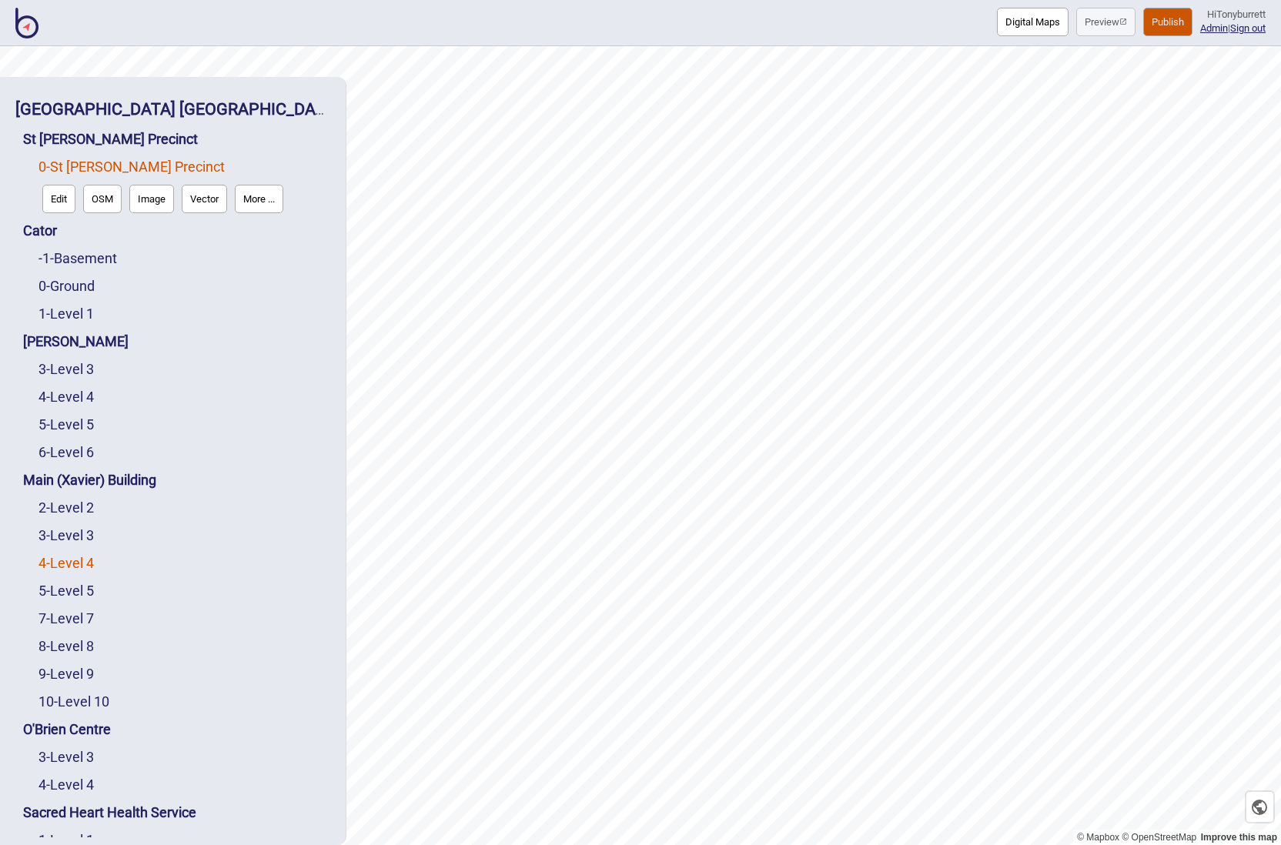
click at [66, 558] on link "4 - Level 4" at bounding box center [65, 563] width 55 height 16
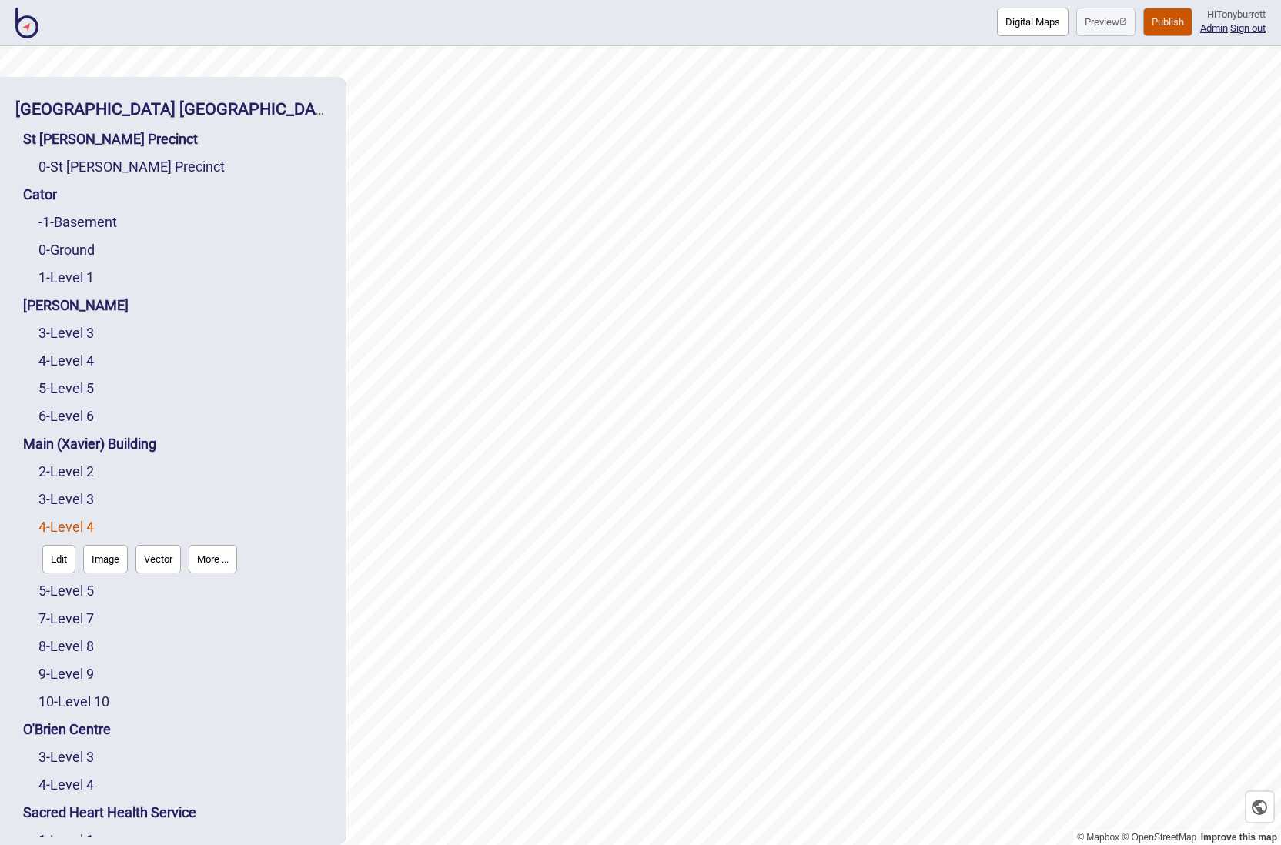
click at [55, 568] on button "Edit" at bounding box center [58, 559] width 33 height 28
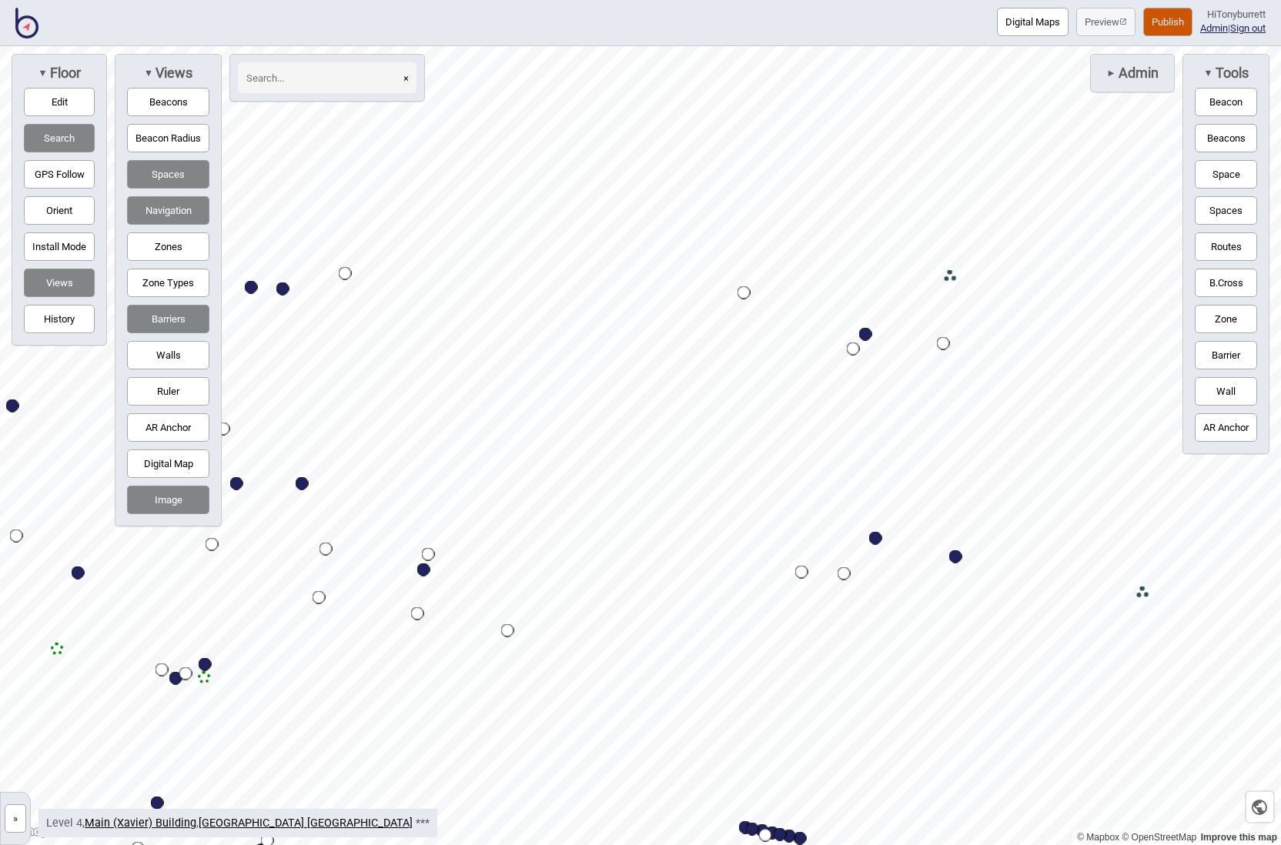
click at [1205, 169] on button "Space" at bounding box center [1226, 174] width 62 height 28
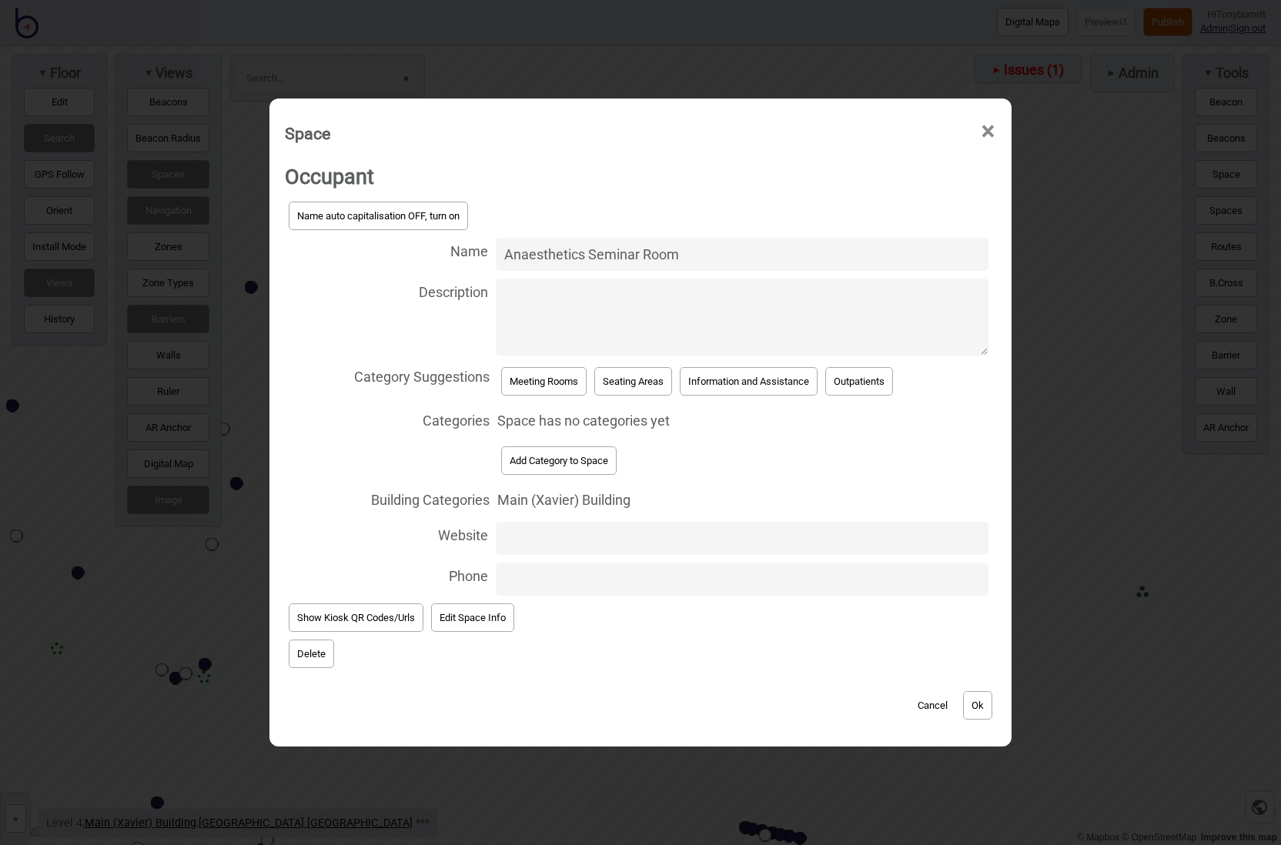
type input "Anaesthetics Seminar Room"
click at [562, 384] on button "Meeting Rooms" at bounding box center [543, 381] width 85 height 28
select select "Meeting Rooms"
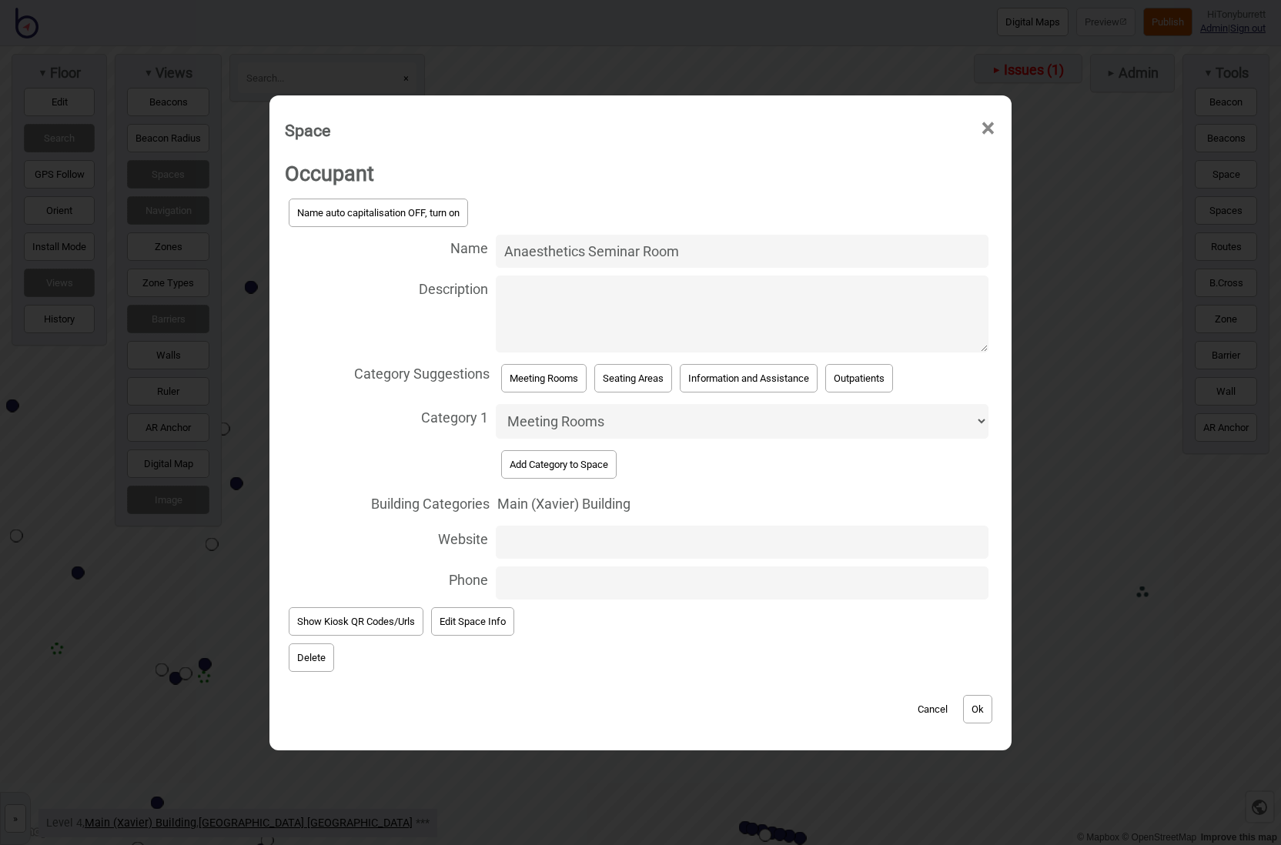
click at [990, 702] on button "Ok" at bounding box center [977, 709] width 29 height 28
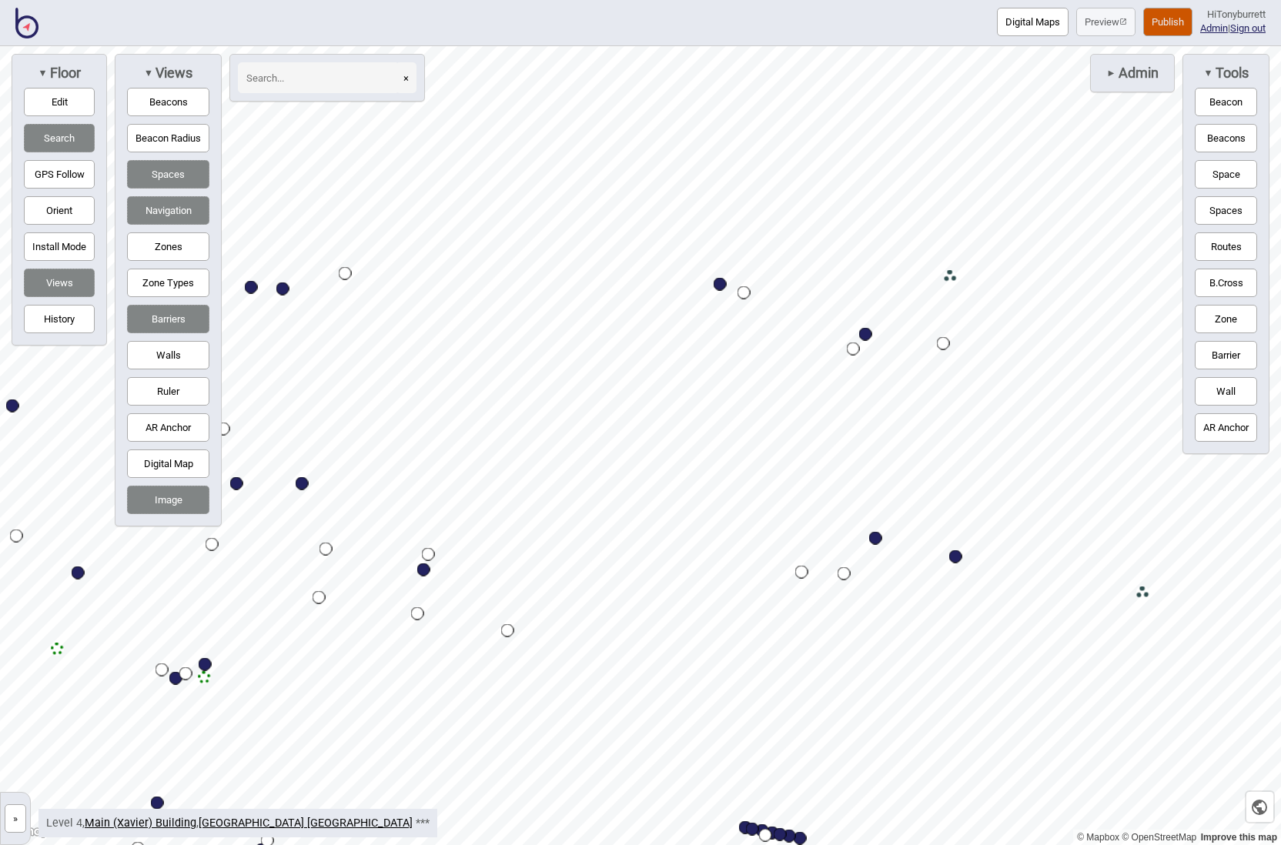
click at [1205, 173] on button "Space" at bounding box center [1226, 174] width 62 height 28
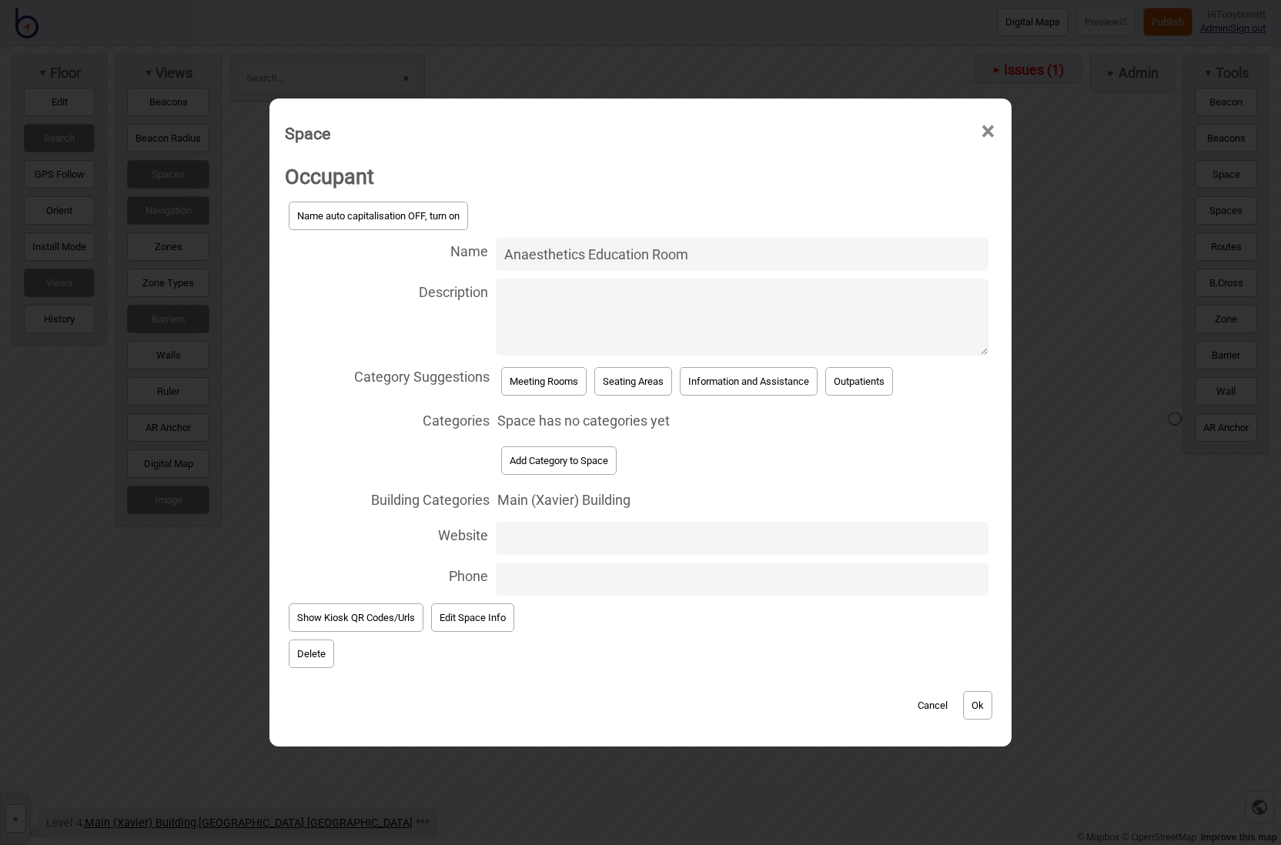
type input "Anaesthetics Education Room"
click at [541, 378] on button "Meeting Rooms" at bounding box center [543, 381] width 85 height 28
select select "Meeting Rooms"
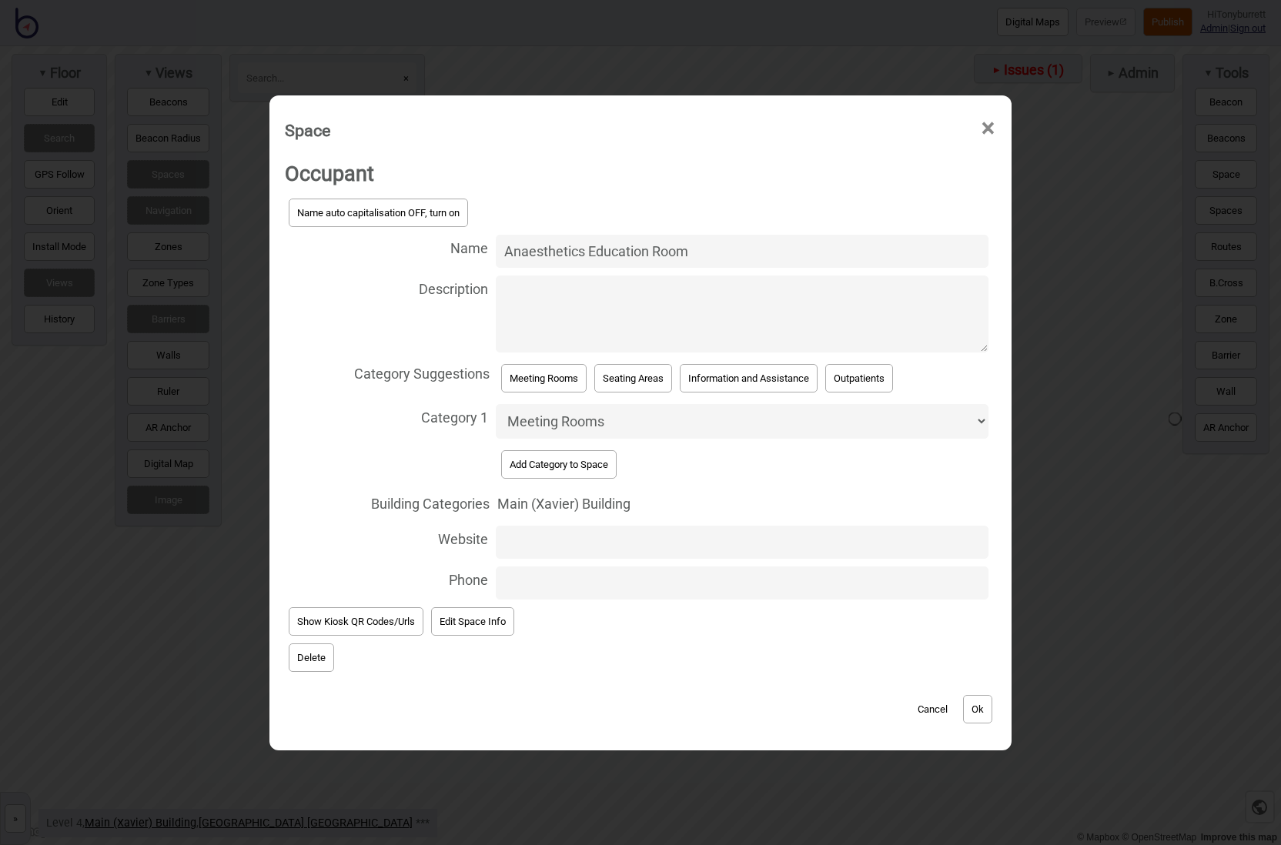
click at [985, 702] on button "Ok" at bounding box center [977, 709] width 29 height 28
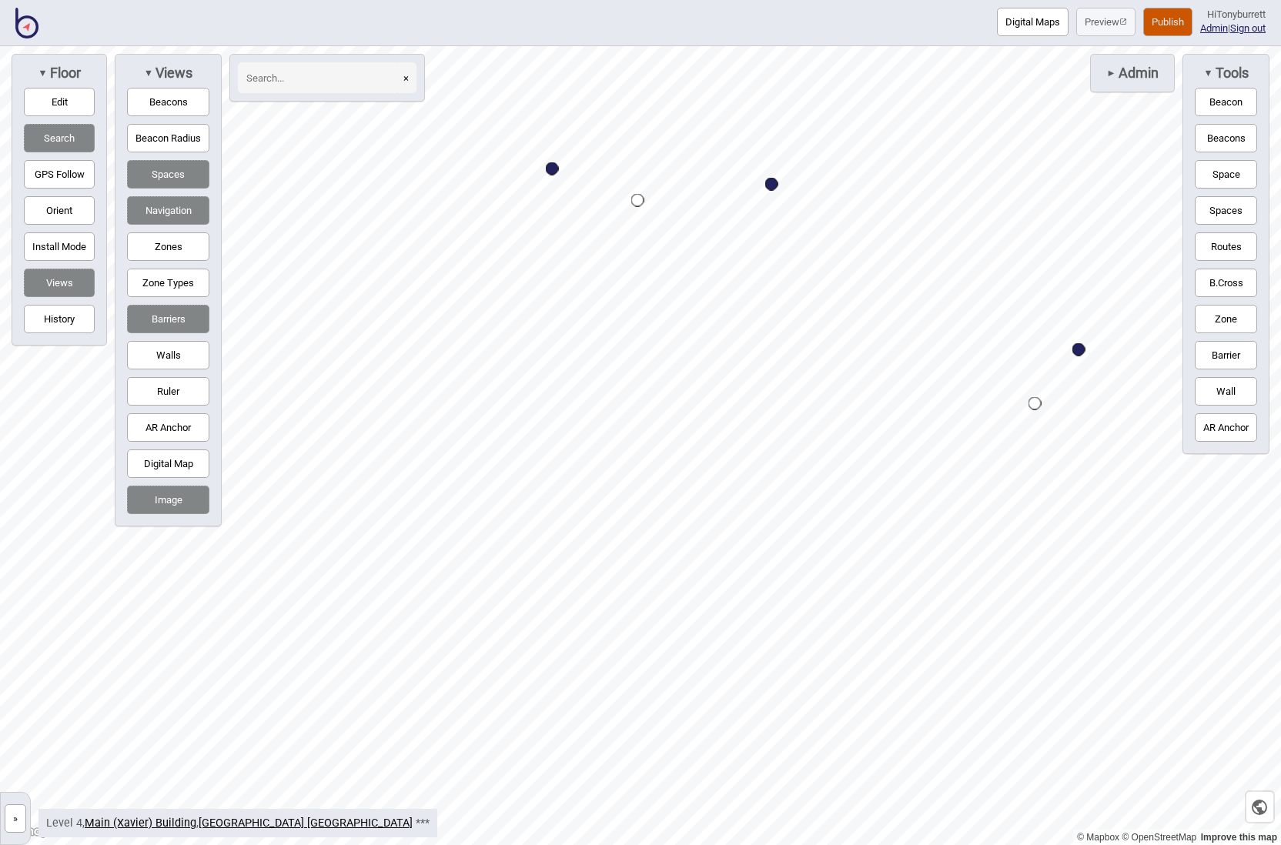
click at [148, 463] on button "Digital Map" at bounding box center [168, 464] width 82 height 28
click at [14, 814] on button "»" at bounding box center [16, 818] width 22 height 28
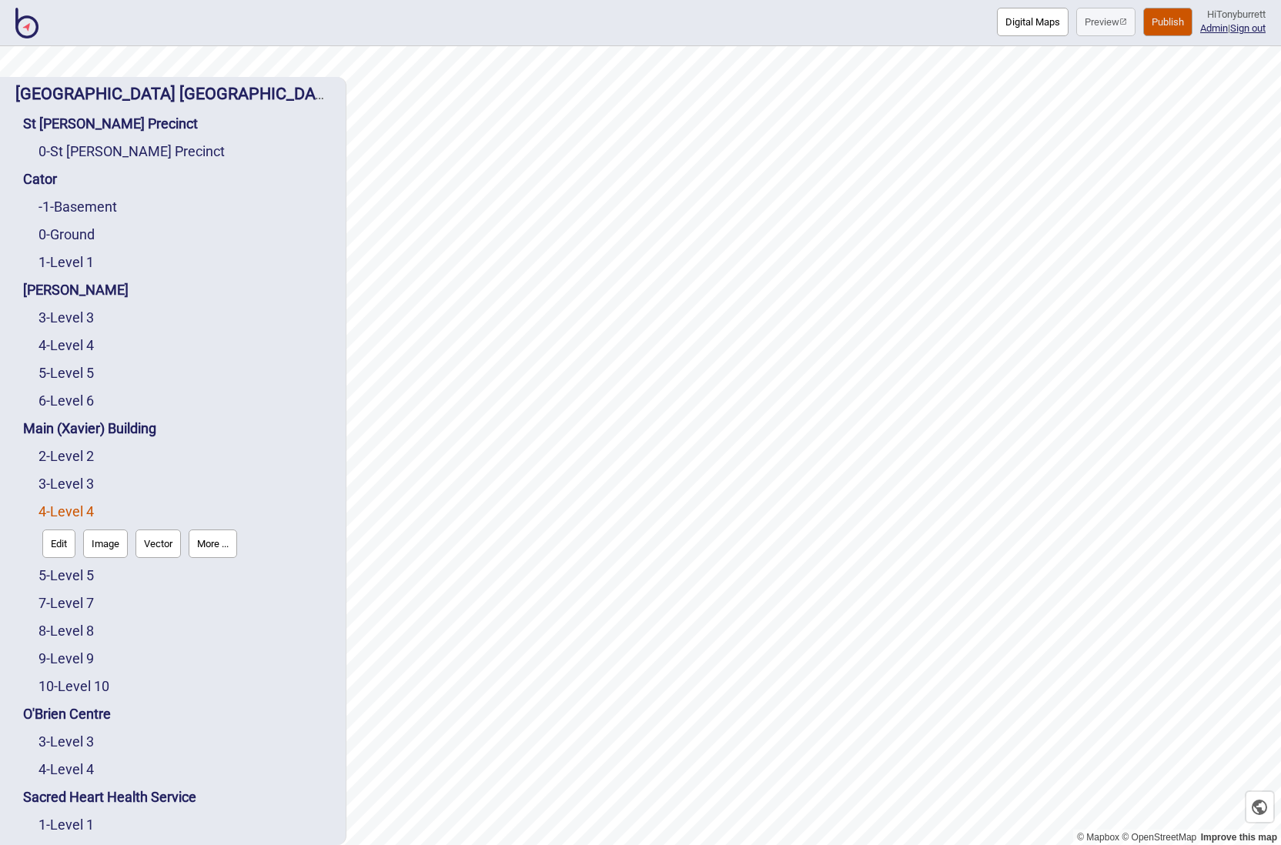
scroll to position [16, 0]
click at [94, 485] on link "3 - Level 3" at bounding box center [65, 483] width 55 height 16
click at [55, 511] on button "Edit" at bounding box center [58, 515] width 33 height 28
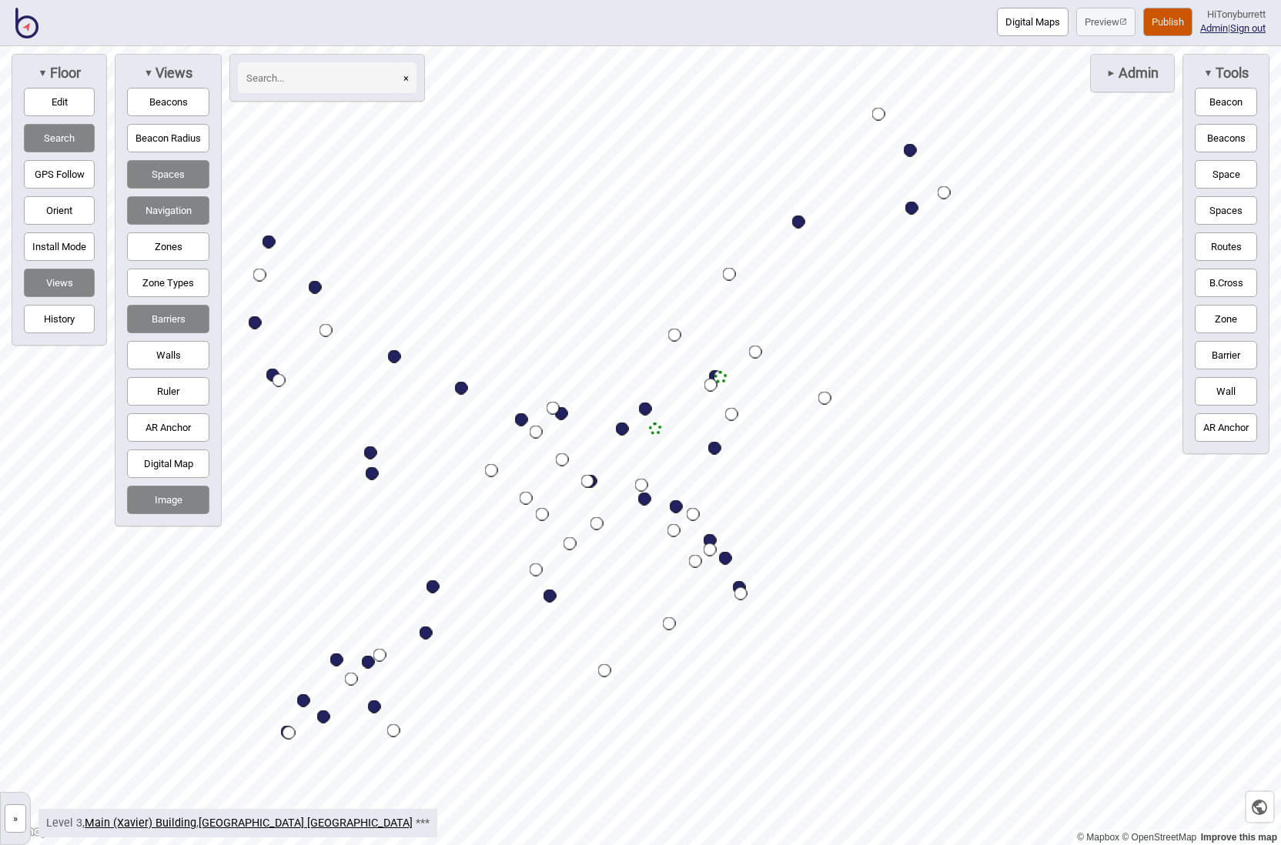
drag, startPoint x: 159, startPoint y: 313, endPoint x: 219, endPoint y: 326, distance: 61.3
click at [160, 314] on button "Barriers" at bounding box center [168, 319] width 82 height 28
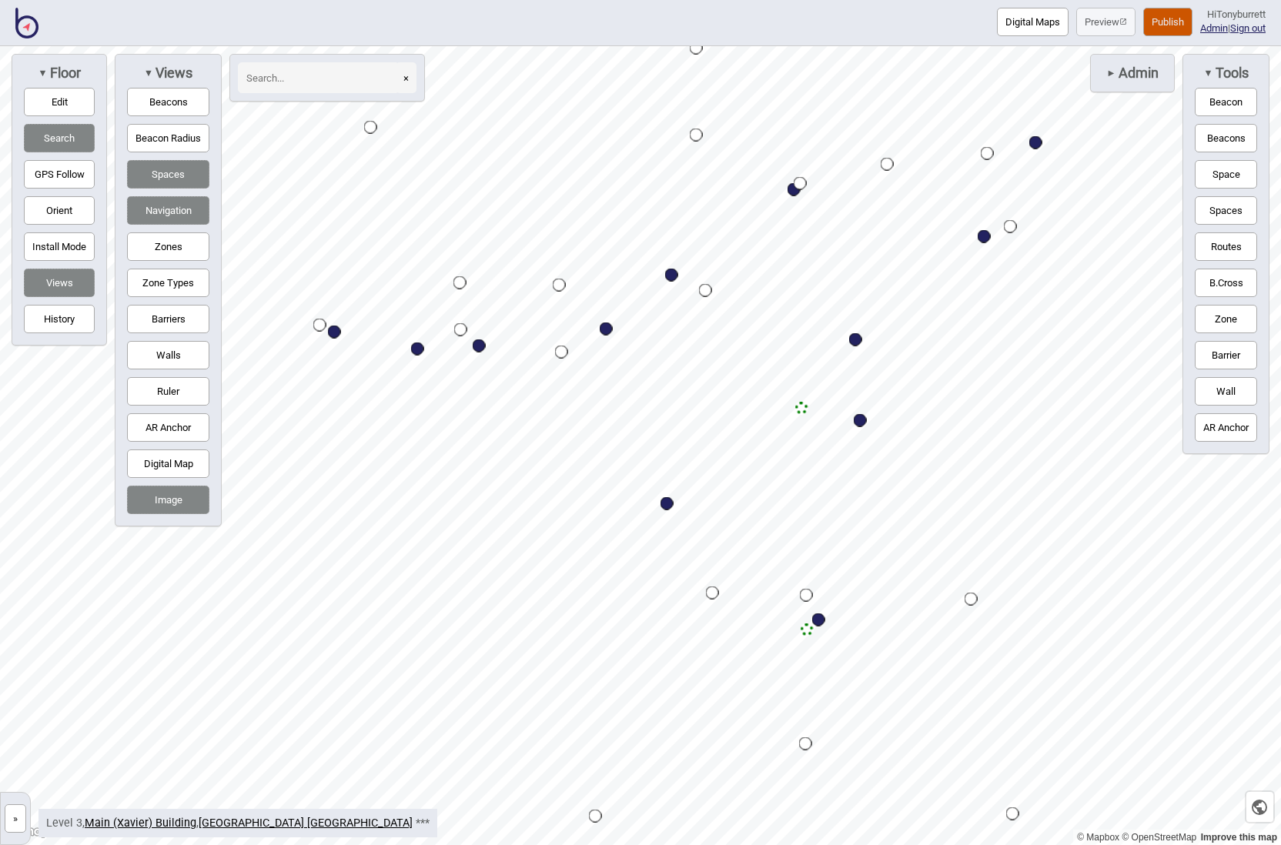
click at [169, 319] on button "Barriers" at bounding box center [168, 319] width 82 height 28
click at [171, 463] on button "Digital Map" at bounding box center [168, 464] width 82 height 28
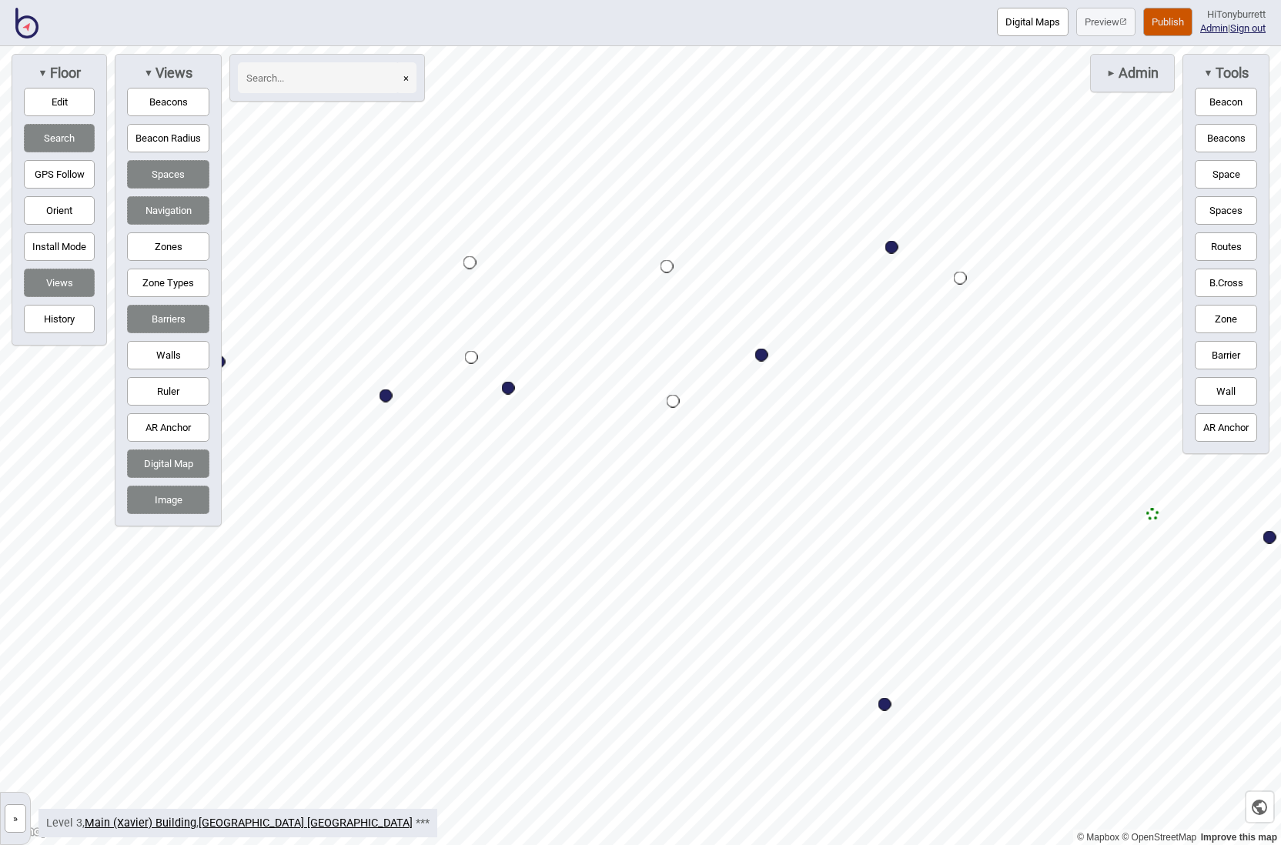
click at [48, 98] on button "Edit" at bounding box center [59, 102] width 71 height 28
click at [67, 100] on button "Edit" at bounding box center [59, 102] width 71 height 28
drag, startPoint x: 1227, startPoint y: 178, endPoint x: 1204, endPoint y: 179, distance: 23.1
click at [1205, 178] on button "Space" at bounding box center [1226, 174] width 62 height 28
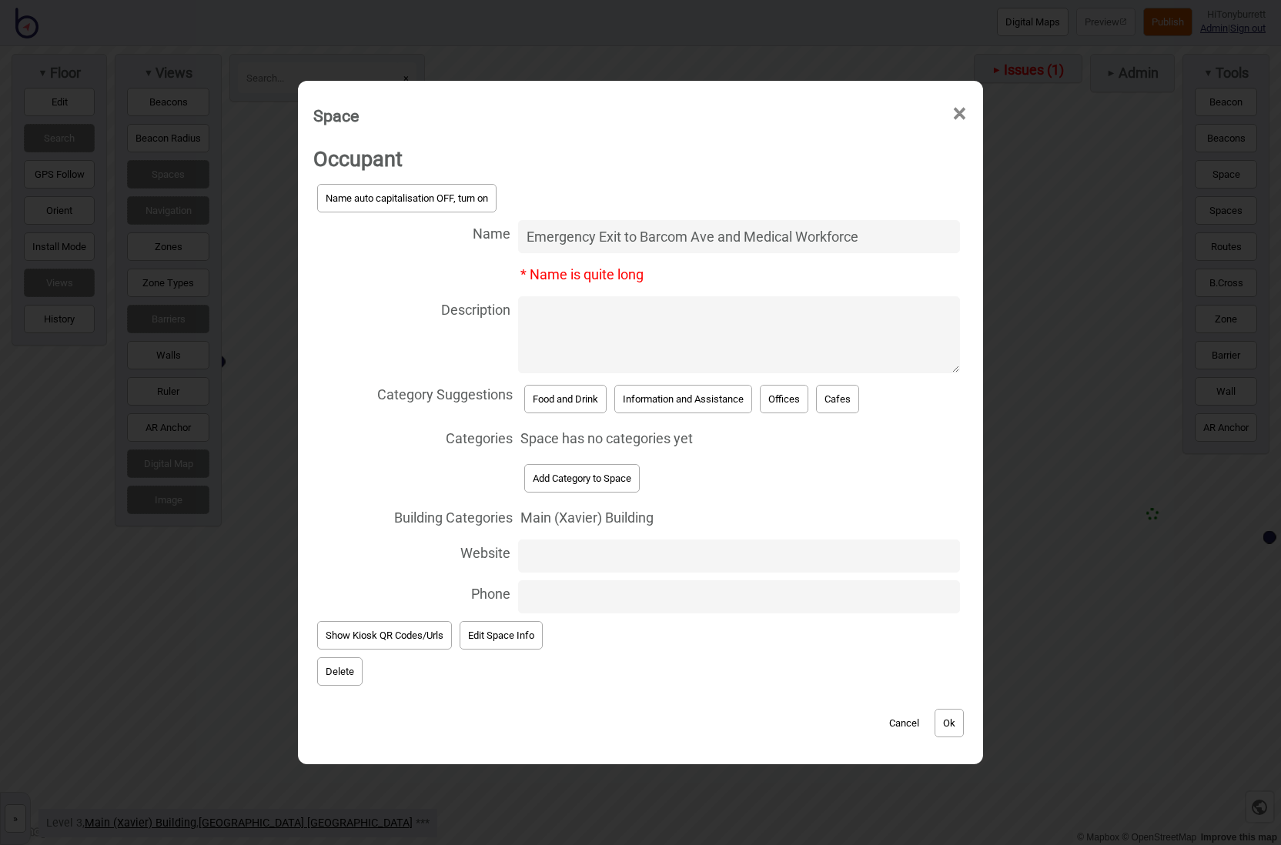
type input "Emergency Exit to Barcom Ave and Medical Workforce"
click at [741, 337] on textarea "Description" at bounding box center [739, 334] width 442 height 77
click at [570, 476] on button "Add Category to Space" at bounding box center [581, 478] width 115 height 28
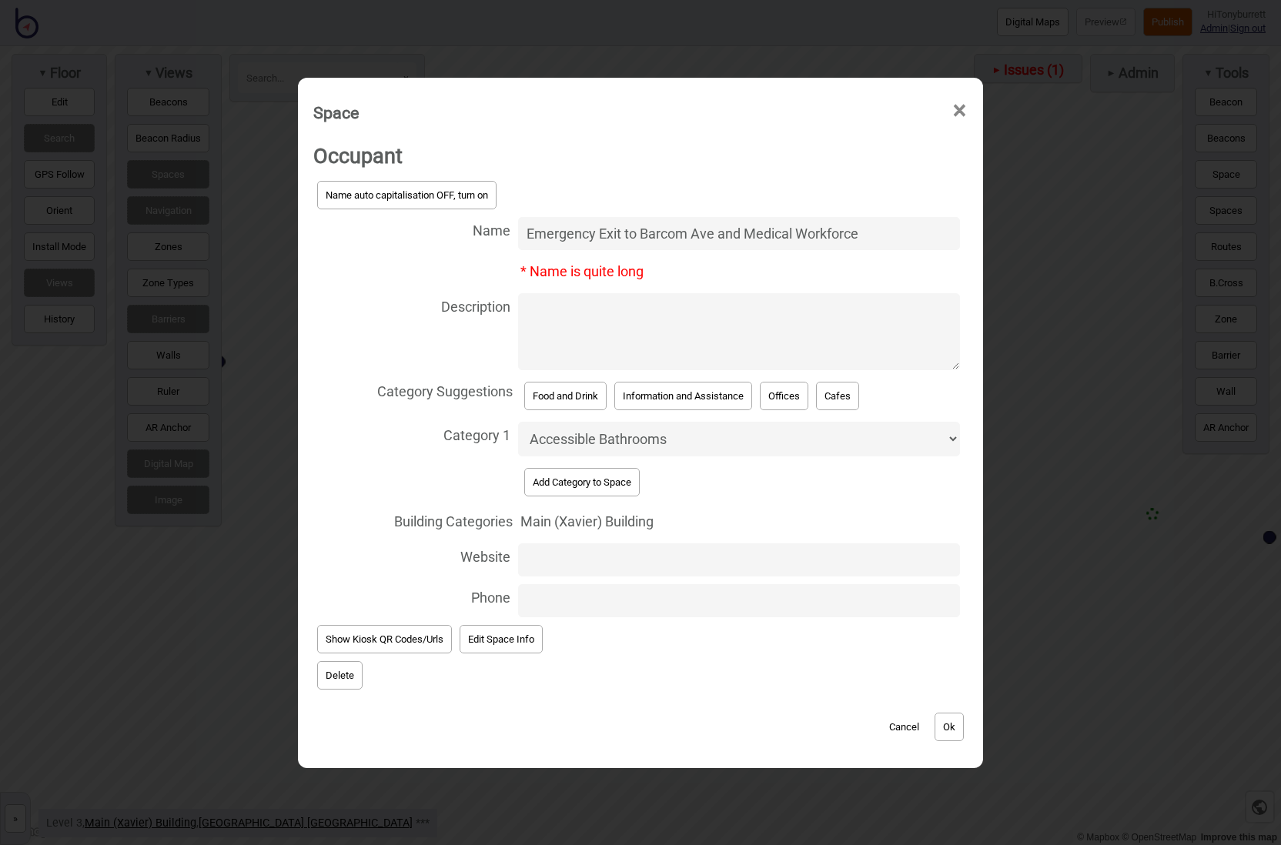
select select "Emergency Exits"
click at [955, 721] on button "Ok" at bounding box center [948, 727] width 29 height 28
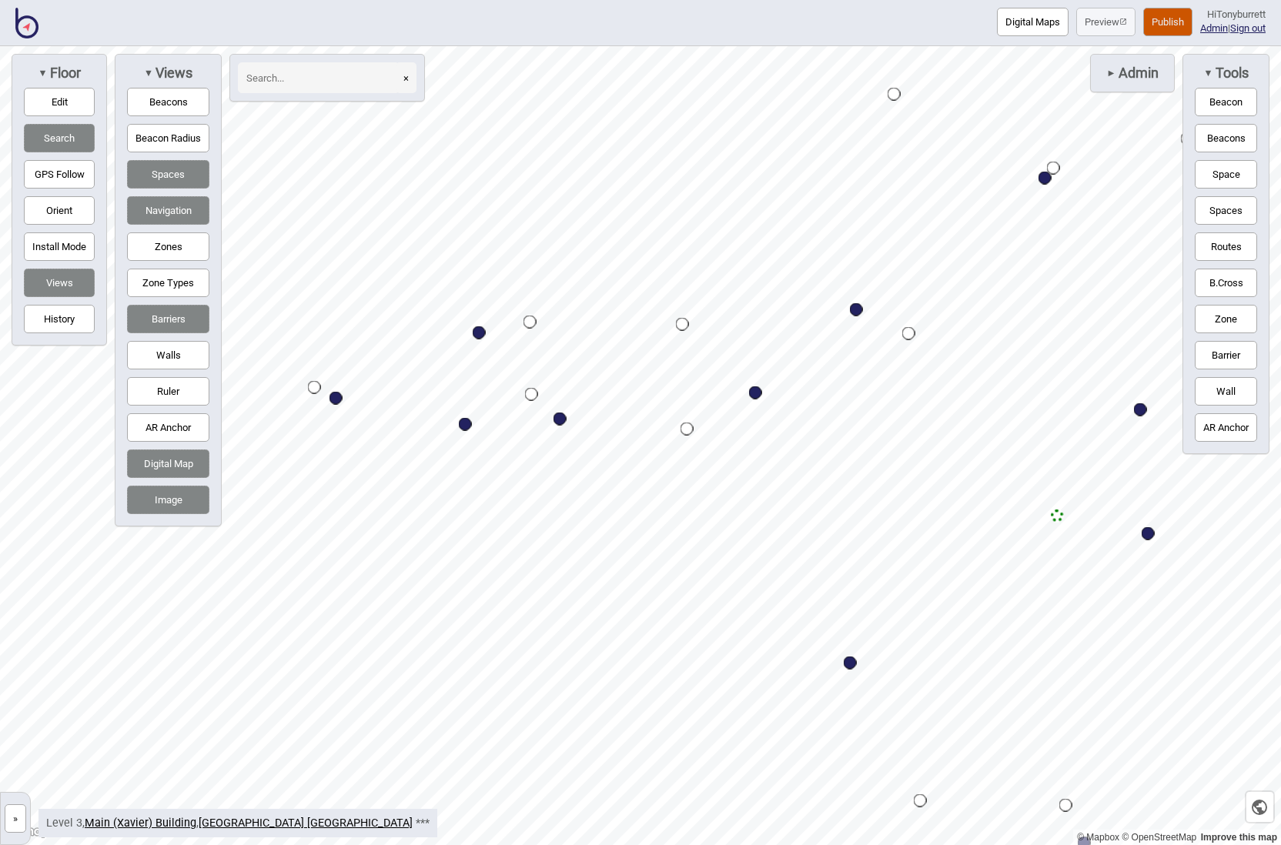
click at [55, 100] on button "Edit" at bounding box center [59, 102] width 71 height 28
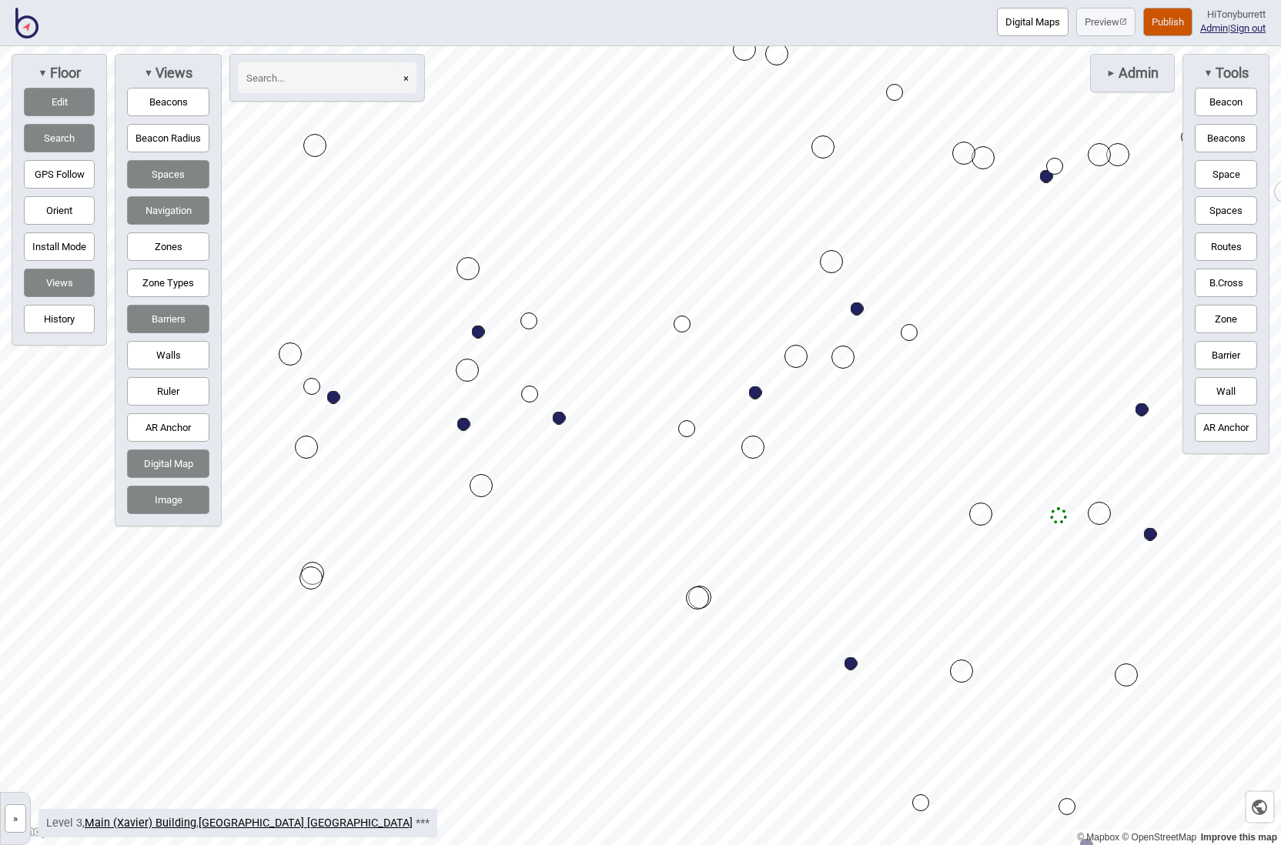
drag, startPoint x: 782, startPoint y: 486, endPoint x: 754, endPoint y: 443, distance: 51.2
drag, startPoint x: 478, startPoint y: 483, endPoint x: 481, endPoint y: 440, distance: 44.0
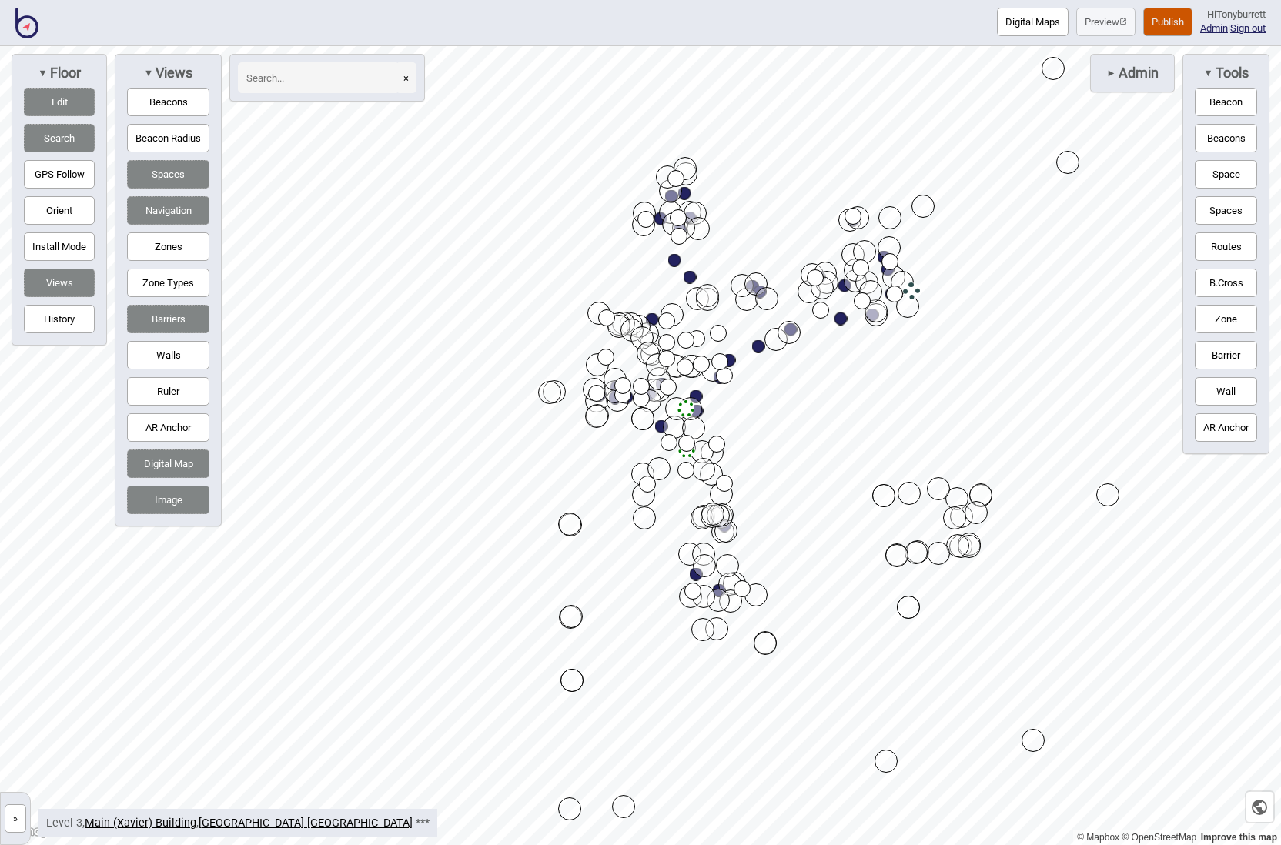
click at [49, 99] on button "Edit" at bounding box center [59, 102] width 71 height 28
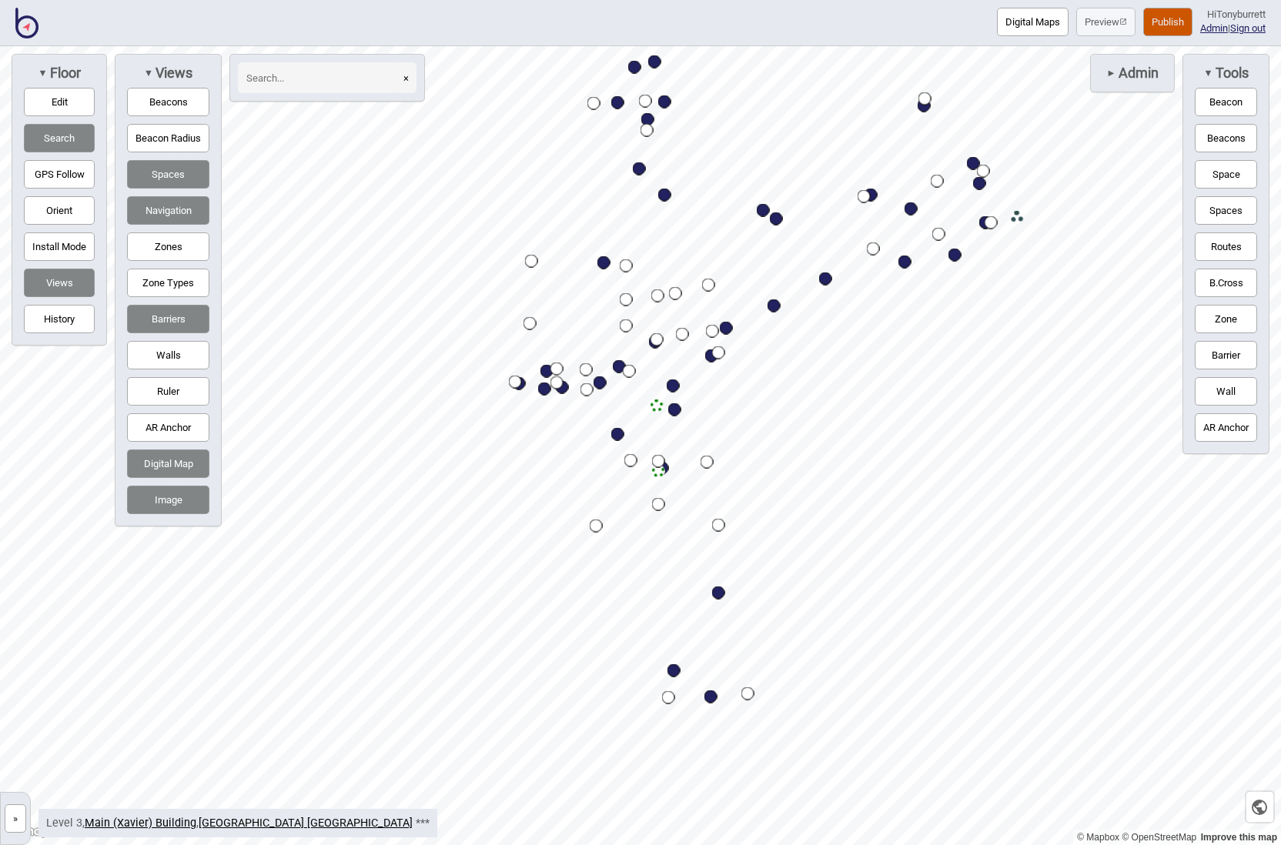
drag, startPoint x: 166, startPoint y: 468, endPoint x: 216, endPoint y: 471, distance: 50.1
click at [166, 468] on button "Digital Map" at bounding box center [168, 464] width 82 height 28
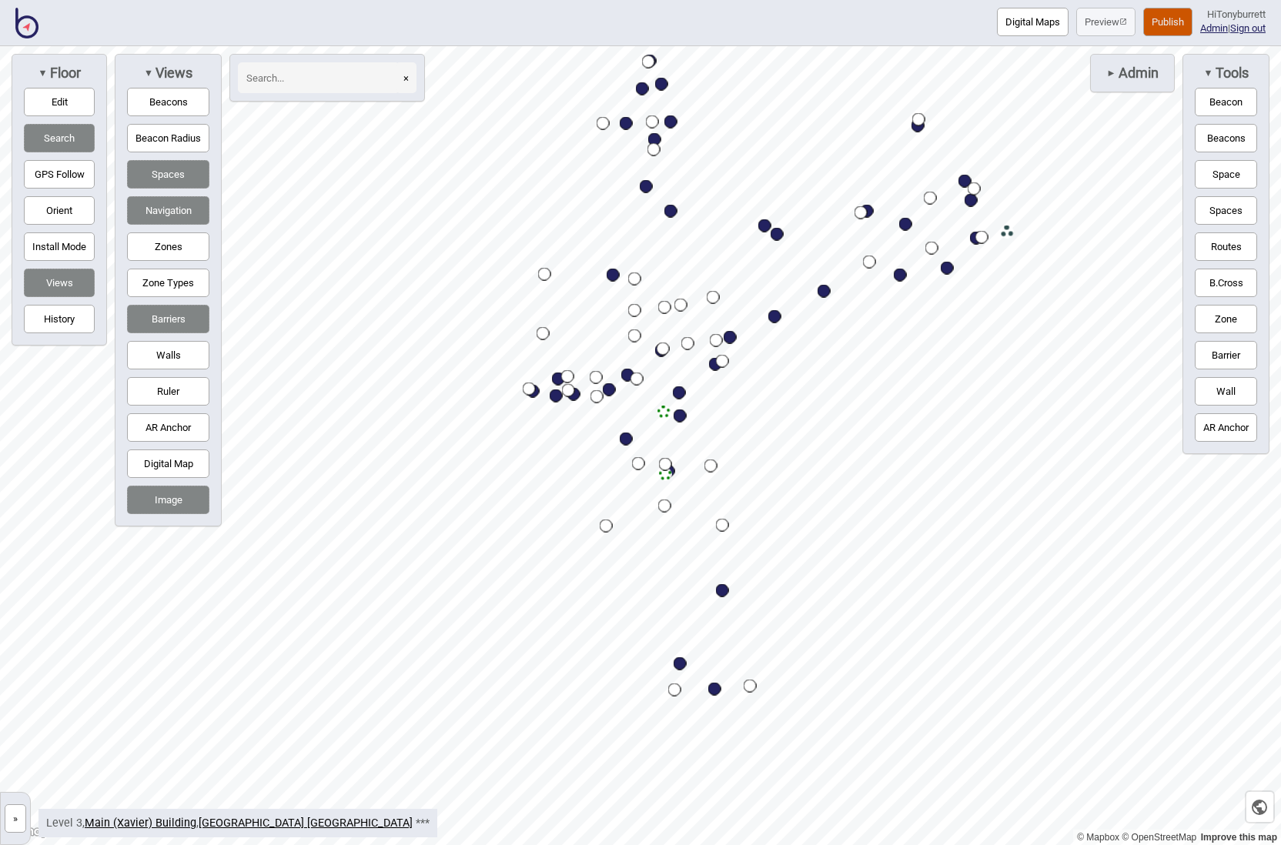
click at [15, 813] on button "»" at bounding box center [16, 818] width 22 height 28
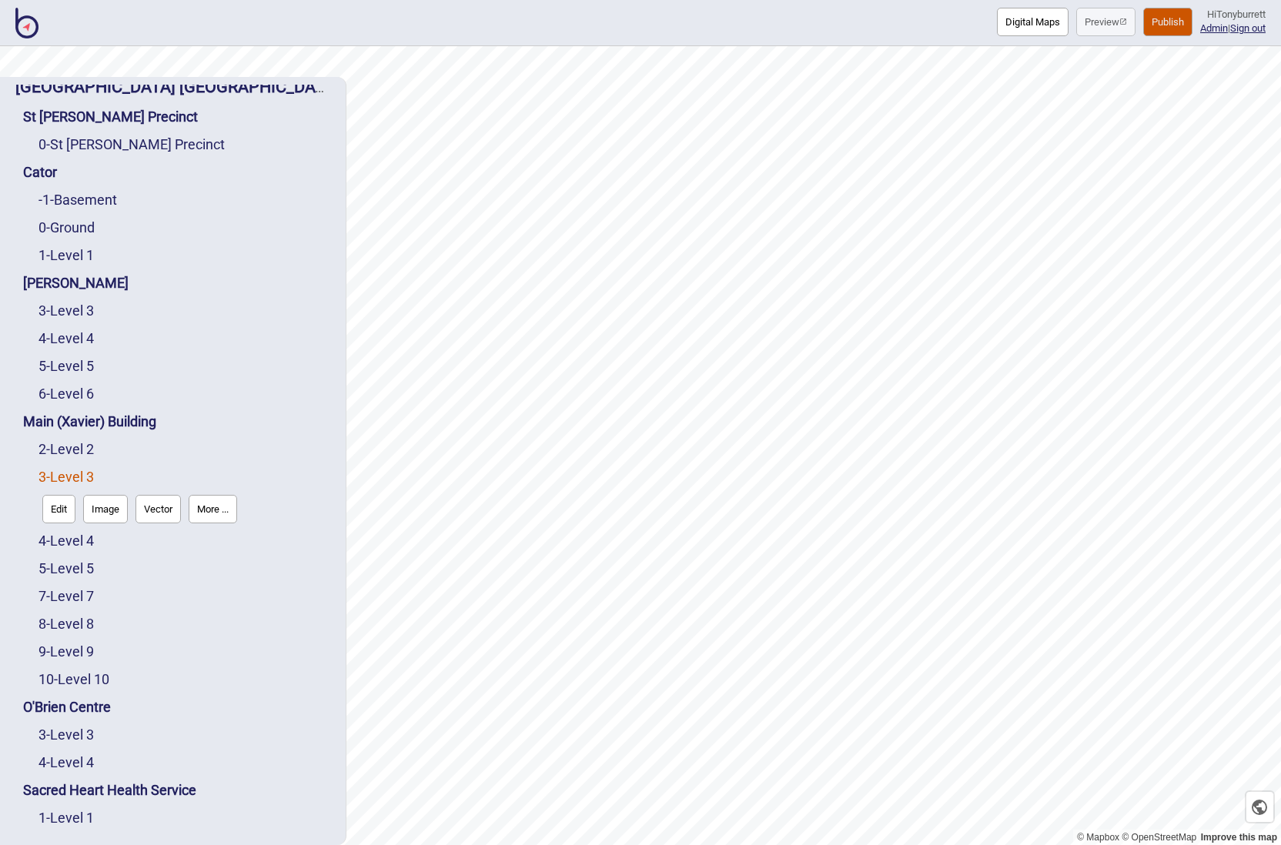
scroll to position [23, 0]
click at [74, 671] on link "10 - Level 10" at bounding box center [73, 678] width 71 height 16
click at [66, 668] on button "Edit" at bounding box center [58, 674] width 33 height 28
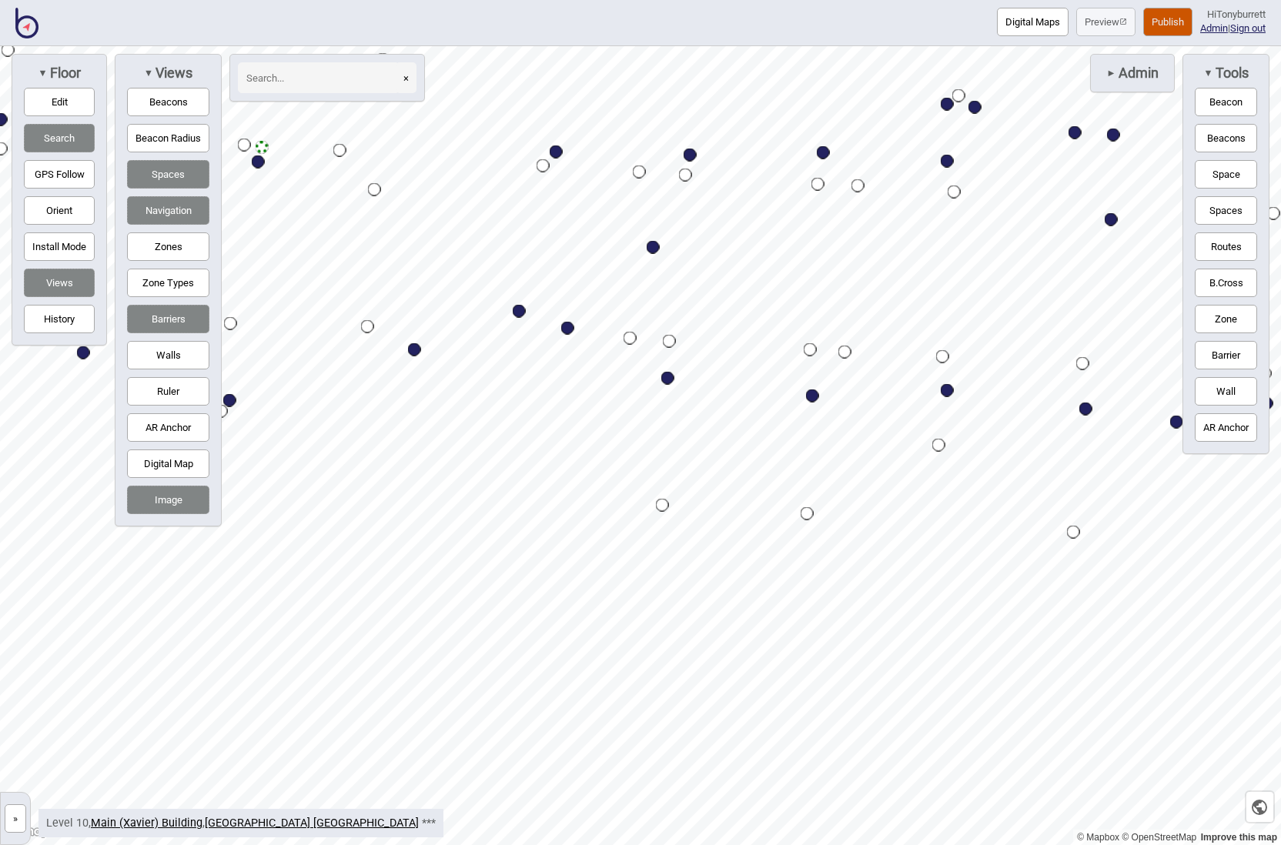
drag, startPoint x: 149, startPoint y: 313, endPoint x: 212, endPoint y: 324, distance: 64.2
click at [149, 313] on button "Barriers" at bounding box center [168, 319] width 82 height 28
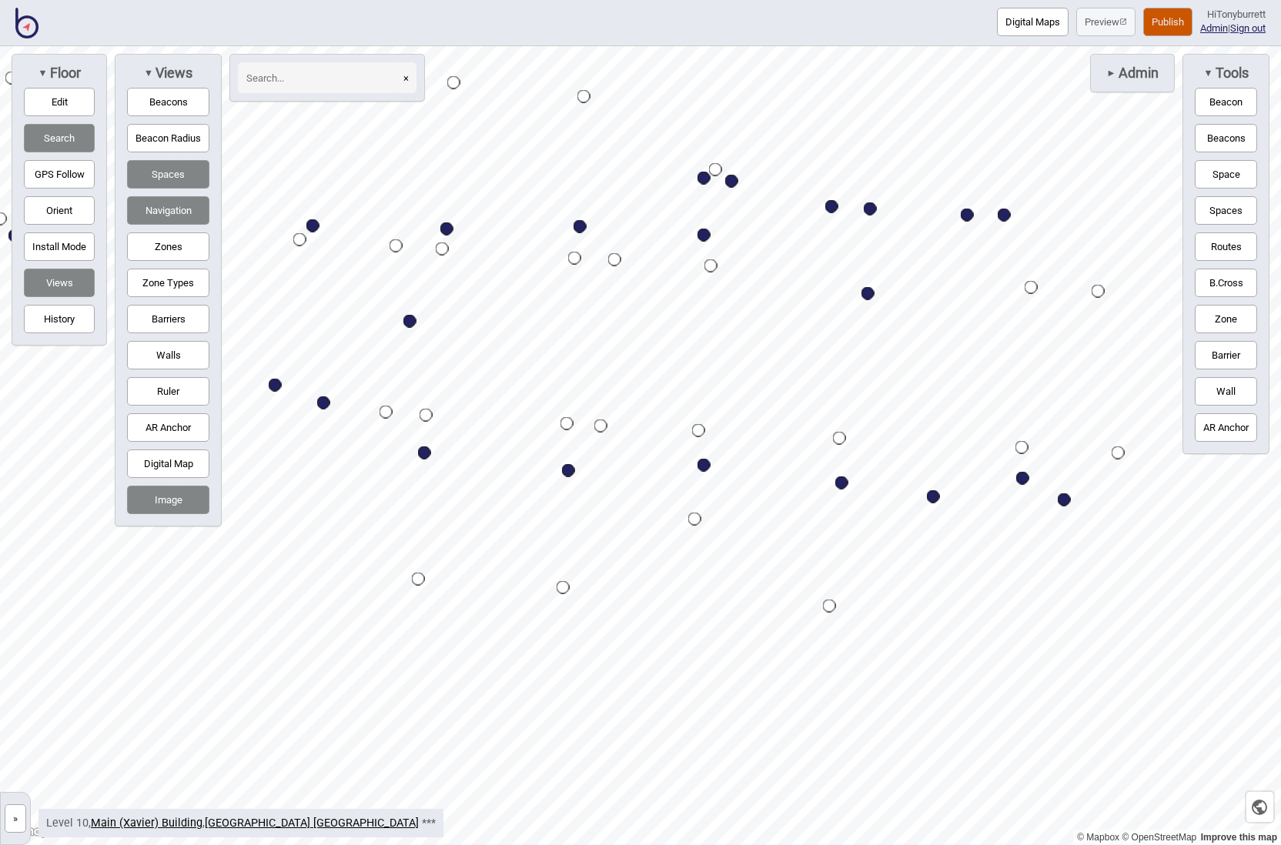
drag, startPoint x: 165, startPoint y: 208, endPoint x: 198, endPoint y: 220, distance: 34.6
click at [167, 209] on button "Navigation" at bounding box center [168, 210] width 82 height 28
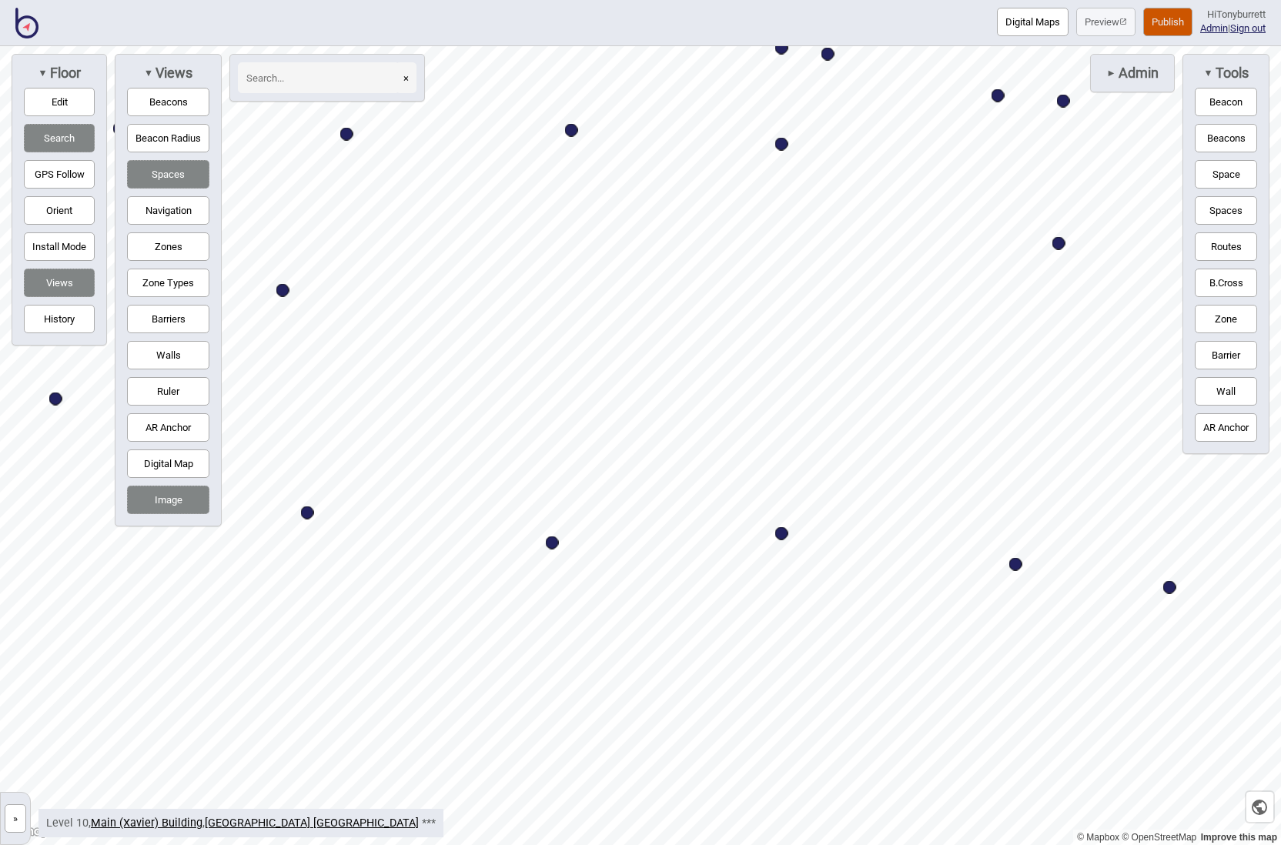
click at [1205, 0] on html "Digital Maps Preview Publish Hi Tonyburrett Admin | Sign out © Mapbox © OpenStr…" at bounding box center [640, 0] width 1281 height 0
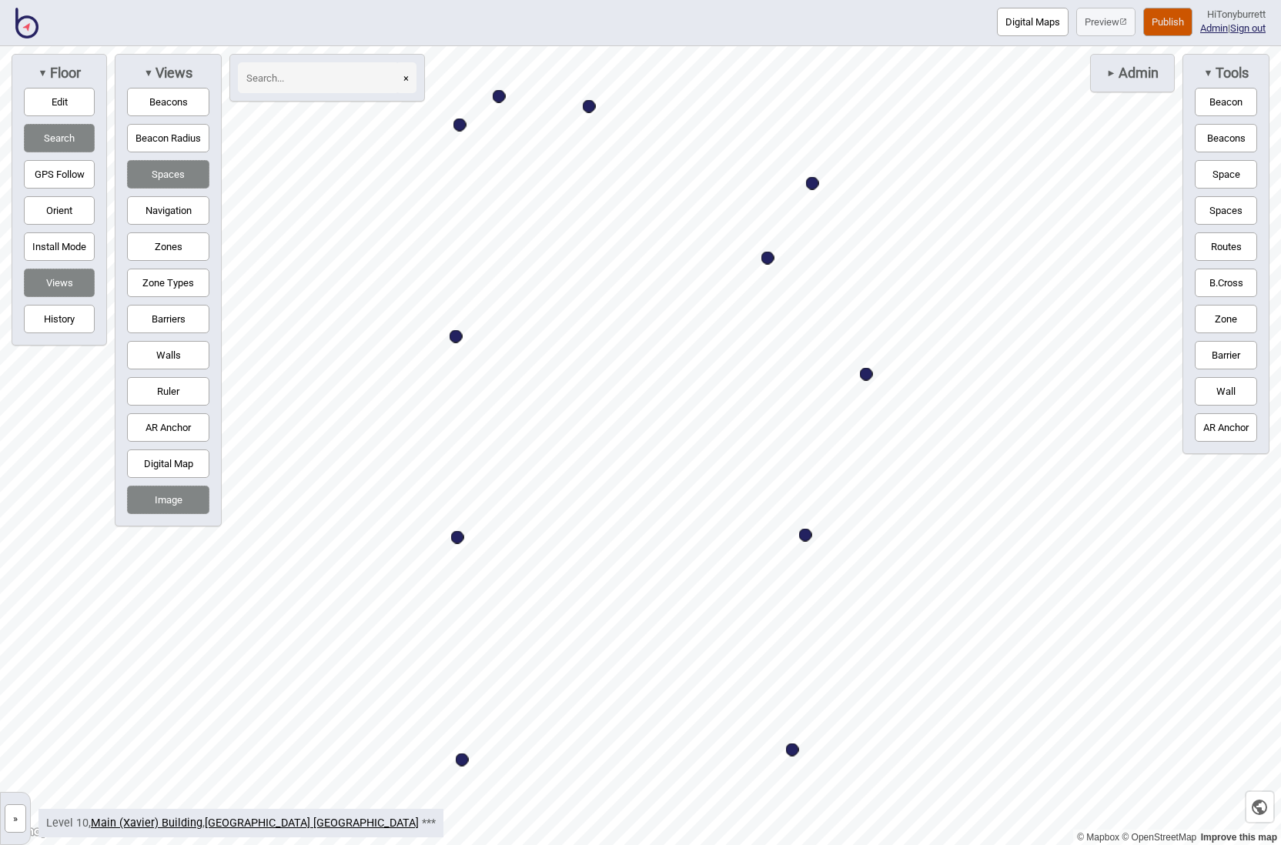
click at [166, 462] on button "Digital Map" at bounding box center [168, 464] width 82 height 28
drag, startPoint x: 1245, startPoint y: 177, endPoint x: 1227, endPoint y: 179, distance: 17.9
click at [1205, 177] on button "Space" at bounding box center [1226, 174] width 62 height 28
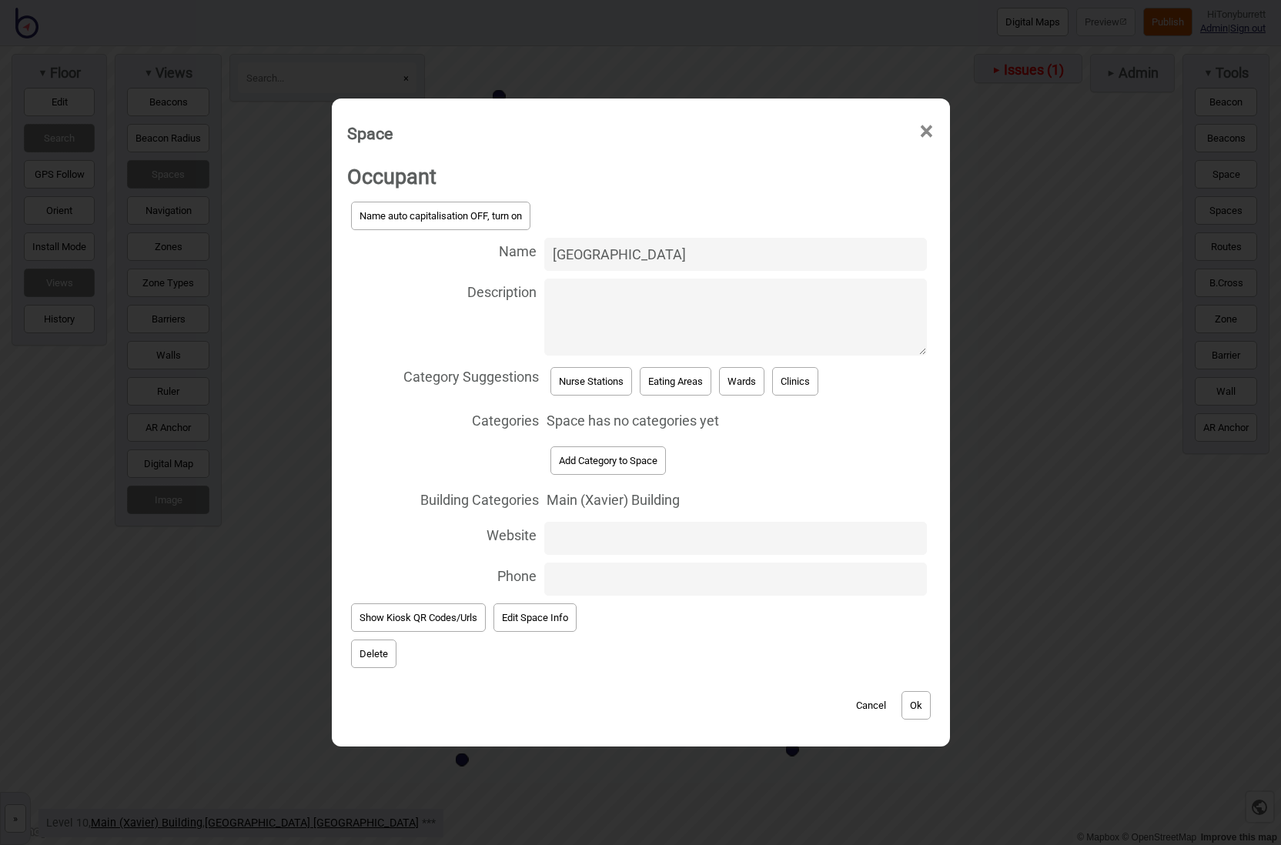
type input "[GEOGRAPHIC_DATA]"
click at [578, 379] on button "Nurse Stations" at bounding box center [591, 381] width 82 height 28
select select "Nurse Stations"
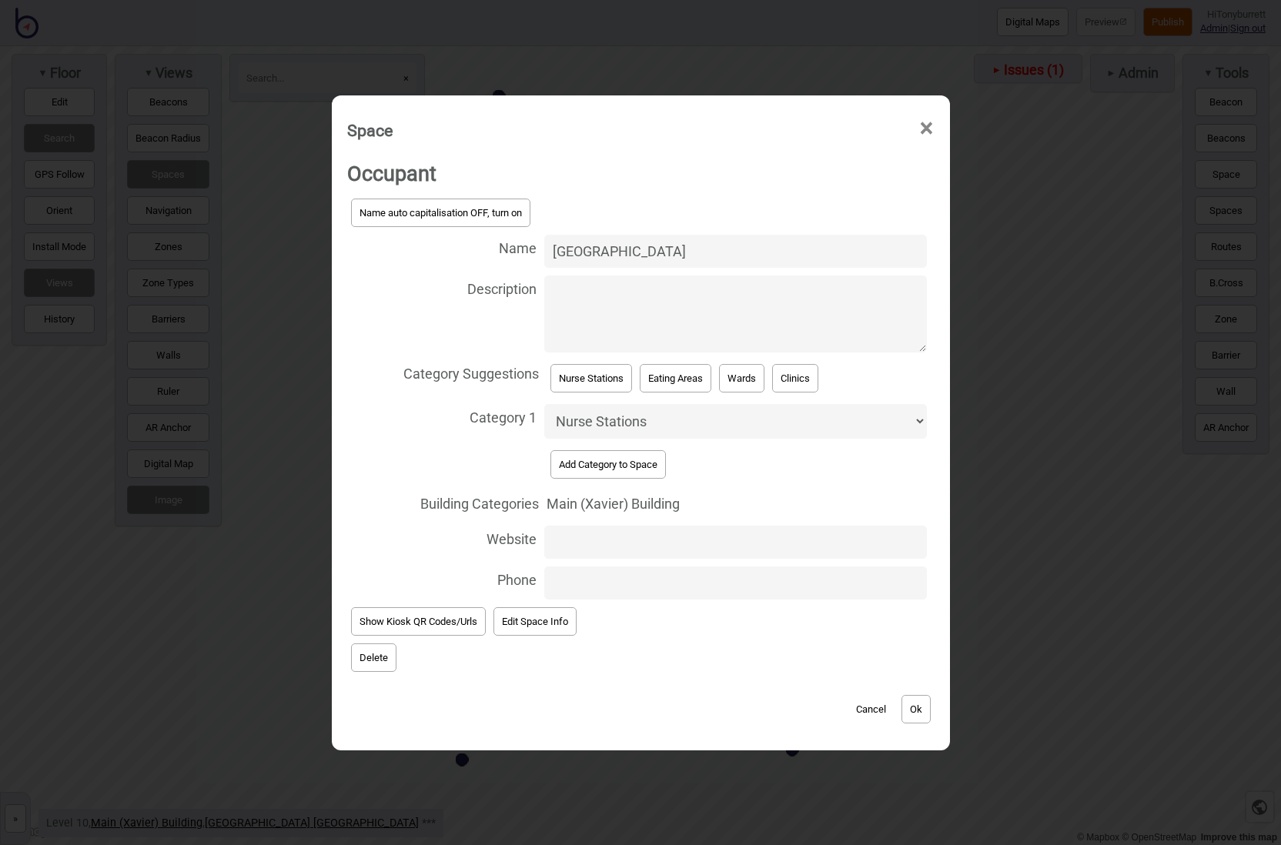
click at [916, 707] on button "Ok" at bounding box center [915, 709] width 29 height 28
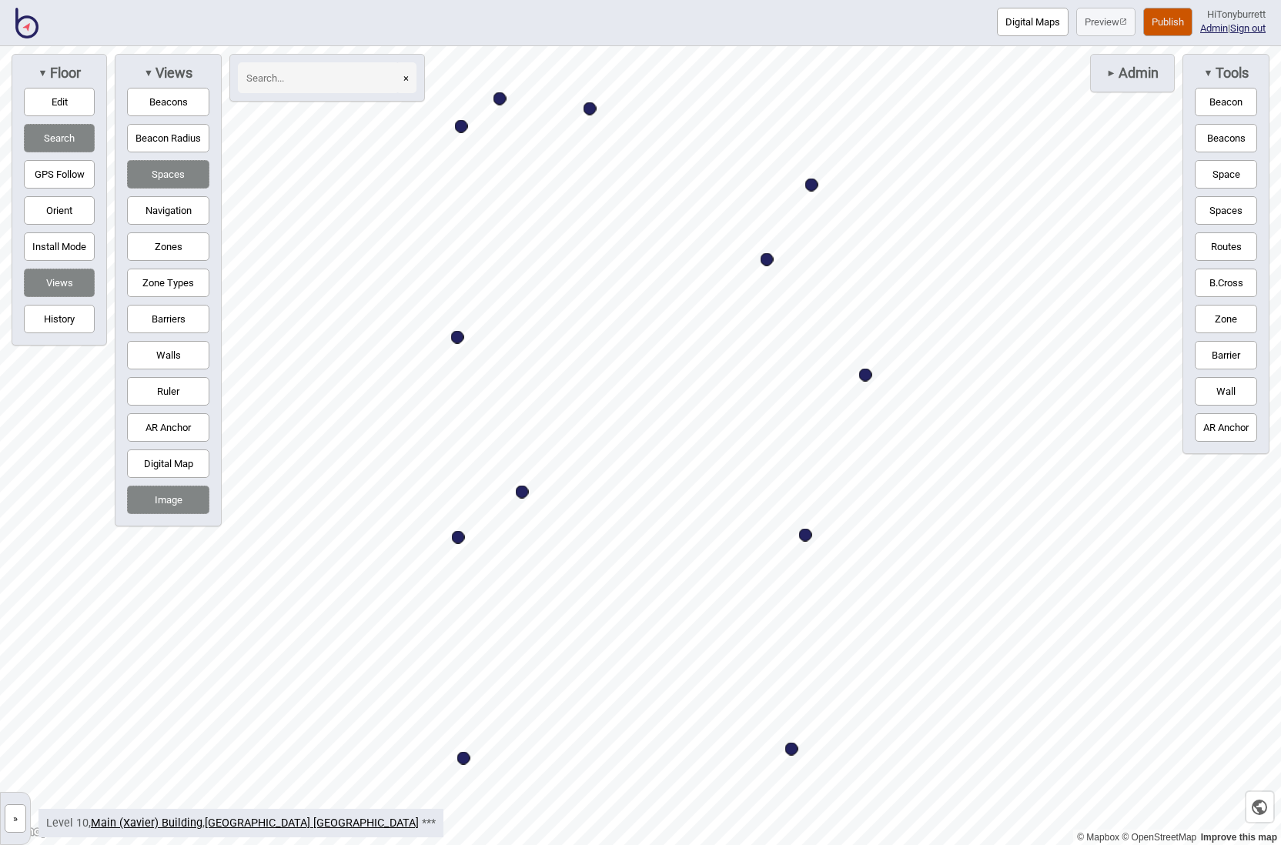
click at [167, 315] on button "Barriers" at bounding box center [168, 319] width 82 height 28
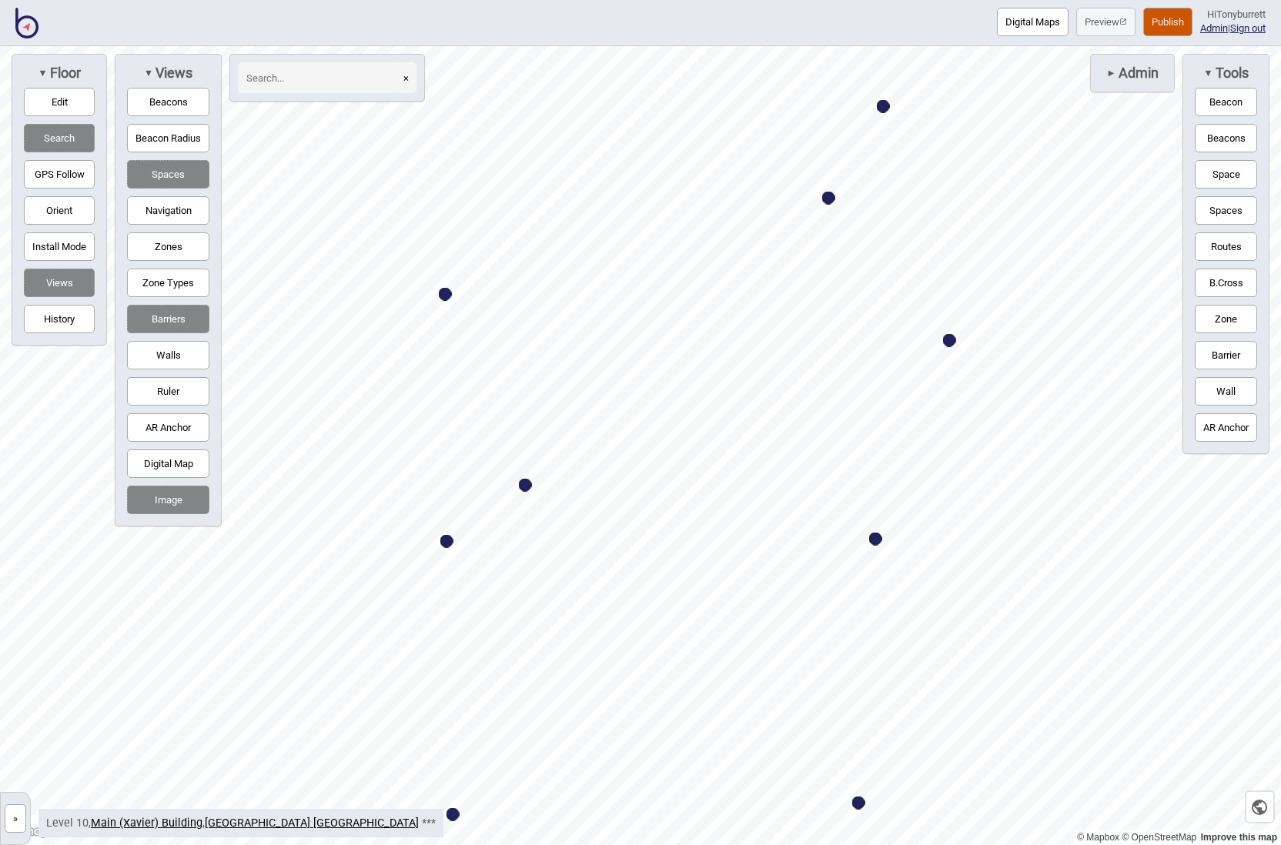
click at [167, 199] on button "Navigation" at bounding box center [168, 210] width 82 height 28
click at [18, 811] on button "»" at bounding box center [16, 818] width 22 height 28
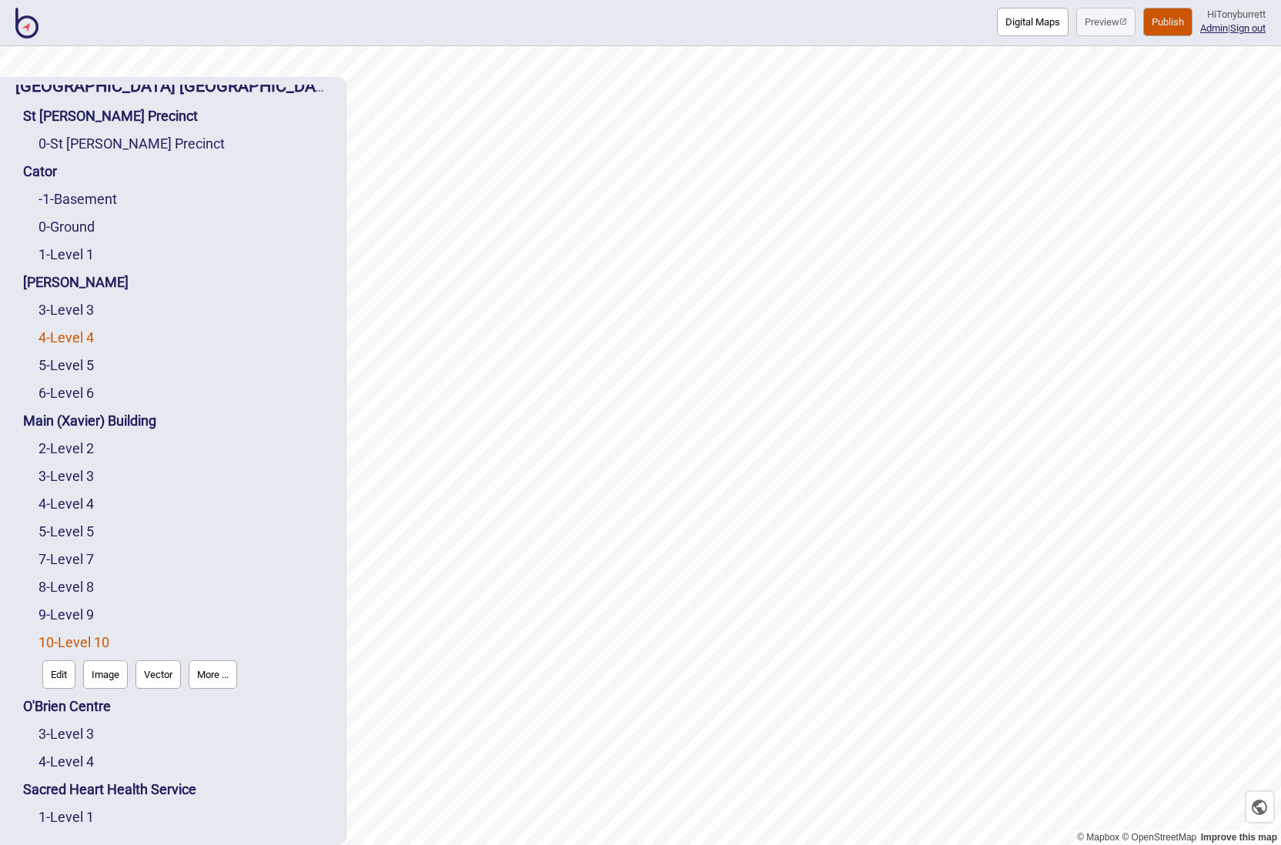
click at [61, 345] on link "4 - Level 4" at bounding box center [65, 337] width 55 height 16
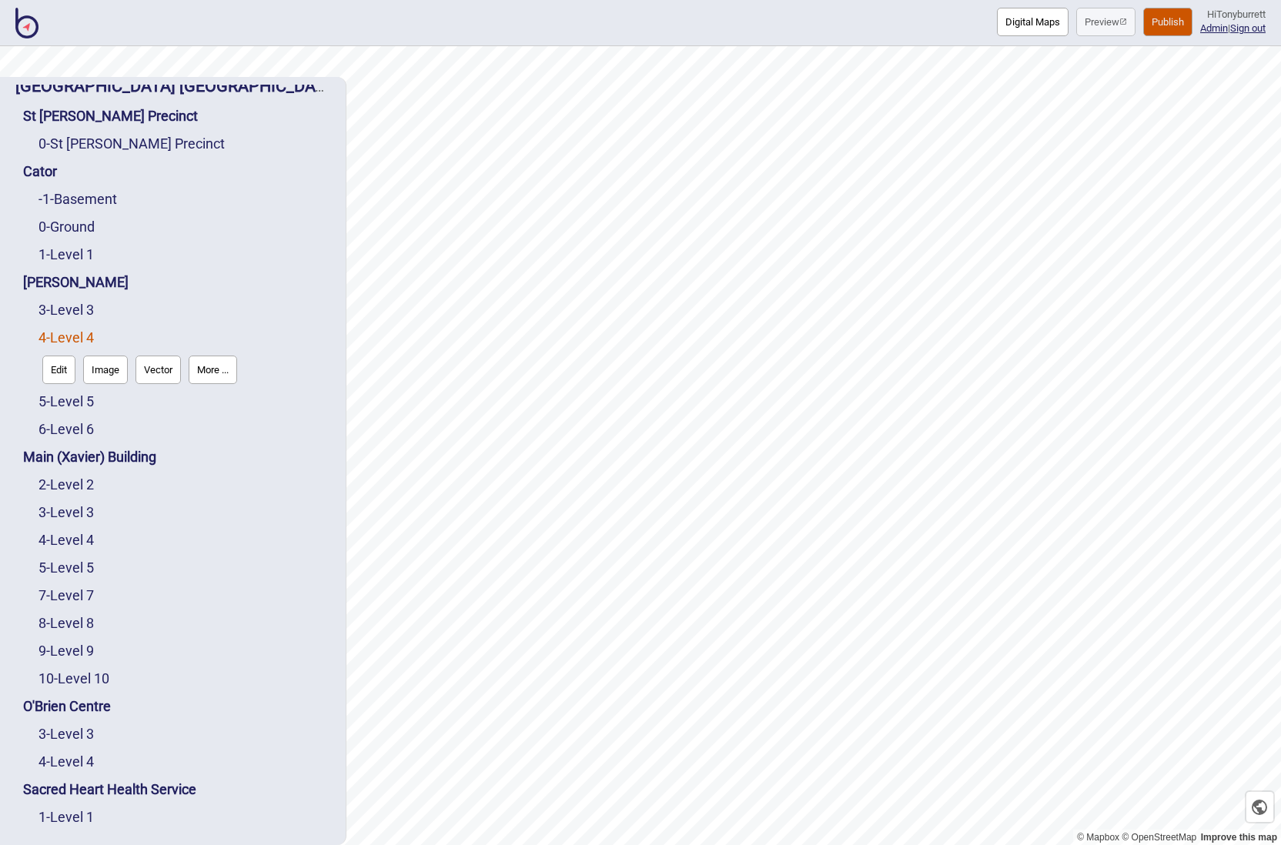
click at [60, 369] on button "Edit" at bounding box center [58, 370] width 33 height 28
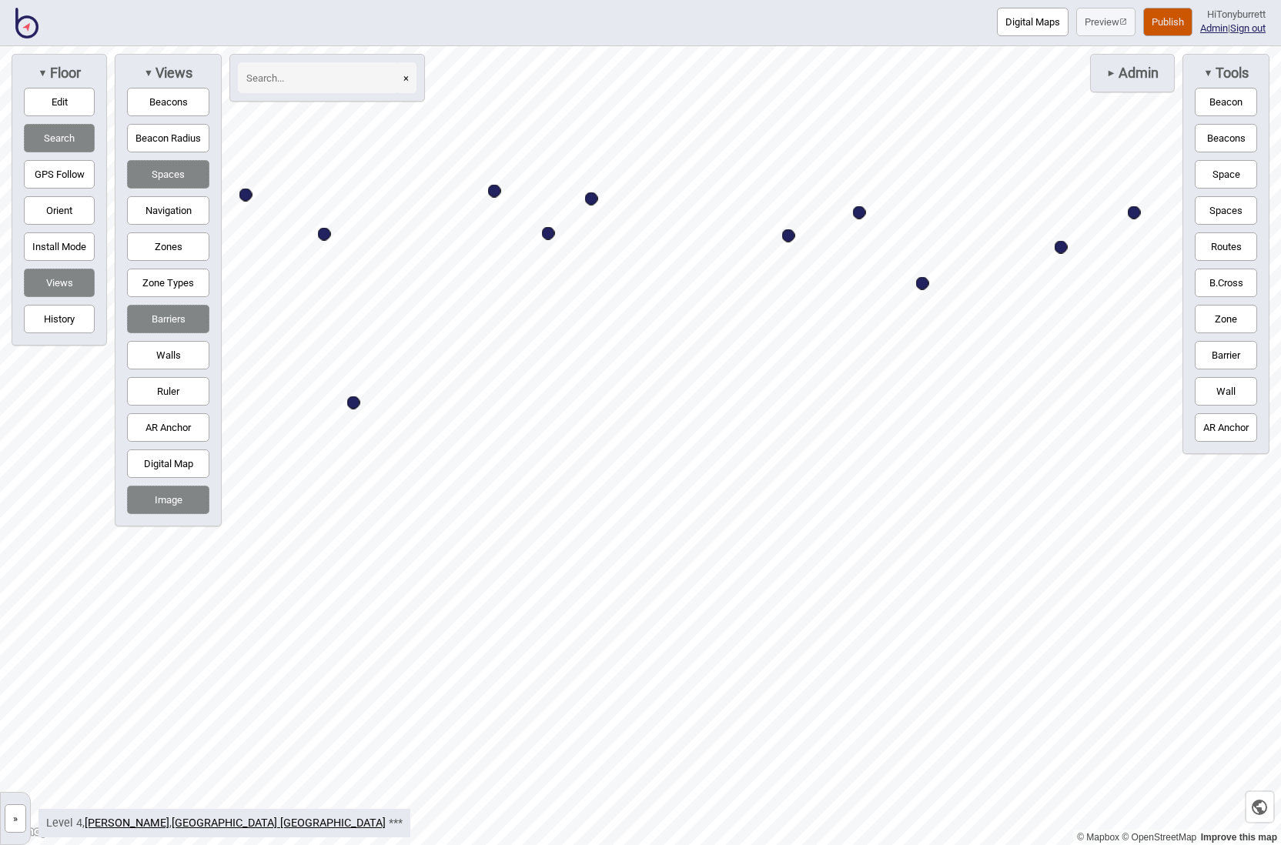
click at [176, 325] on button "Barriers" at bounding box center [168, 319] width 82 height 28
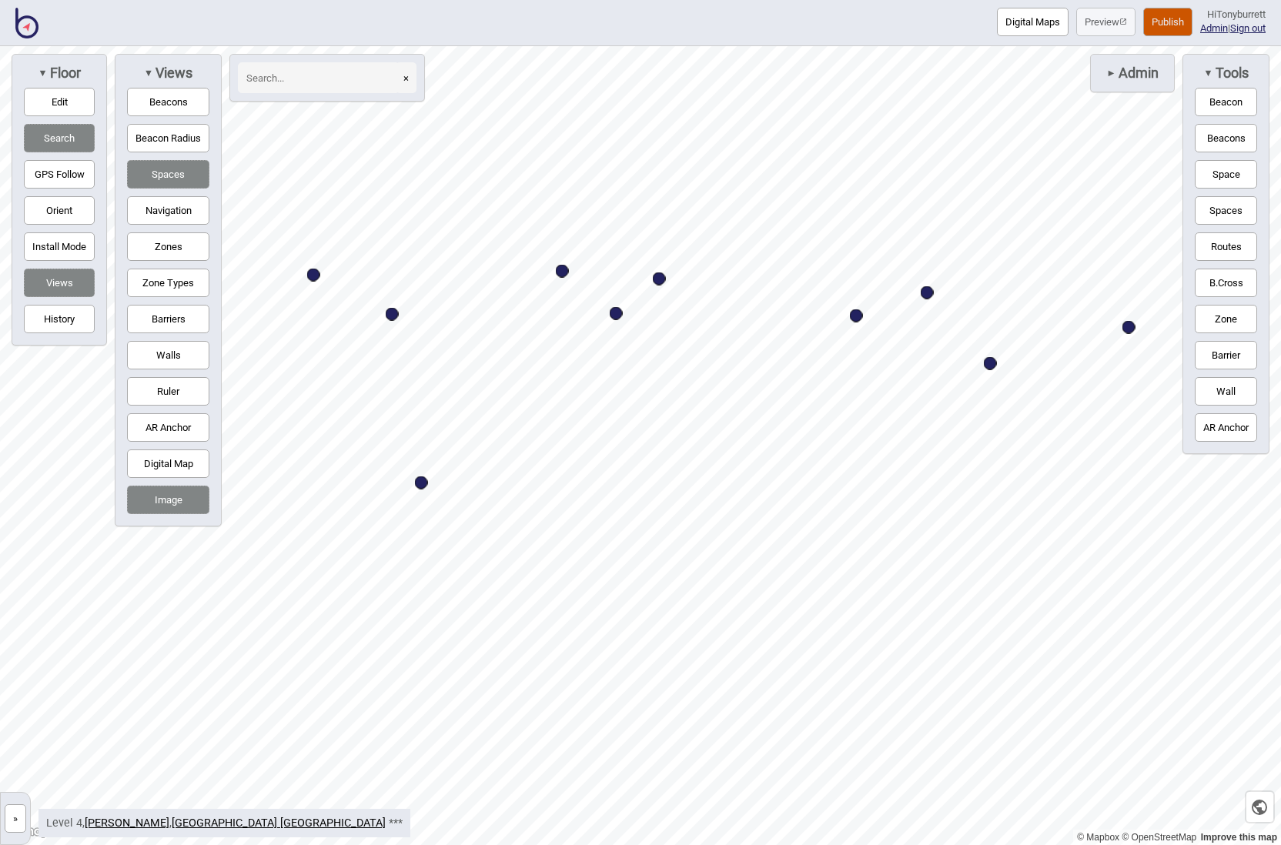
click at [160, 315] on button "Barriers" at bounding box center [168, 319] width 82 height 28
click at [1202, 169] on button "Space" at bounding box center [1226, 174] width 62 height 28
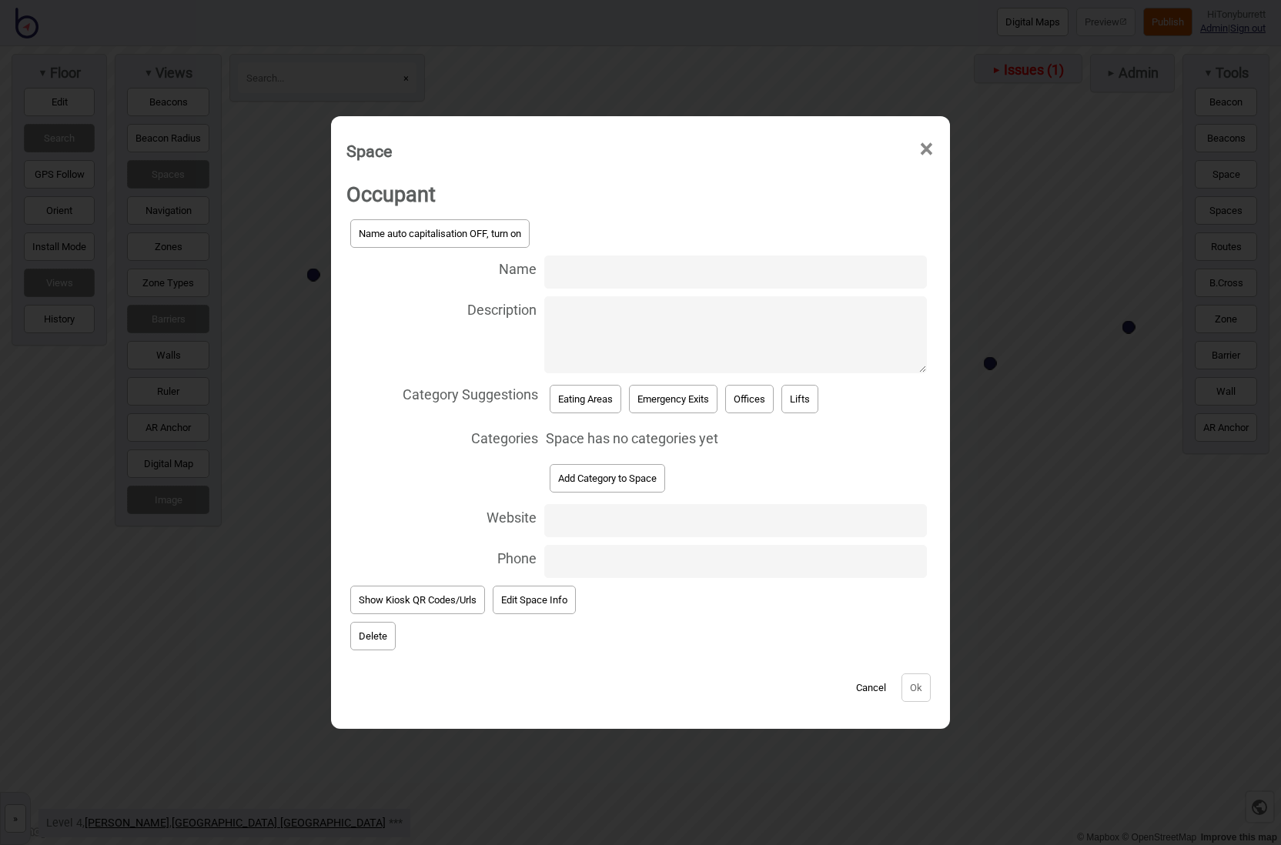
paste input "Medical Registrar room"
type input "Medical Registrar room"
click at [806, 474] on span "Add Category to Space" at bounding box center [736, 478] width 381 height 36
click at [617, 476] on button "Add Category to Space" at bounding box center [607, 478] width 115 height 28
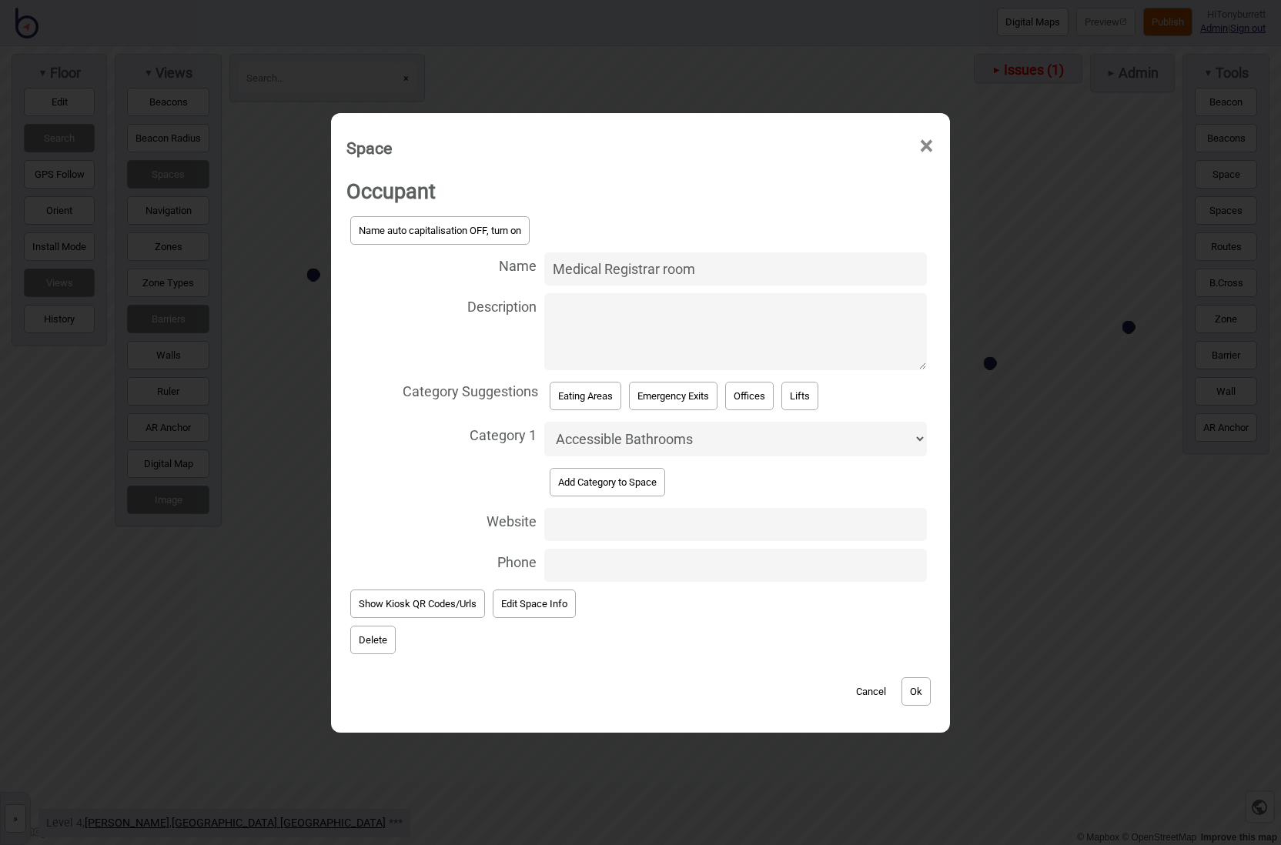
select select "Meeting Rooms"
click at [913, 678] on button "Ok" at bounding box center [915, 691] width 29 height 28
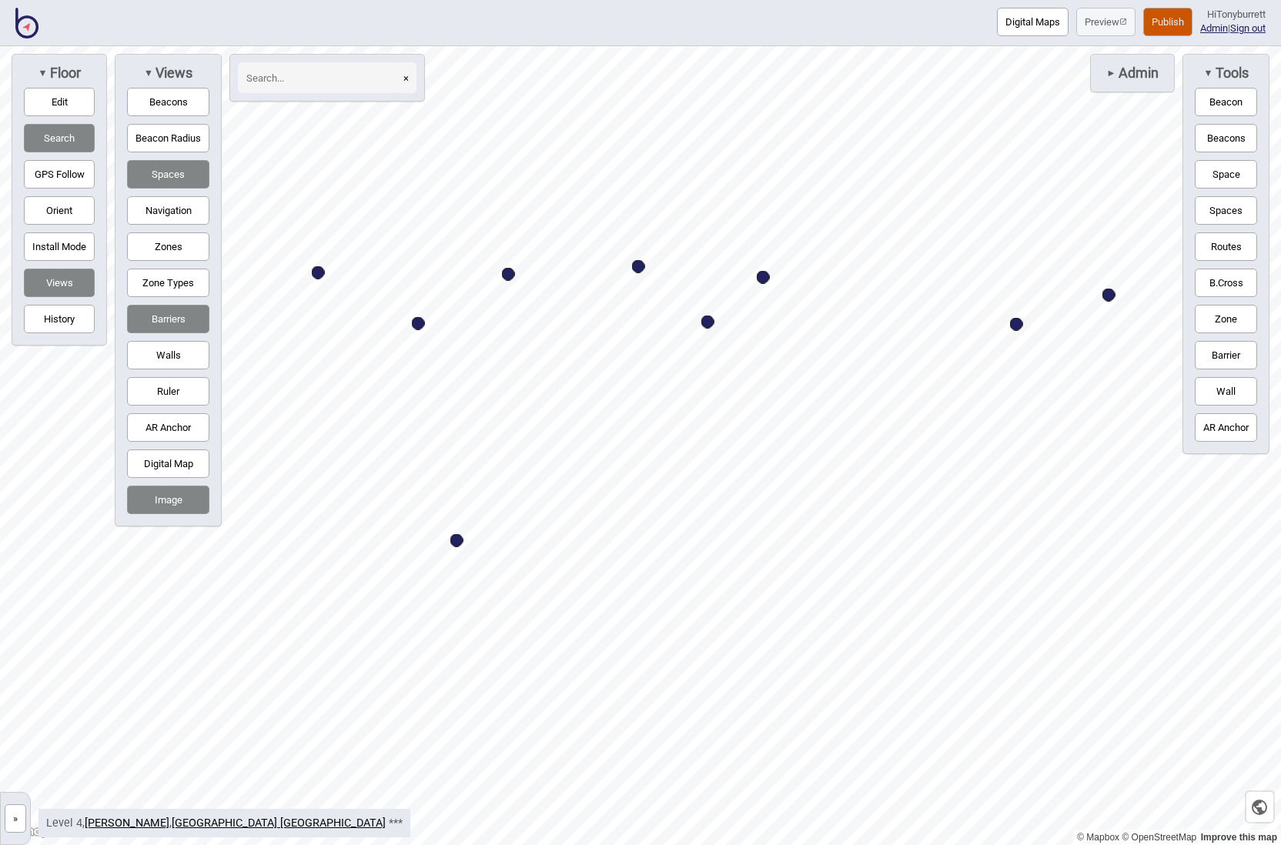
click at [15, 817] on button "»" at bounding box center [16, 818] width 22 height 28
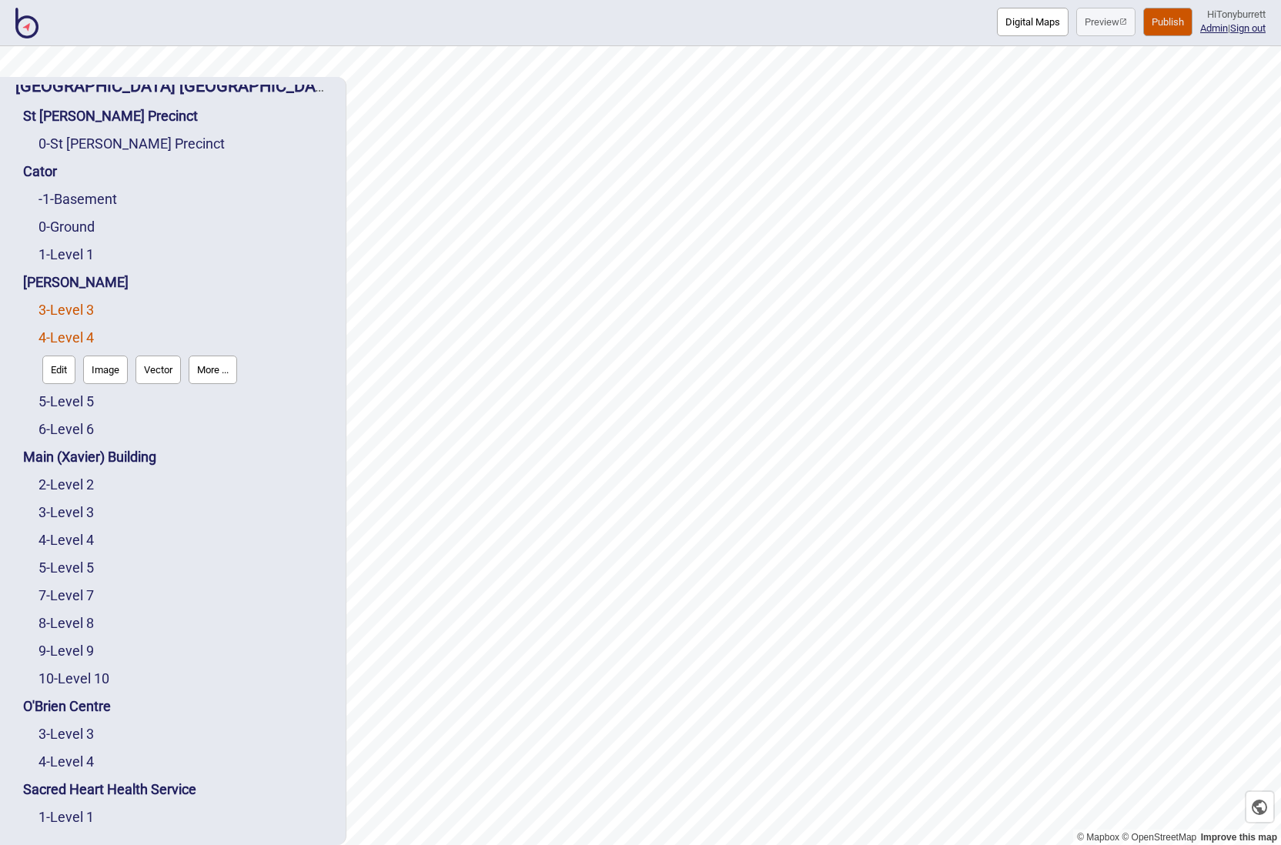
click at [69, 307] on link "3 - Level 3" at bounding box center [65, 310] width 55 height 16
click at [59, 338] on button "Edit" at bounding box center [58, 342] width 33 height 28
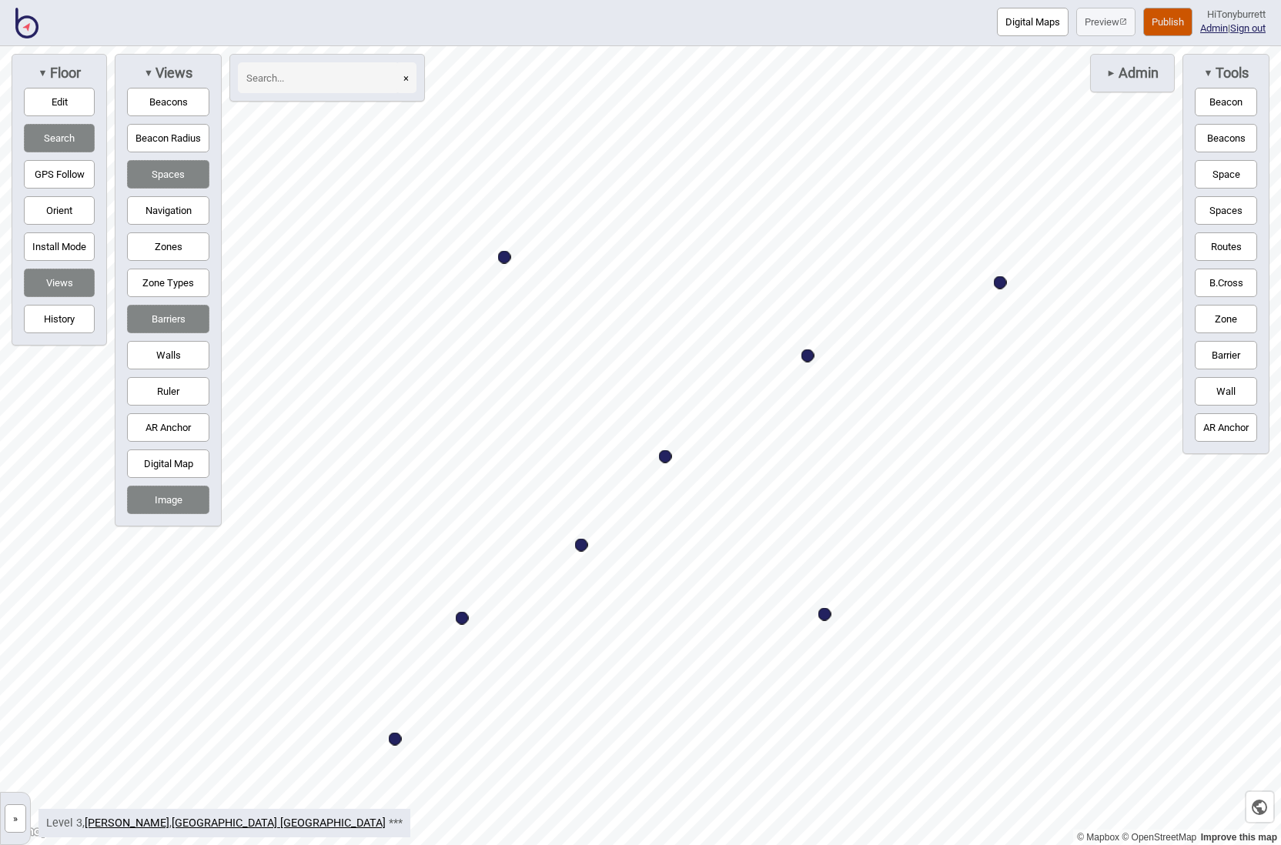
click at [503, 254] on div "Map marker" at bounding box center [504, 257] width 13 height 13
select select "Entrances and Exits"
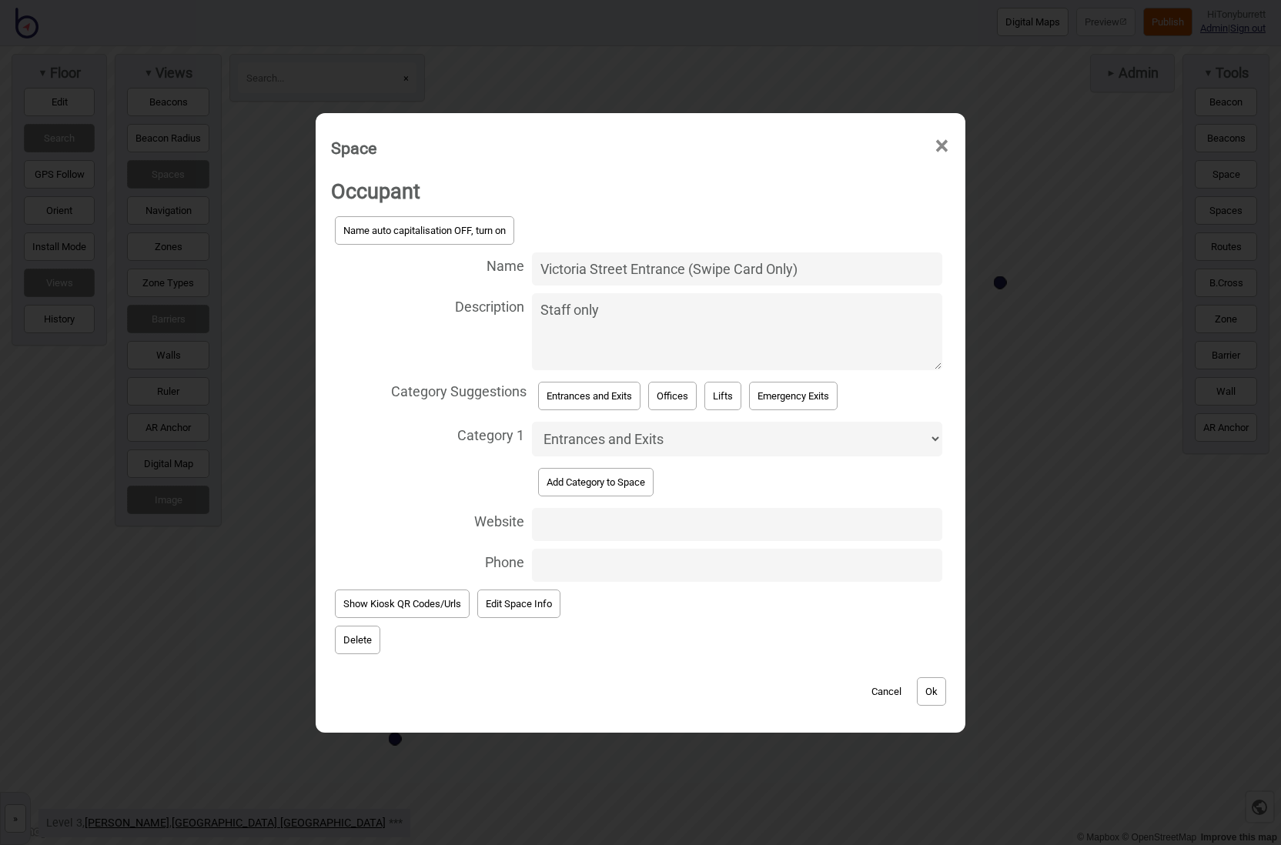
click at [567, 359] on textarea "Staff only" at bounding box center [737, 331] width 410 height 77
paste textarea "[URL][DOMAIN_NAME][PERSON_NAME]"
type textarea "Staff only [URL][DOMAIN_NAME][PERSON_NAME]"
click at [935, 687] on button "Ok" at bounding box center [931, 691] width 29 height 28
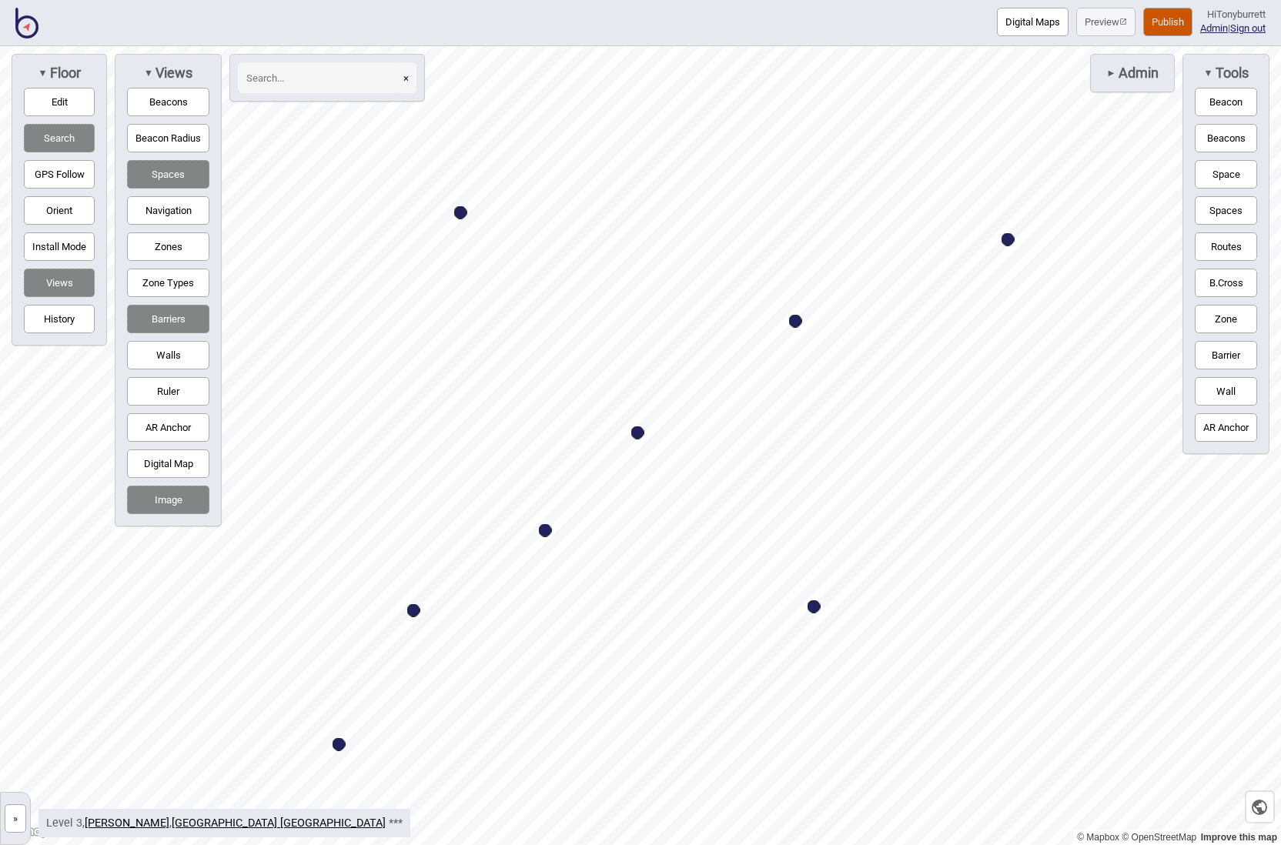
click at [17, 811] on button "»" at bounding box center [16, 818] width 22 height 28
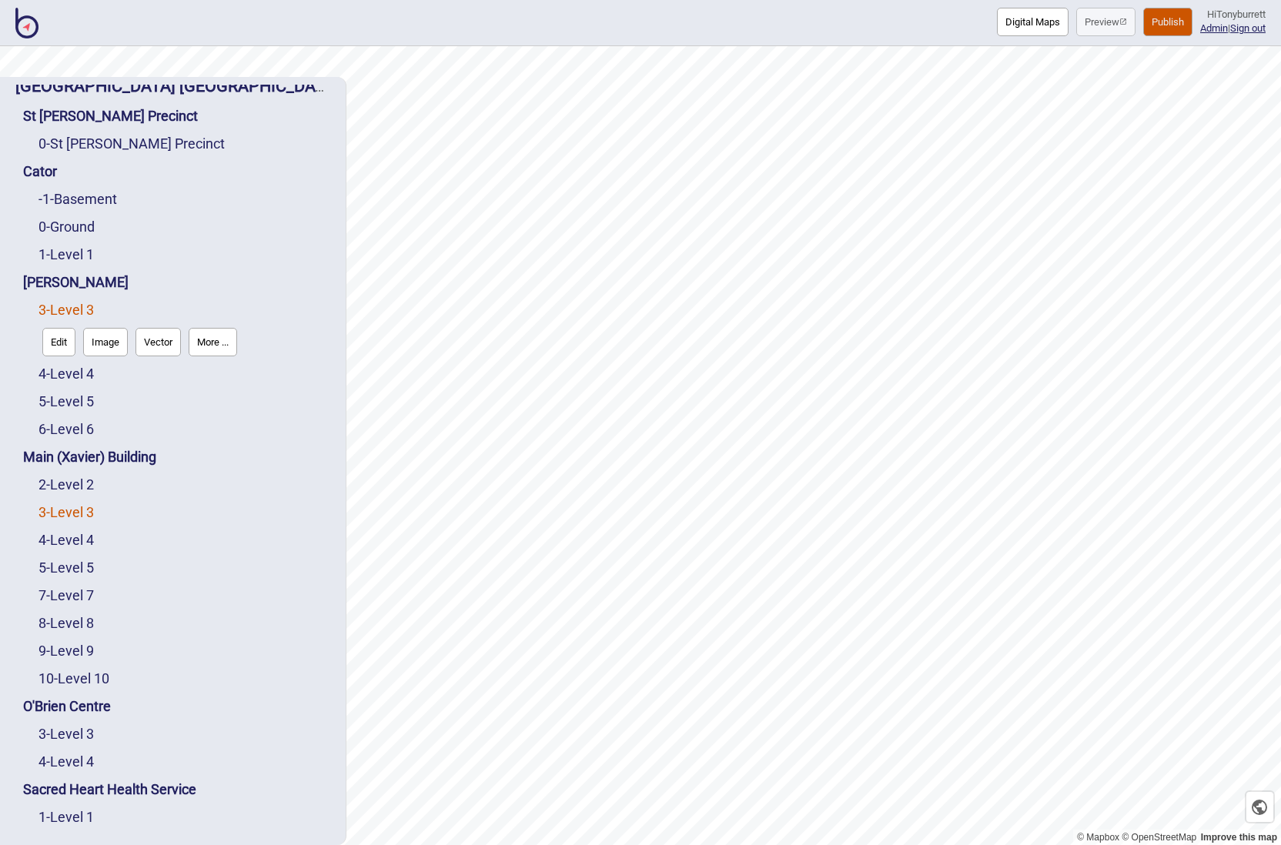
click at [71, 513] on link "3 - Level 3" at bounding box center [65, 512] width 55 height 16
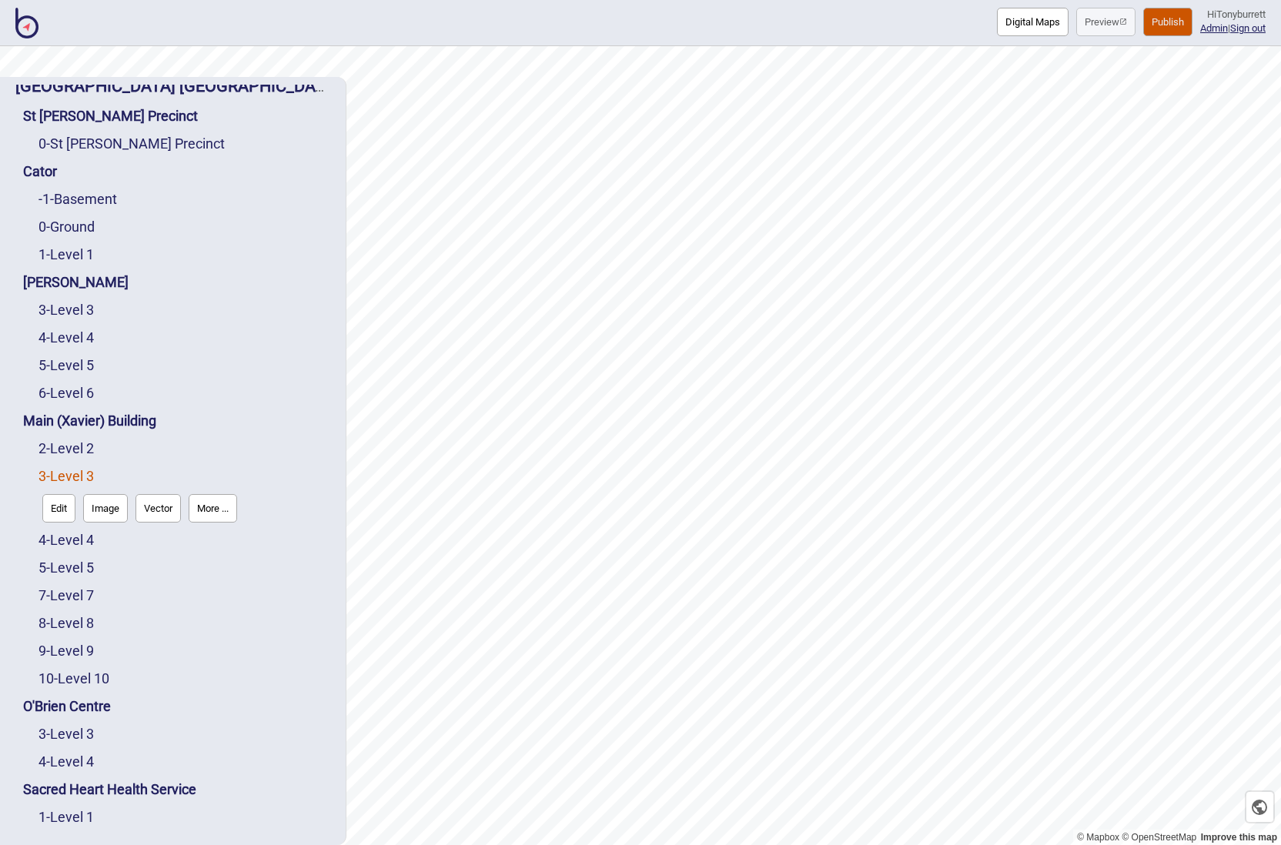
click at [58, 513] on button "Edit" at bounding box center [58, 508] width 33 height 28
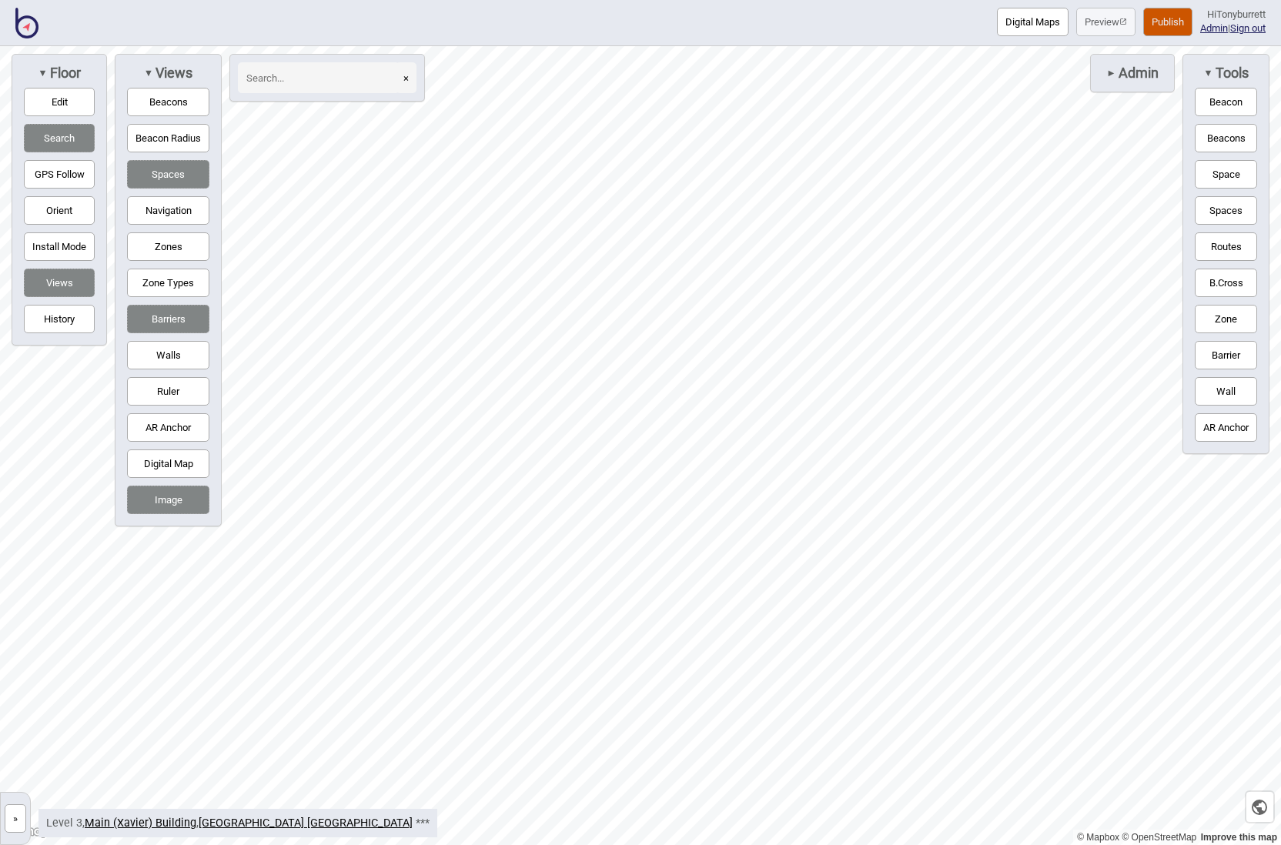
click at [18, 814] on button "»" at bounding box center [16, 818] width 22 height 28
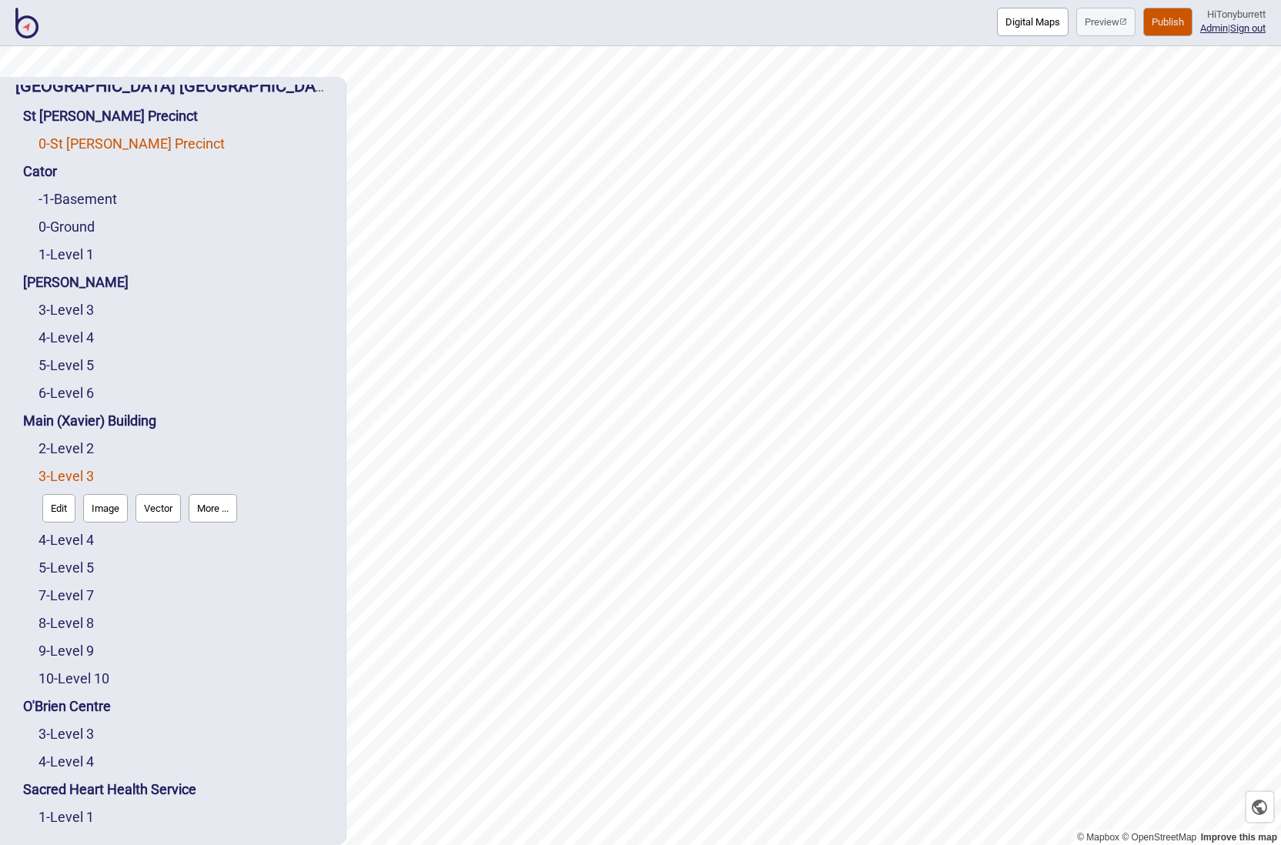
click at [82, 144] on link "0 - St Vincent's Precinct" at bounding box center [131, 143] width 186 height 16
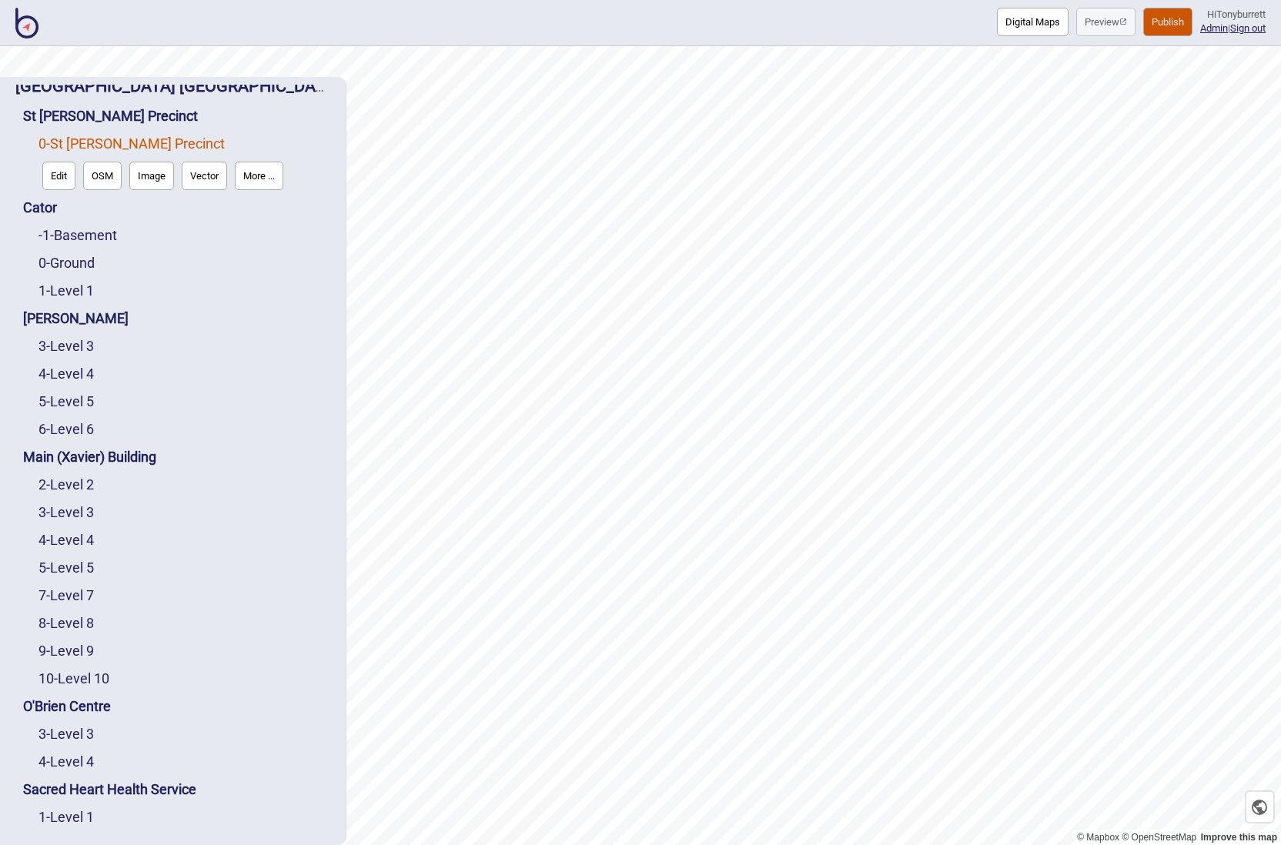
click at [58, 175] on button "Edit" at bounding box center [58, 176] width 33 height 28
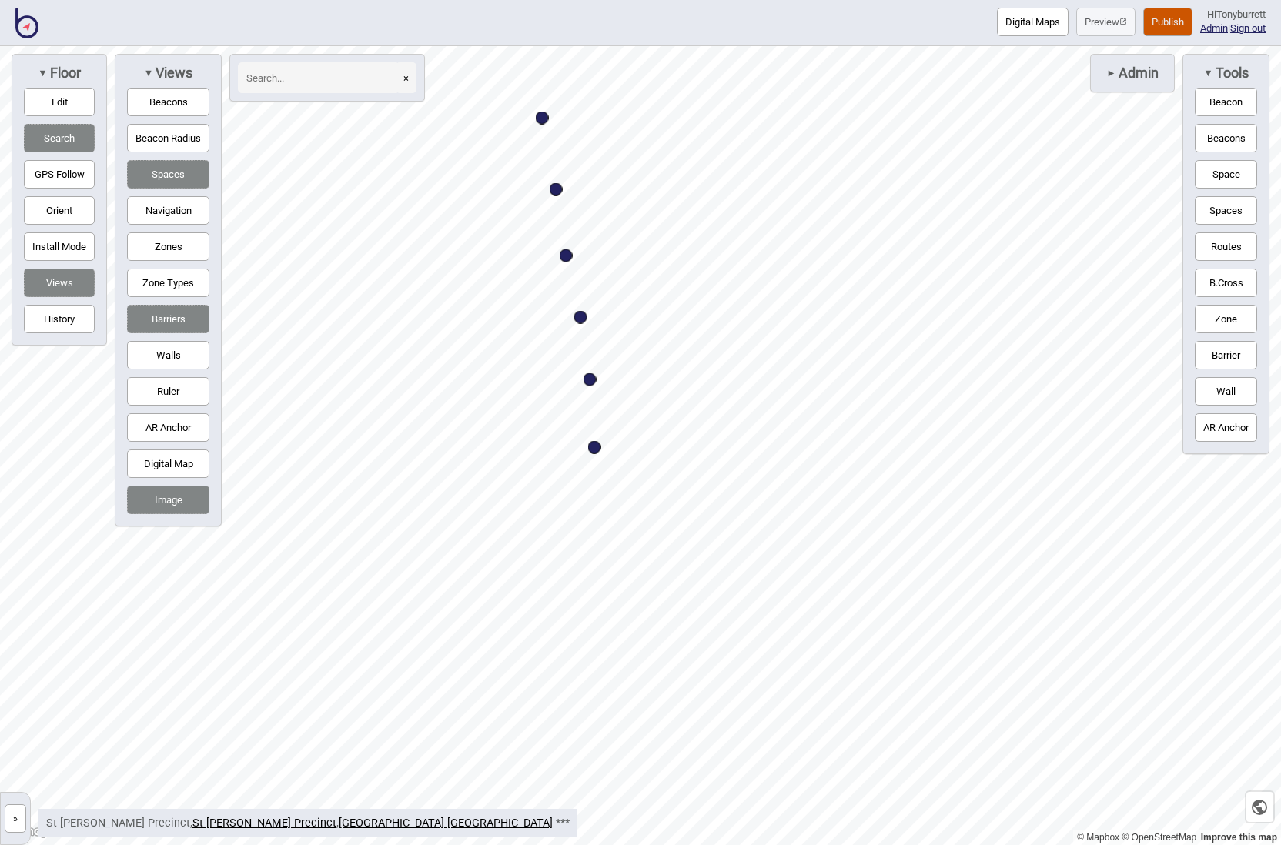
click at [563, 255] on div "Map marker" at bounding box center [566, 255] width 13 height 13
select select "Emergency Department"
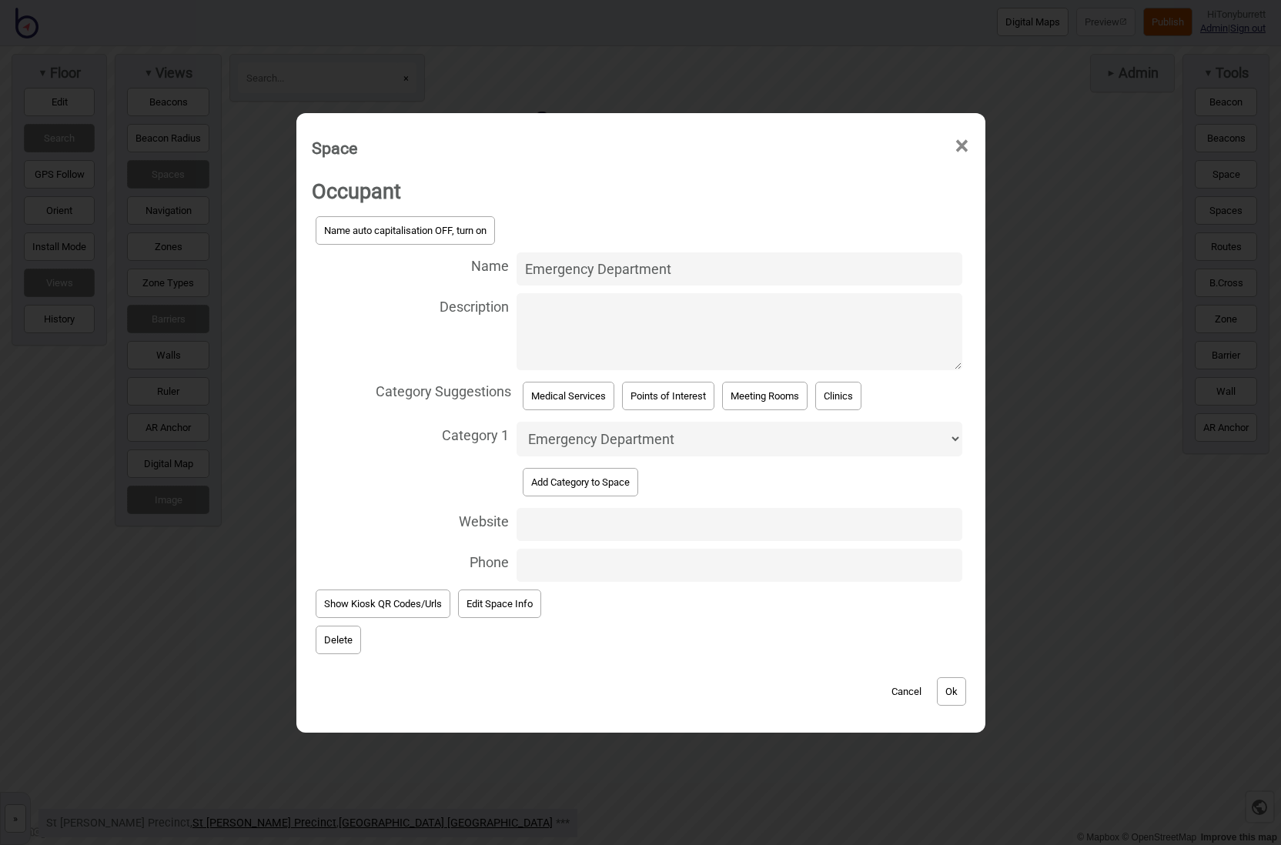
click at [784, 342] on textarea "Description" at bounding box center [739, 331] width 445 height 77
paste textarea "[URL][DOMAIN_NAME][PERSON_NAME]"
type textarea "[URL][DOMAIN_NAME][PERSON_NAME]"
paste textarea "[URL][DOMAIN_NAME]"
type textarea "[URL][DOMAIN_NAME]"
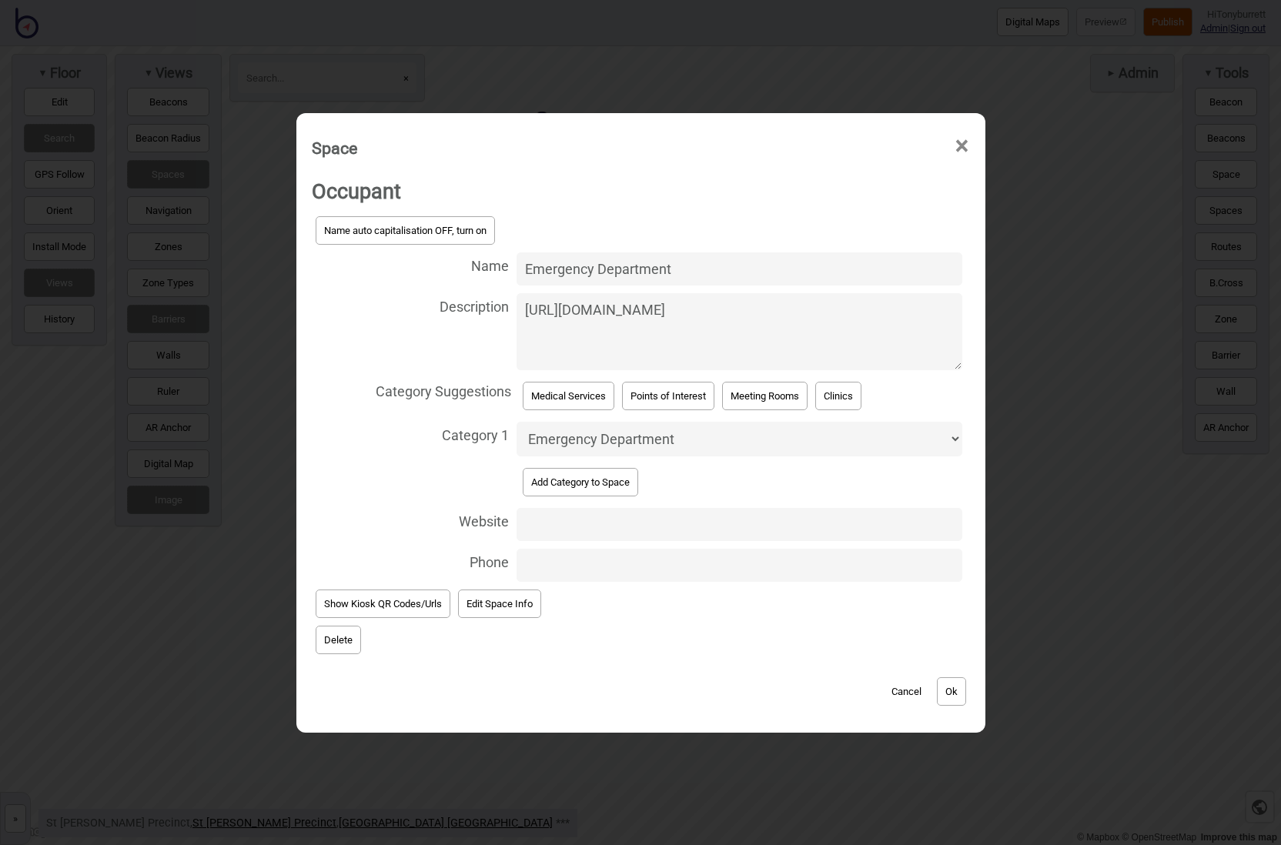
click at [949, 680] on button "Ok" at bounding box center [951, 691] width 29 height 28
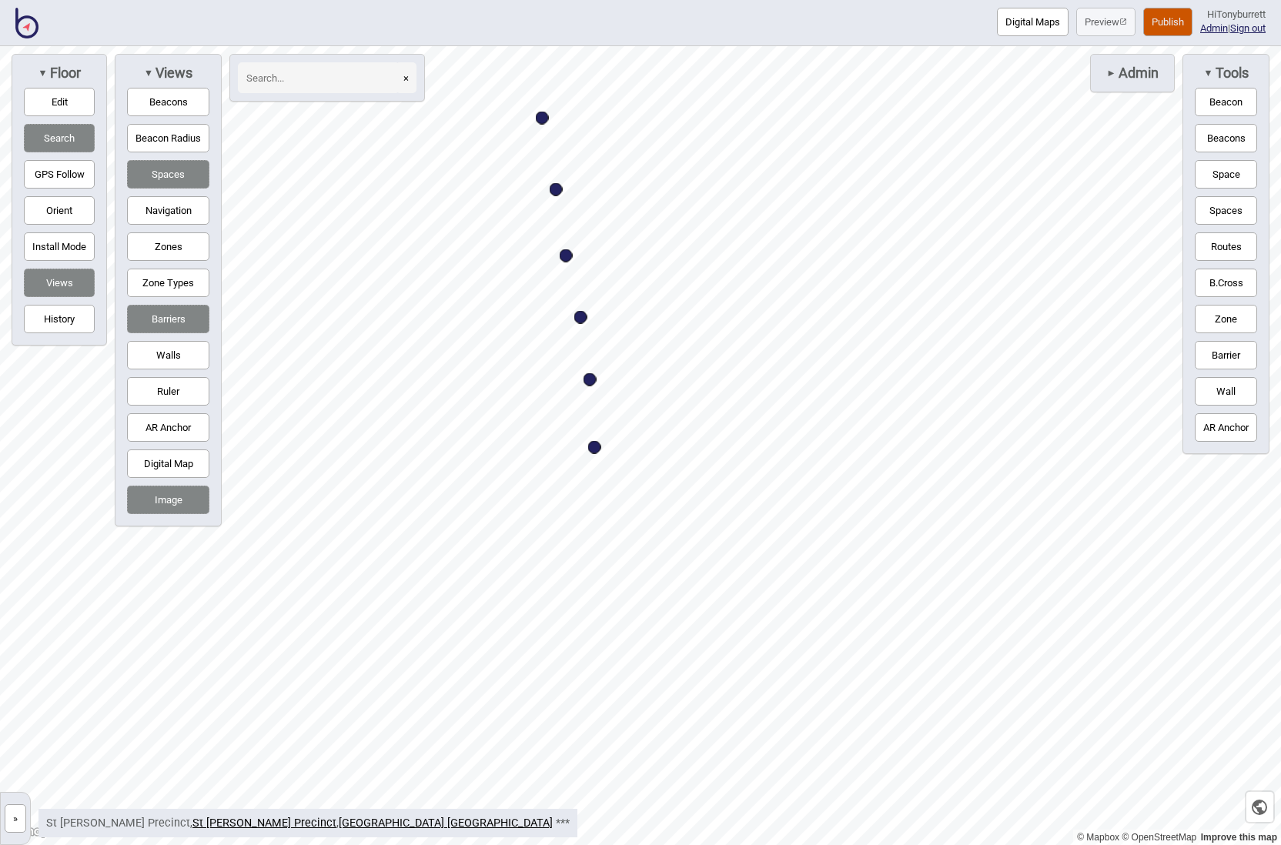
drag, startPoint x: 17, startPoint y: 812, endPoint x: 25, endPoint y: 801, distance: 14.3
click at [17, 812] on button "»" at bounding box center [16, 818] width 22 height 28
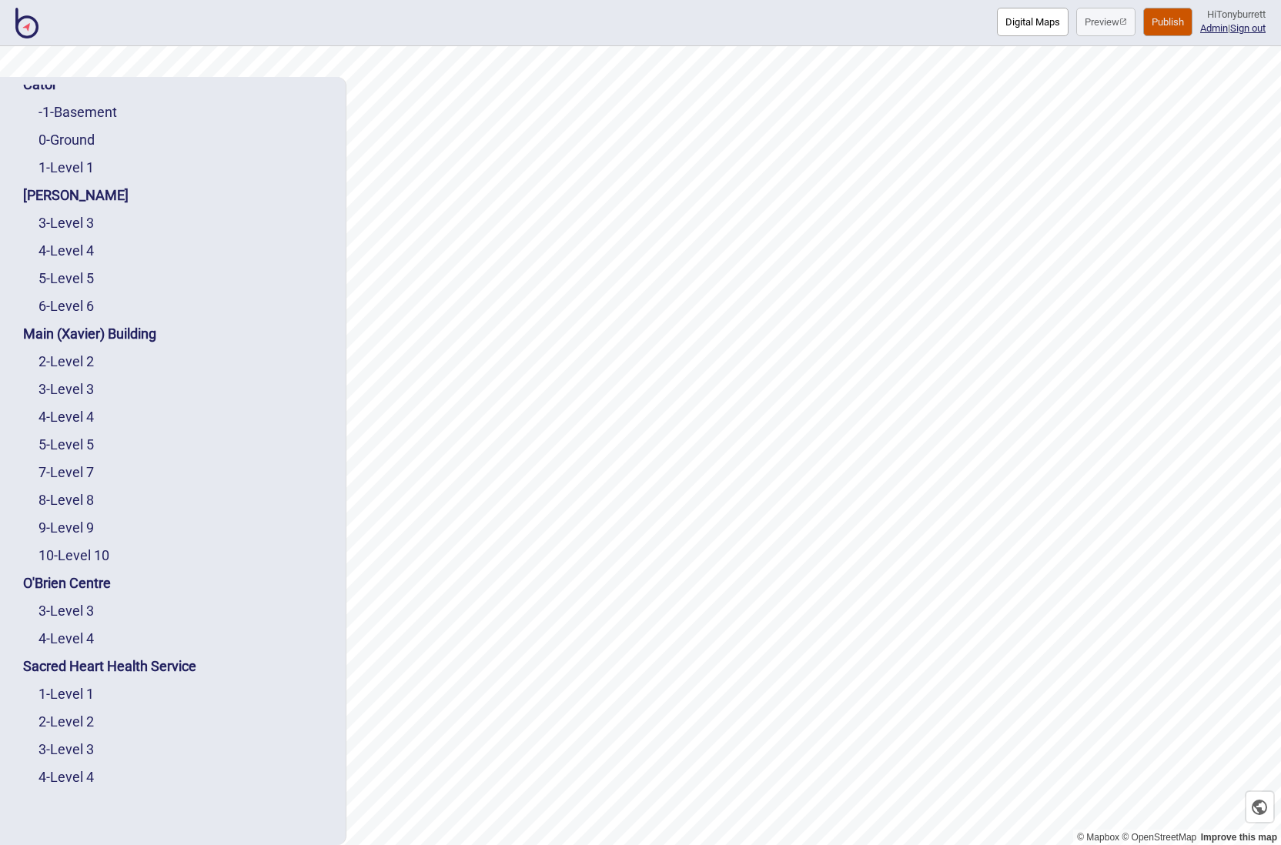
scroll to position [146, 0]
click at [72, 721] on link "2 - Level 2" at bounding box center [65, 722] width 55 height 16
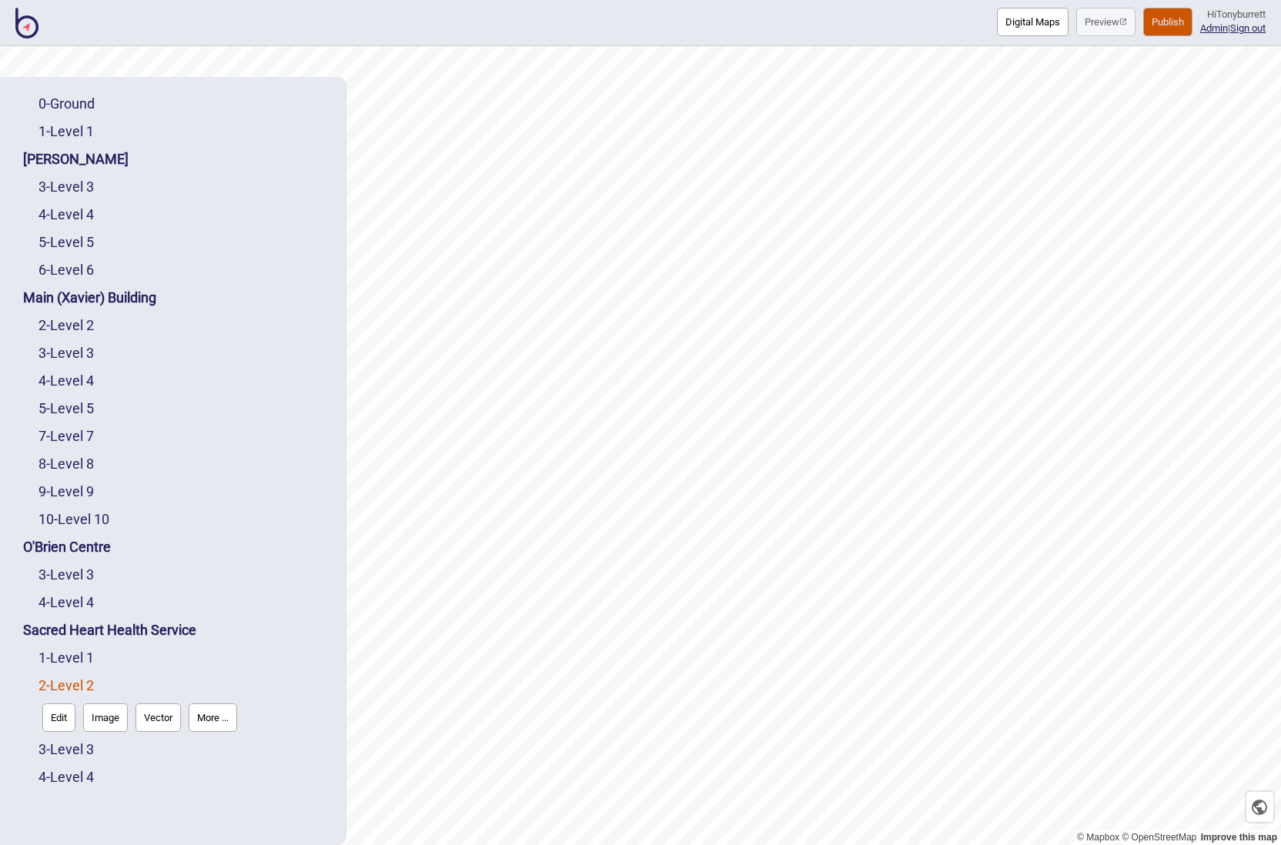
click at [64, 720] on button "Edit" at bounding box center [58, 718] width 33 height 28
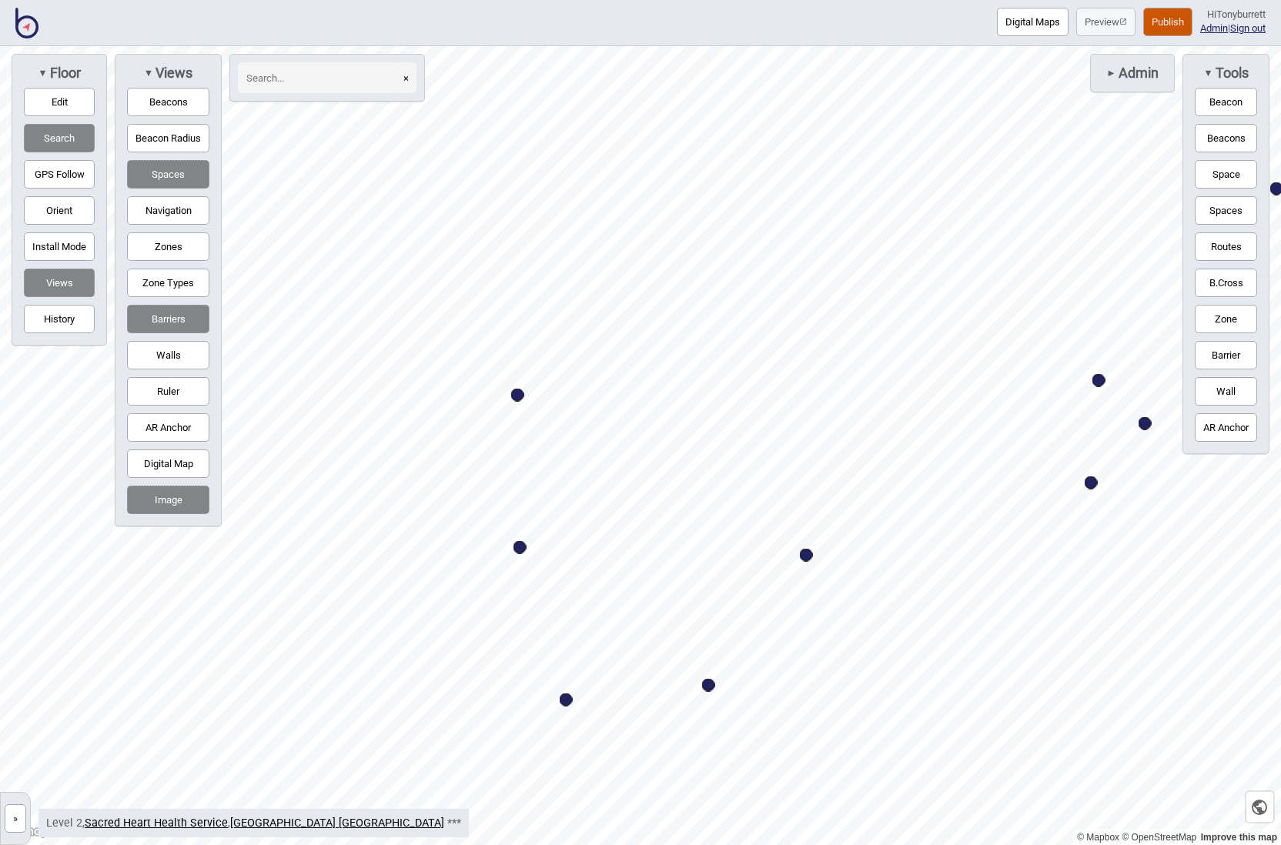
click at [519, 391] on div "Map marker" at bounding box center [517, 395] width 13 height 13
select select "Entrances and Exits"
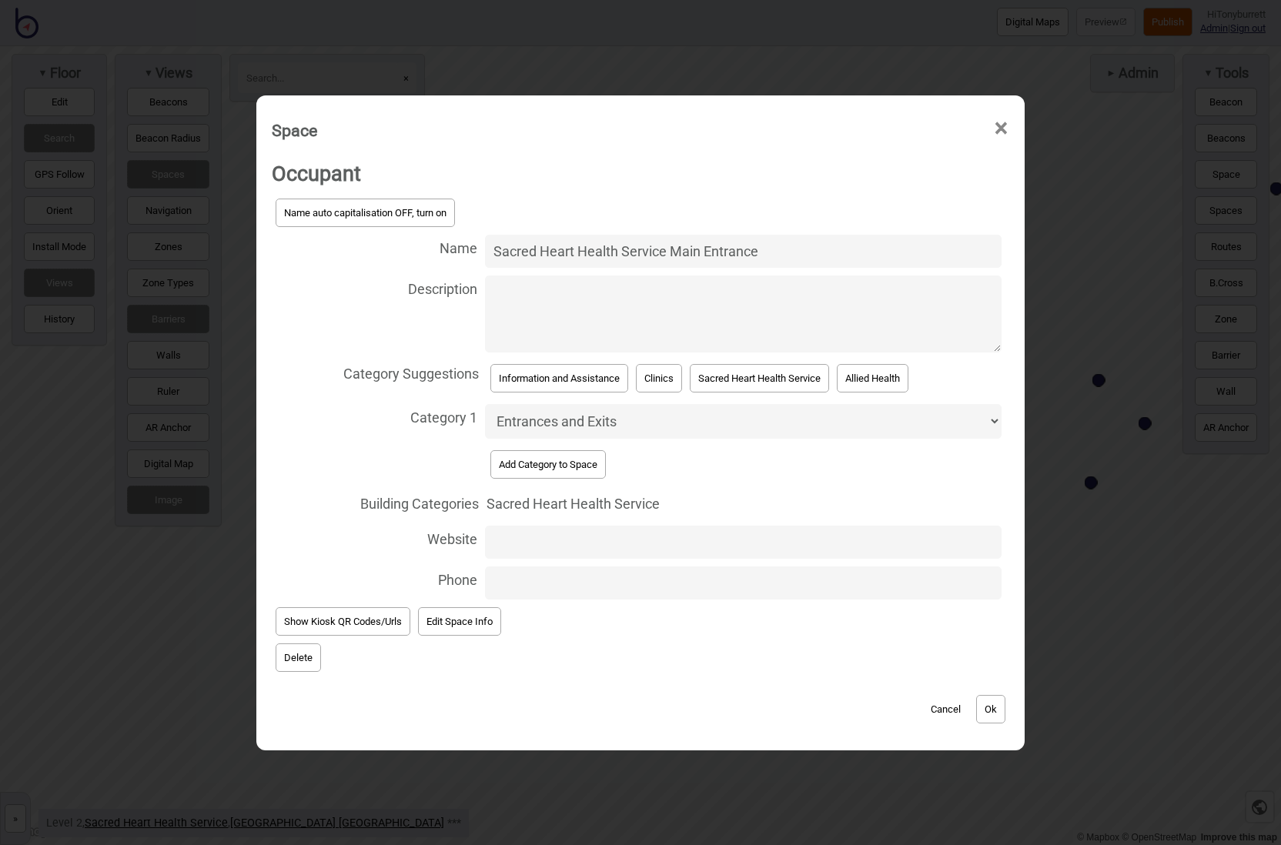
click at [788, 309] on textarea "Description" at bounding box center [743, 314] width 517 height 77
paste textarea "[URL][DOMAIN_NAME]"
type textarea "[URL][DOMAIN_NAME]"
click at [988, 704] on button "Ok" at bounding box center [990, 709] width 29 height 28
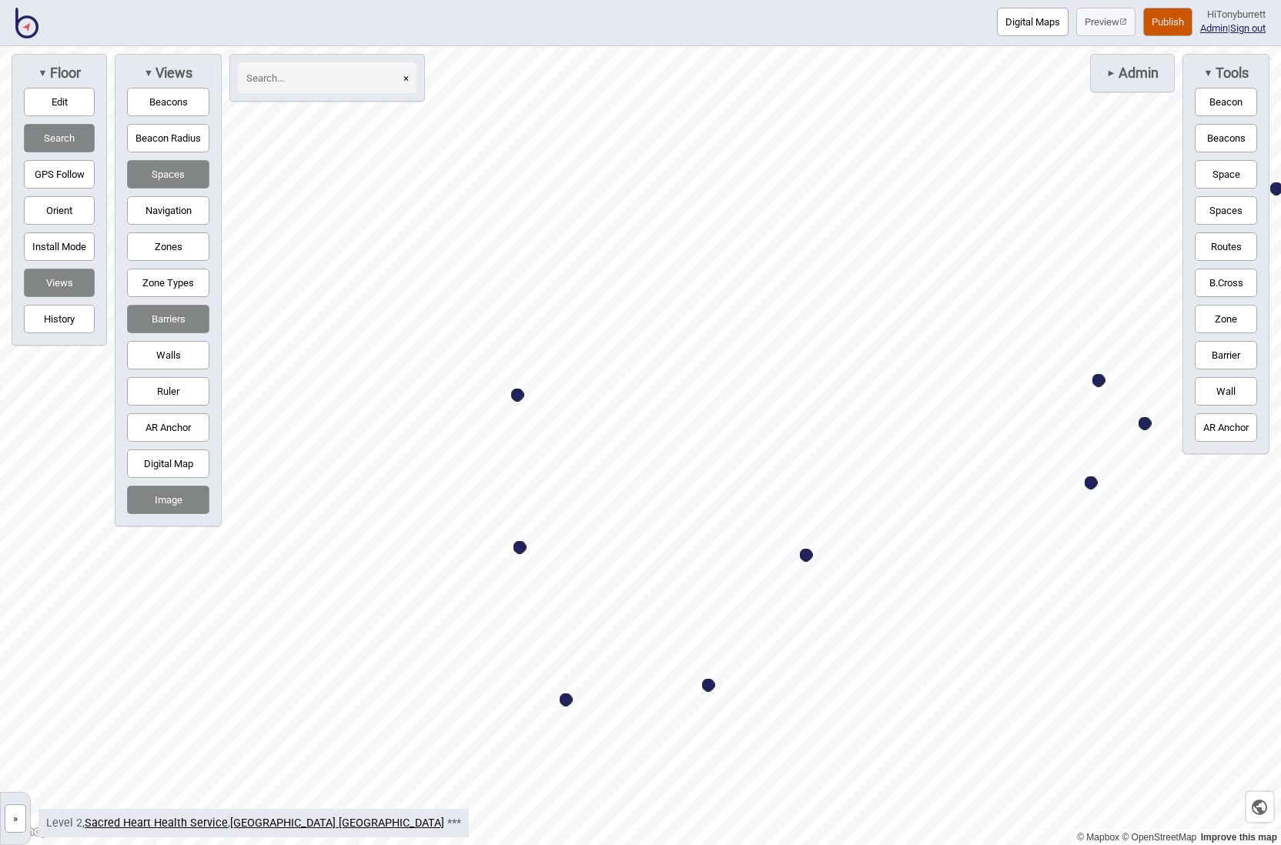
drag, startPoint x: 17, startPoint y: 821, endPoint x: 18, endPoint y: 811, distance: 10.0
click at [17, 821] on button "»" at bounding box center [16, 818] width 22 height 28
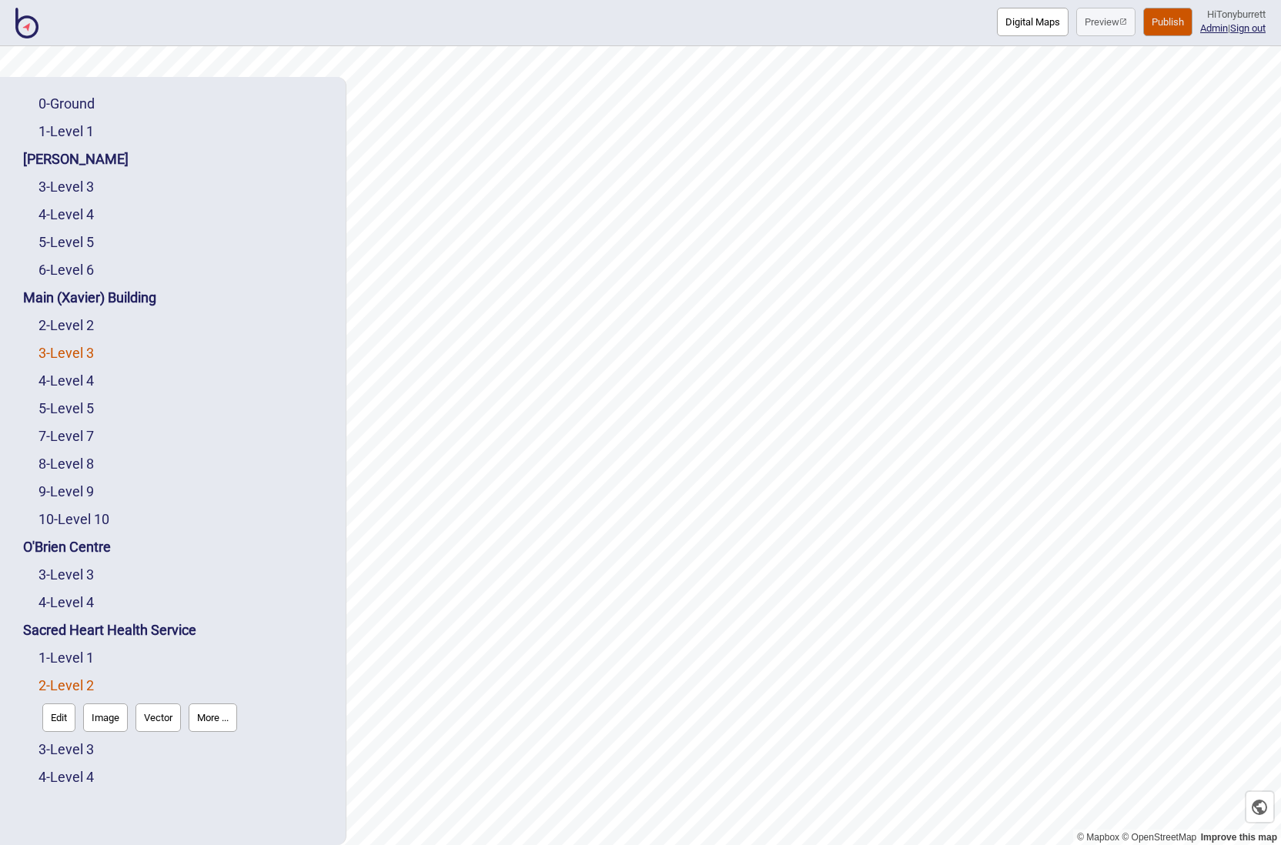
click at [78, 356] on link "3 - Level 3" at bounding box center [65, 353] width 55 height 16
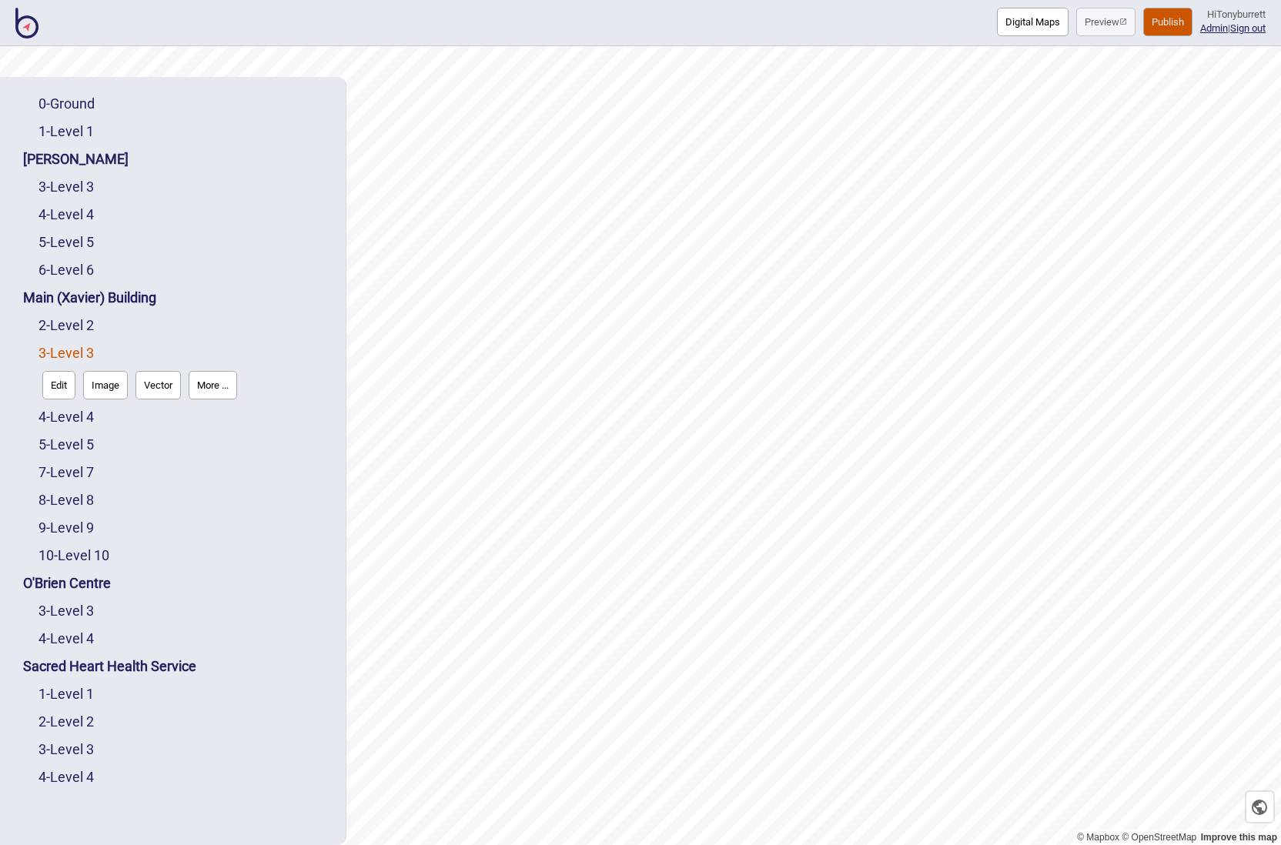
click at [54, 389] on button "Edit" at bounding box center [58, 385] width 33 height 28
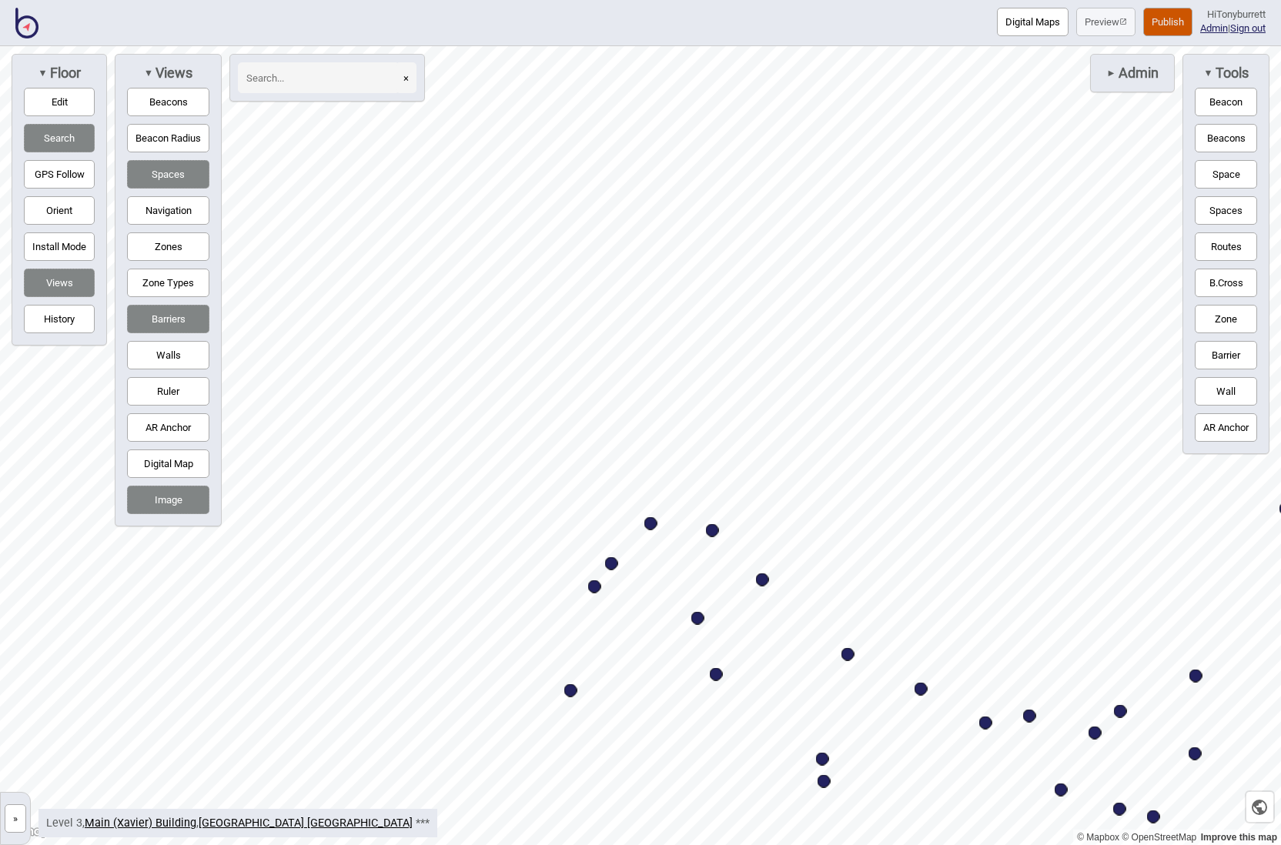
click at [650, 523] on div "Map marker" at bounding box center [650, 523] width 13 height 13
select select "Entrances and Exits"
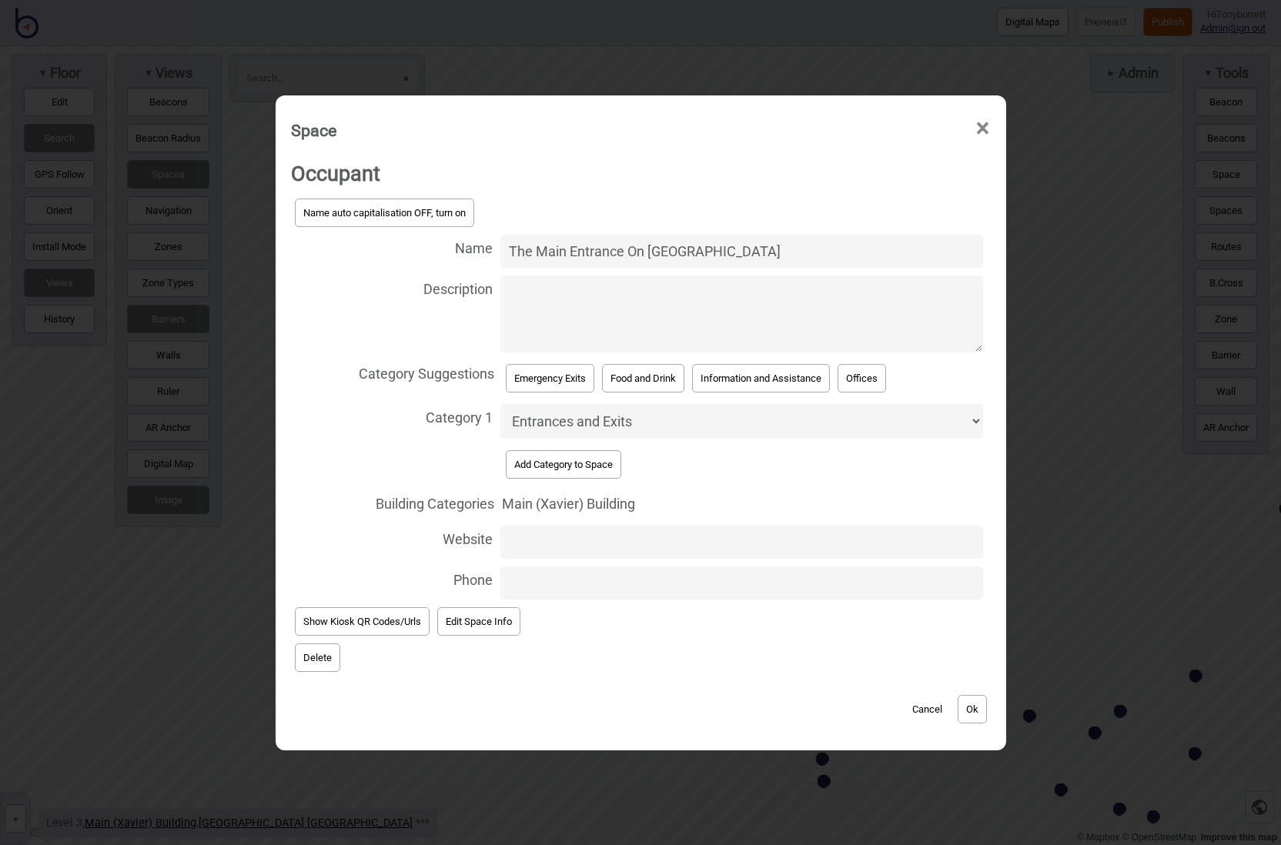
click at [825, 318] on textarea "Description" at bounding box center [741, 314] width 483 height 77
paste textarea "[URL][DOMAIN_NAME]"
type textarea "[URL][DOMAIN_NAME]"
click at [974, 707] on button "Ok" at bounding box center [972, 709] width 29 height 28
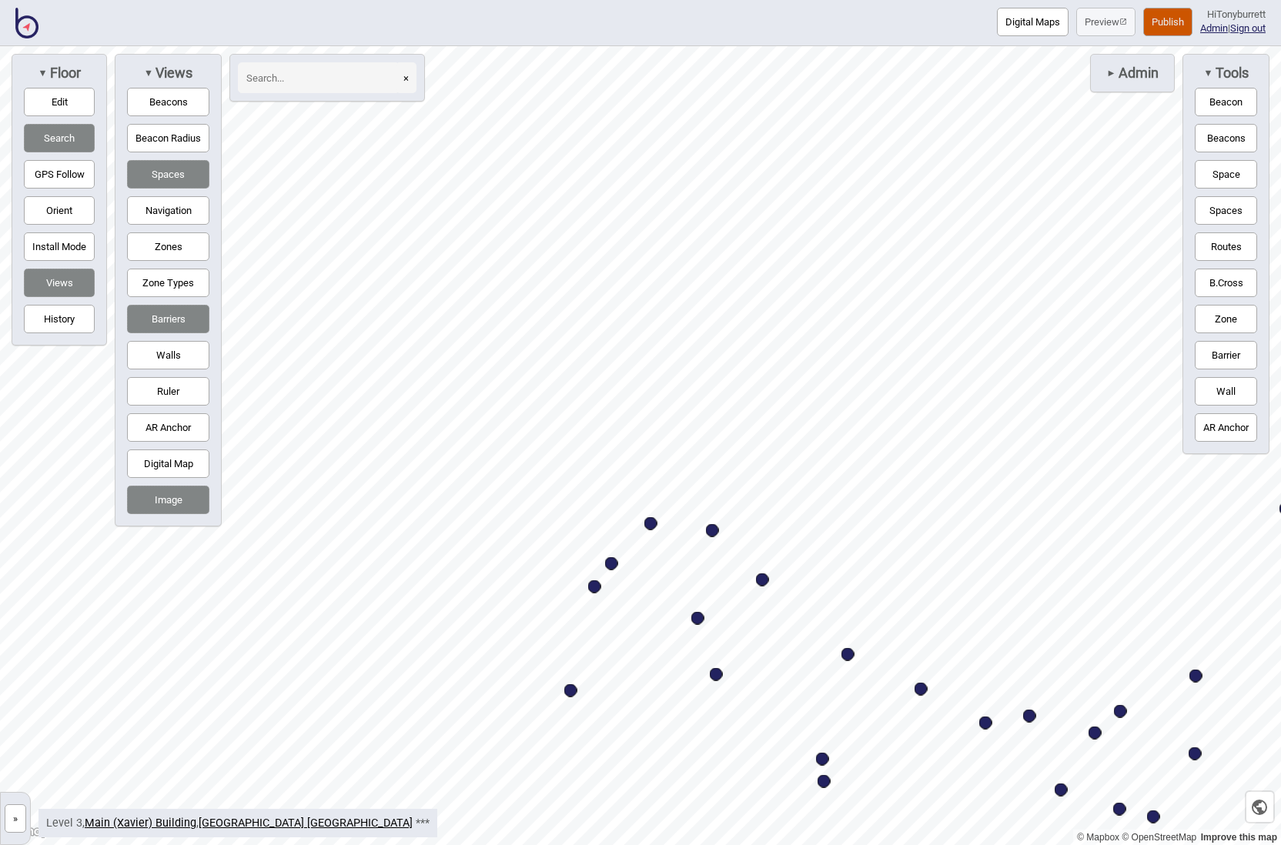
click at [13, 812] on button "»" at bounding box center [16, 818] width 22 height 28
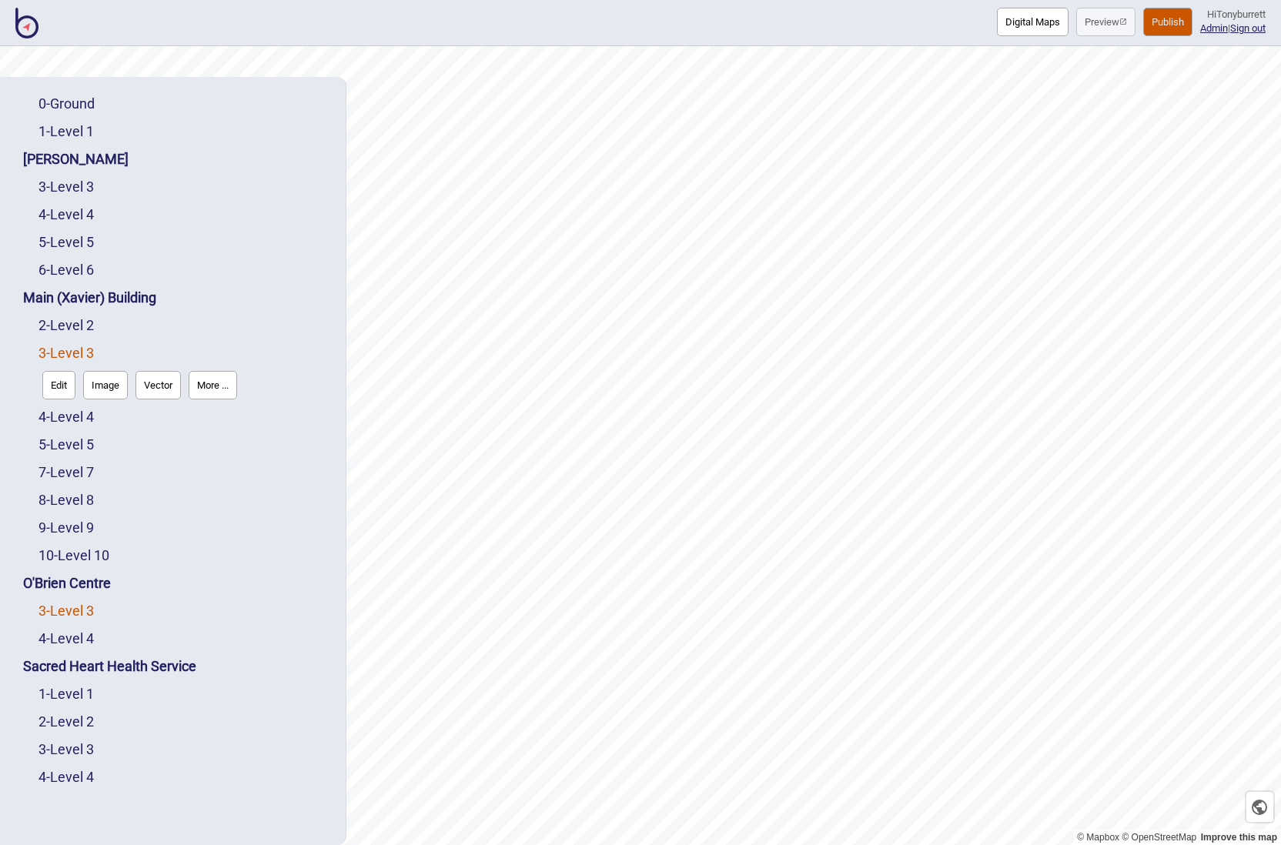
click at [75, 607] on link "3 - Level 3" at bounding box center [65, 611] width 55 height 16
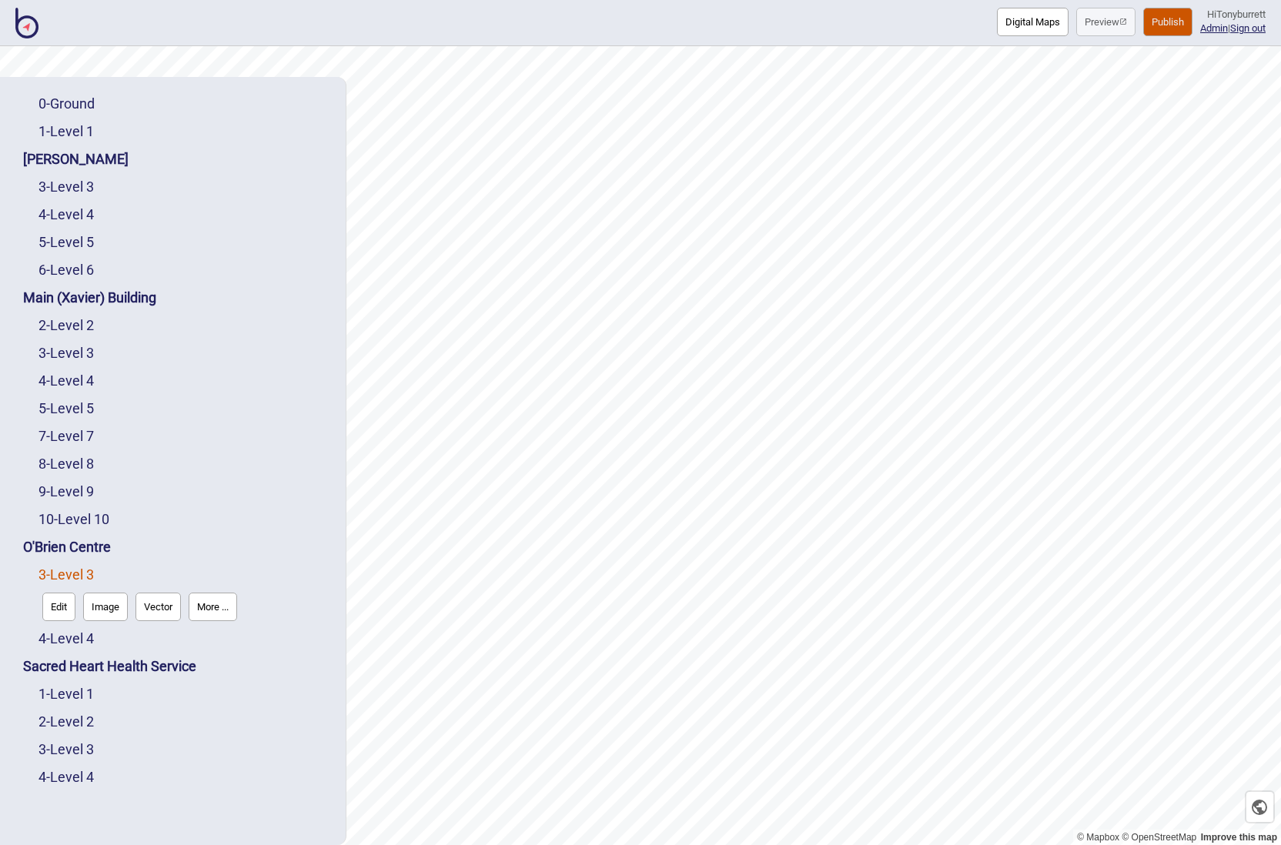
click at [53, 611] on button "Edit" at bounding box center [58, 607] width 33 height 28
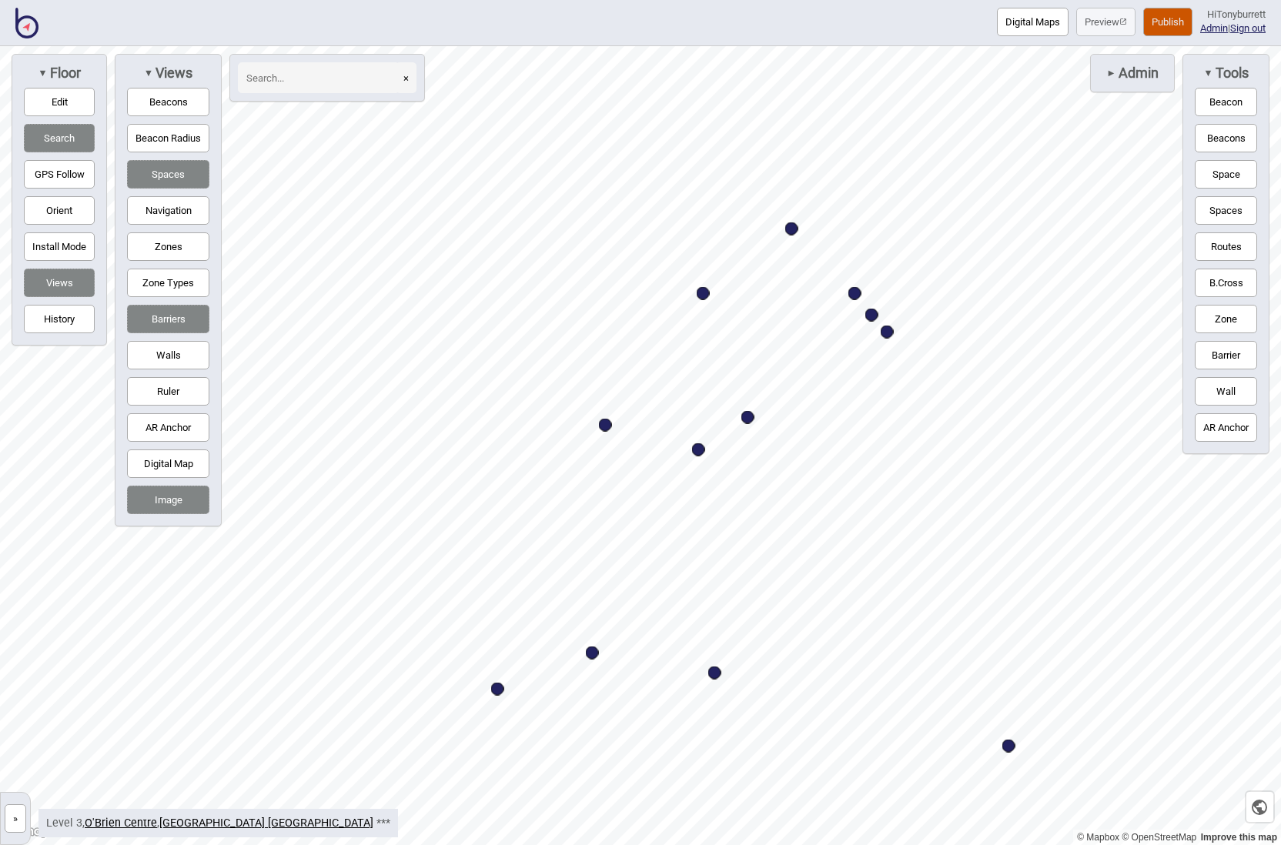
click at [700, 292] on div "Map marker" at bounding box center [703, 293] width 13 height 13
select select "Entrances and Exits"
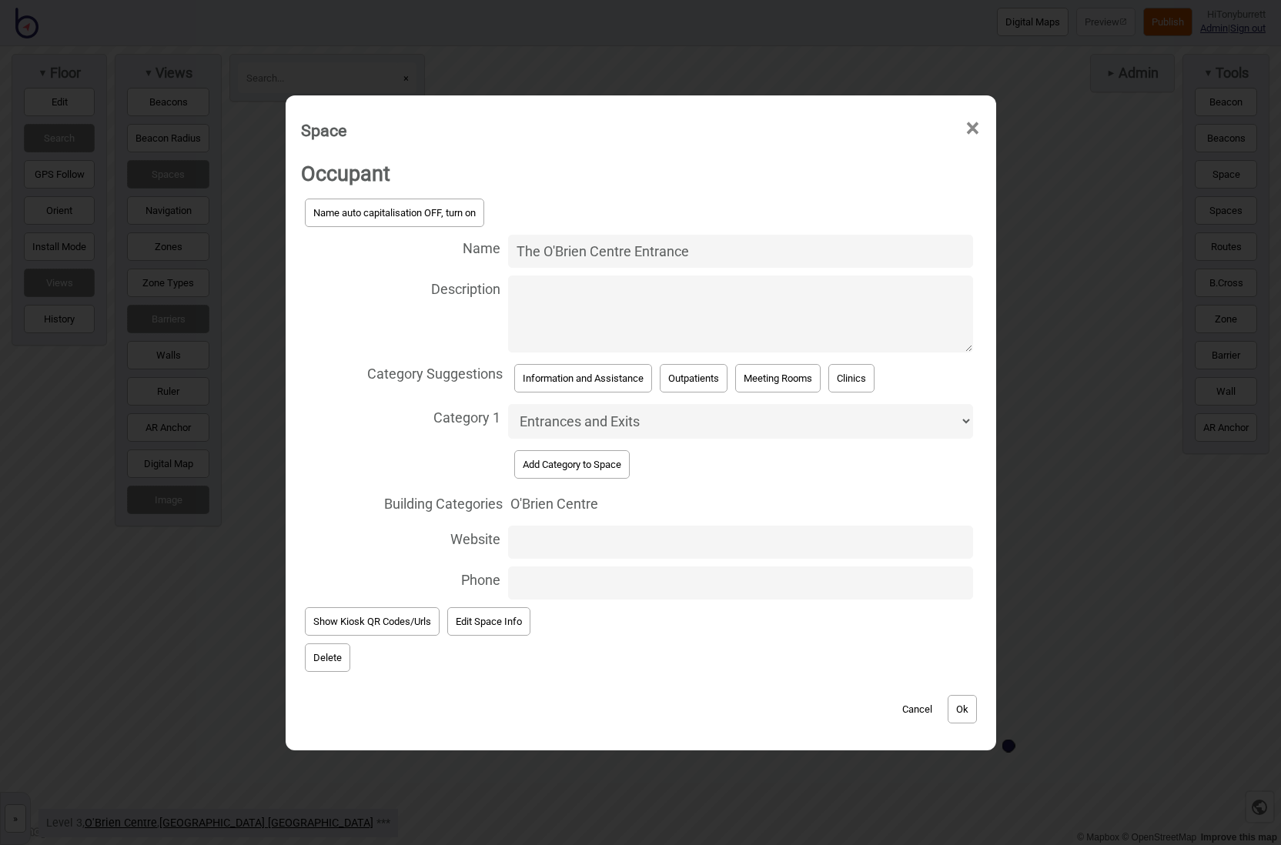
click at [884, 329] on textarea "Description" at bounding box center [740, 314] width 464 height 77
paste textarea "[URL][DOMAIN_NAME]"
type textarea "[URL][DOMAIN_NAME]"
click at [960, 700] on button "Ok" at bounding box center [962, 709] width 29 height 28
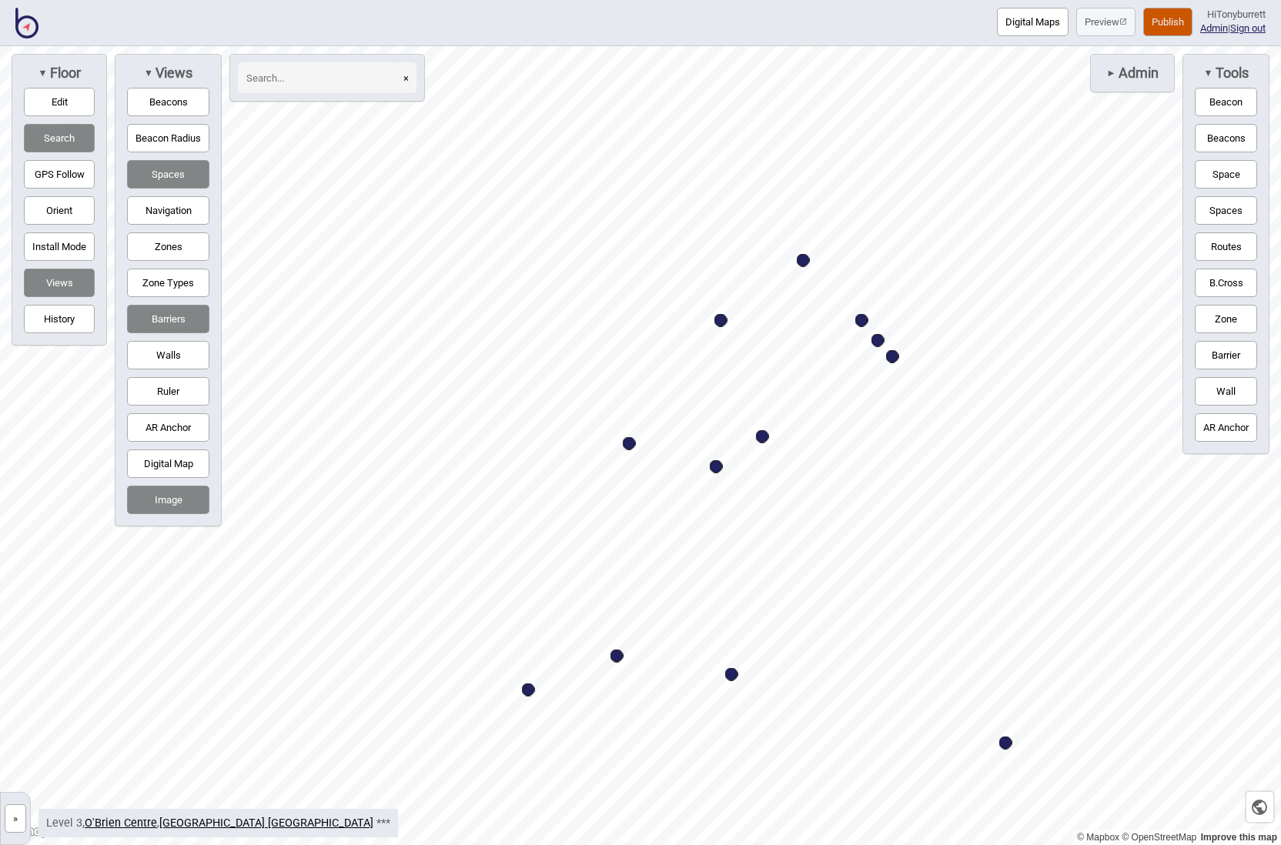
click at [1152, 20] on button "Publish" at bounding box center [1167, 22] width 49 height 28
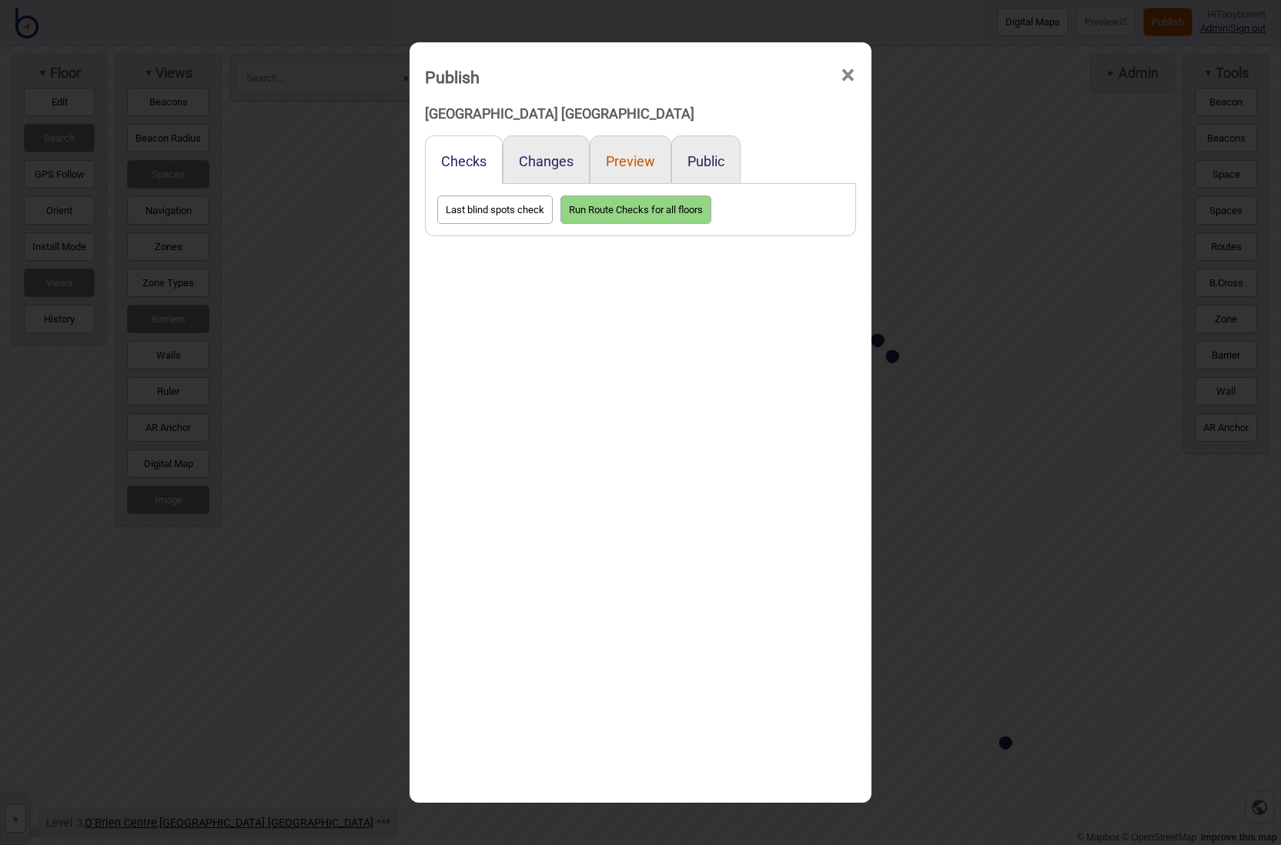
click at [613, 159] on button "Preview" at bounding box center [630, 161] width 49 height 16
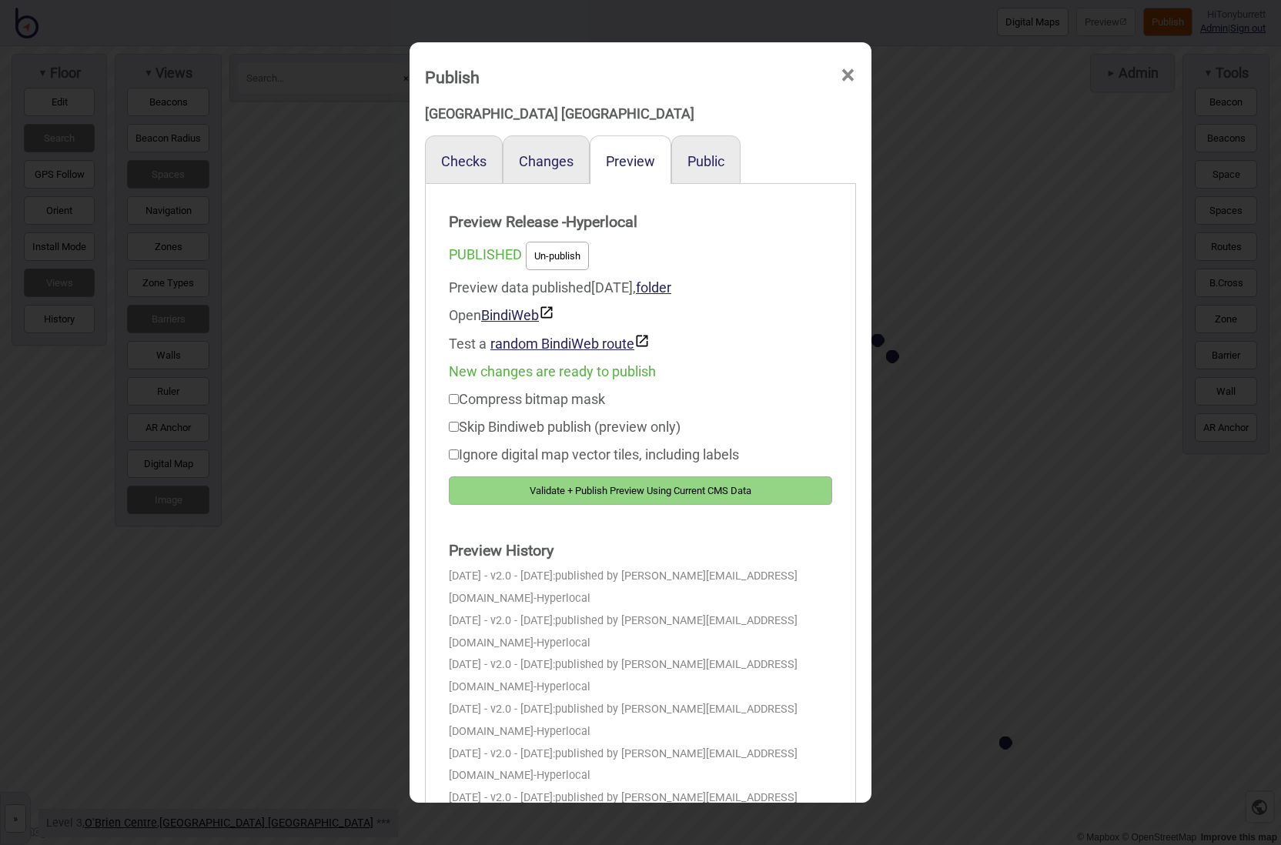
click at [600, 489] on button "Validate + Publish Preview Using Current CMS Data" at bounding box center [640, 490] width 383 height 28
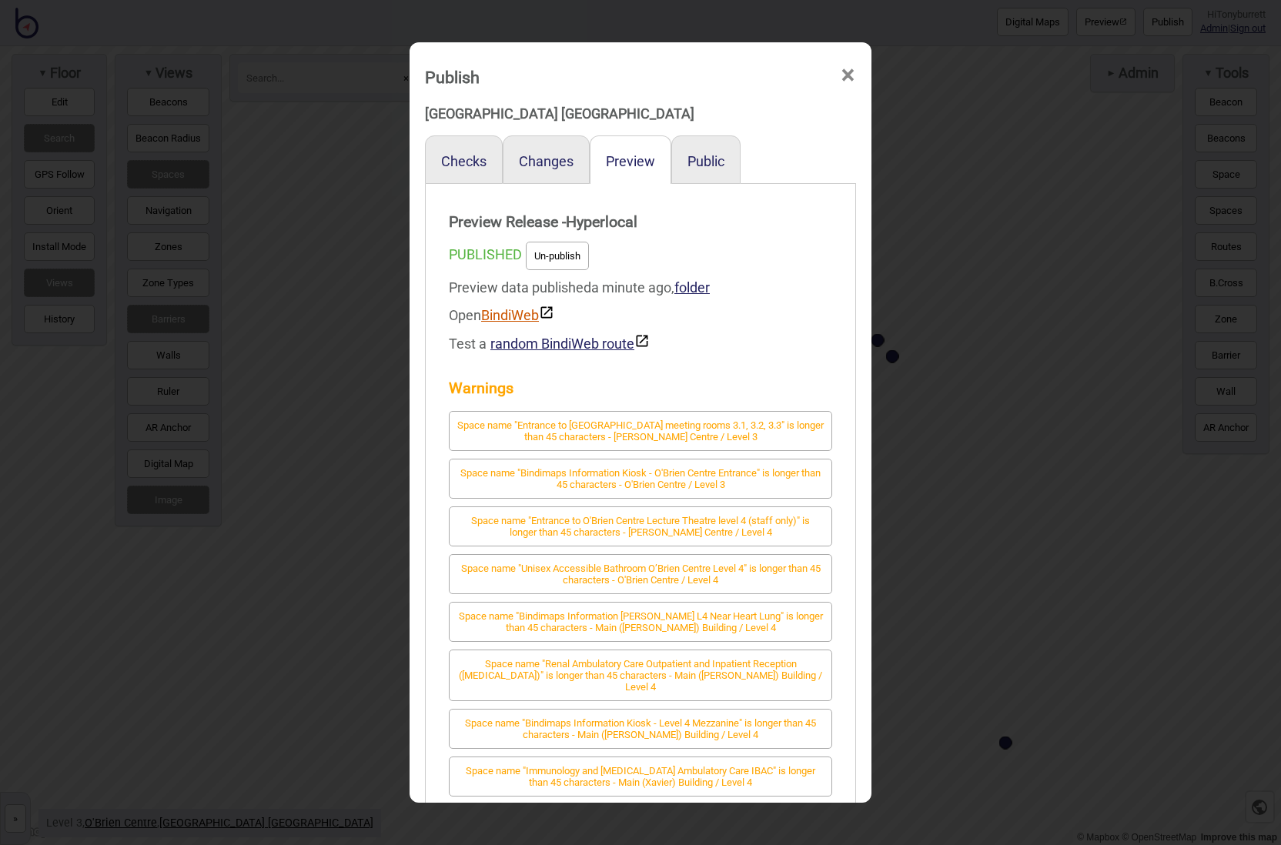
click at [517, 317] on link "BindiWeb" at bounding box center [517, 315] width 73 height 16
